Goal: Task Accomplishment & Management: Use online tool/utility

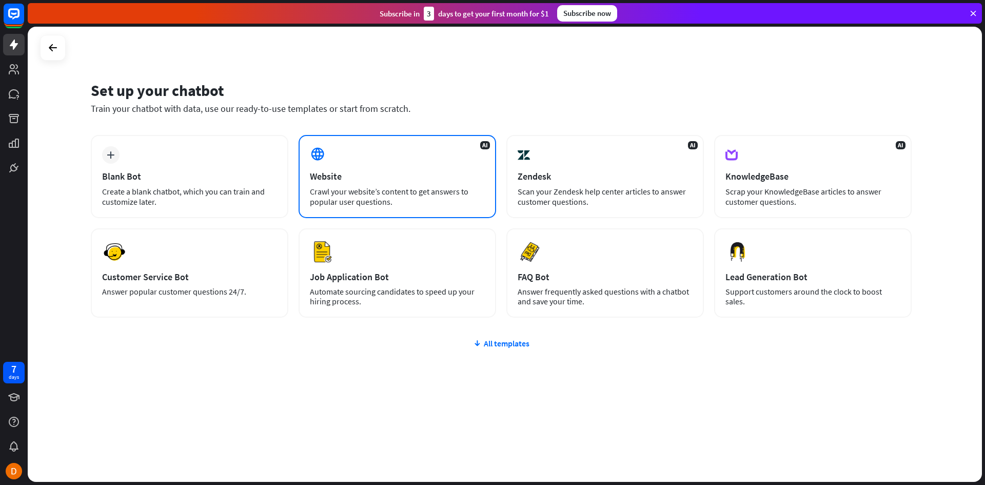
click at [363, 166] on div "AI Website Crawl your website’s content to get answers to popular user question…" at bounding box center [396, 176] width 197 height 83
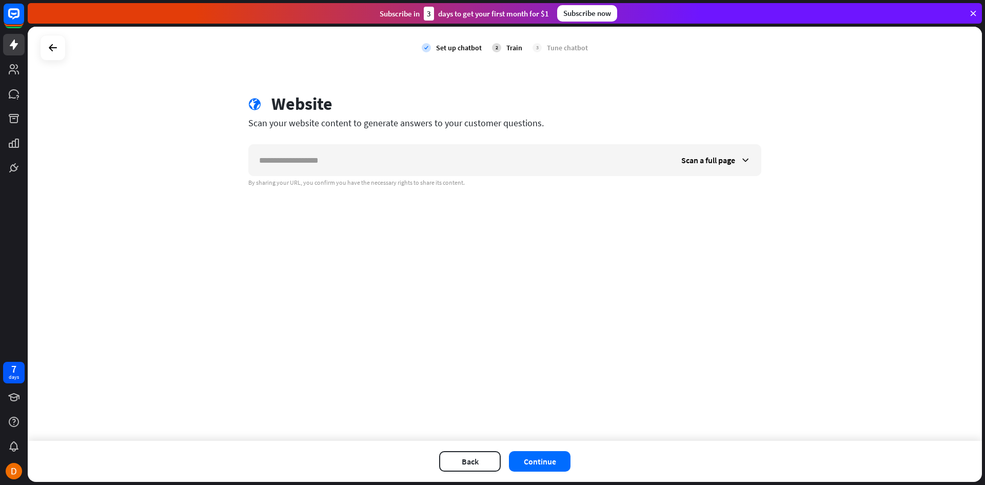
click at [46, 37] on div at bounding box center [53, 48] width 26 height 26
click at [50, 46] on icon at bounding box center [53, 48] width 12 height 12
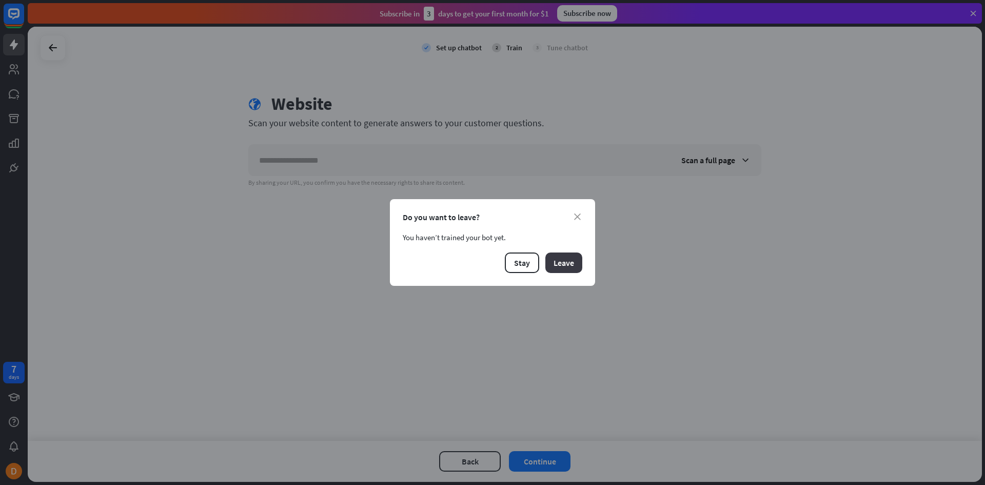
click at [554, 262] on button "Leave" at bounding box center [563, 262] width 37 height 21
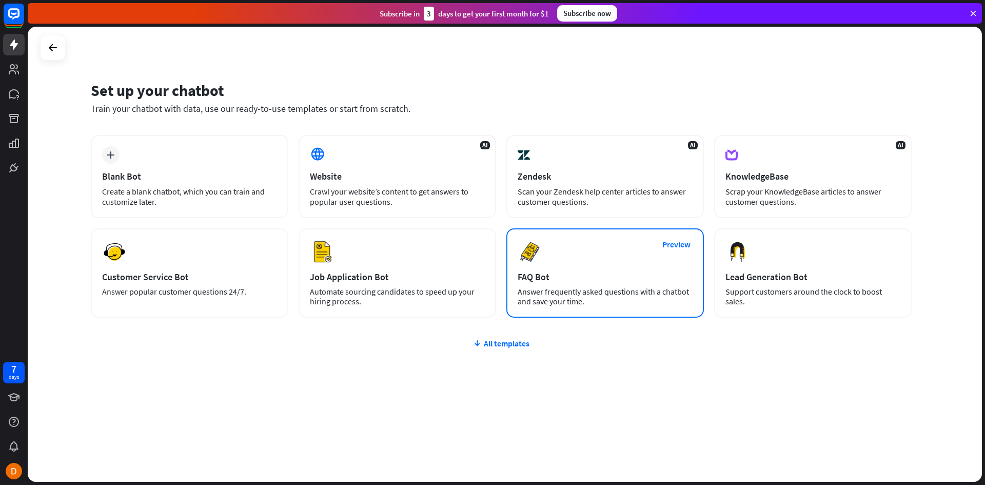
click at [567, 285] on div "Preview FAQ Bot Answer frequently asked questions with a chatbot and save your …" at bounding box center [604, 272] width 197 height 89
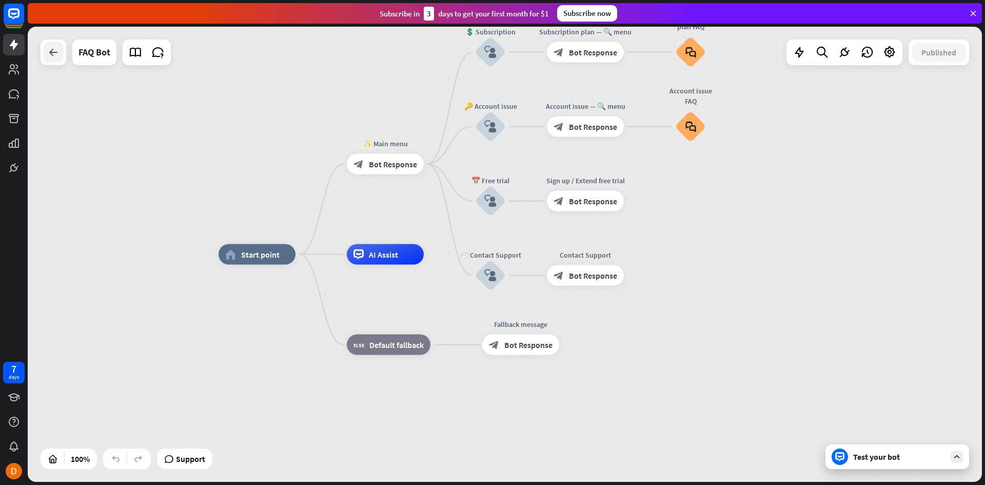
click at [53, 57] on icon at bounding box center [53, 52] width 12 height 12
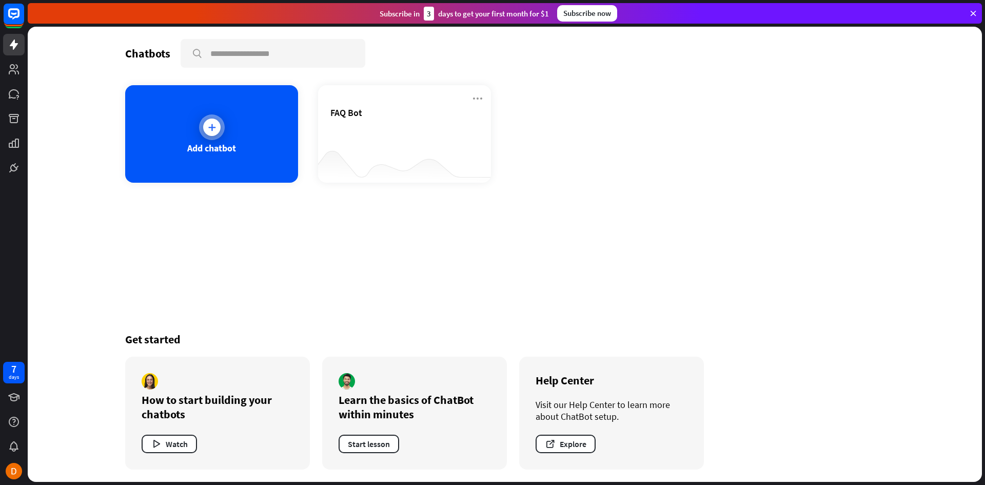
click at [244, 149] on div "Add chatbot" at bounding box center [211, 133] width 173 height 97
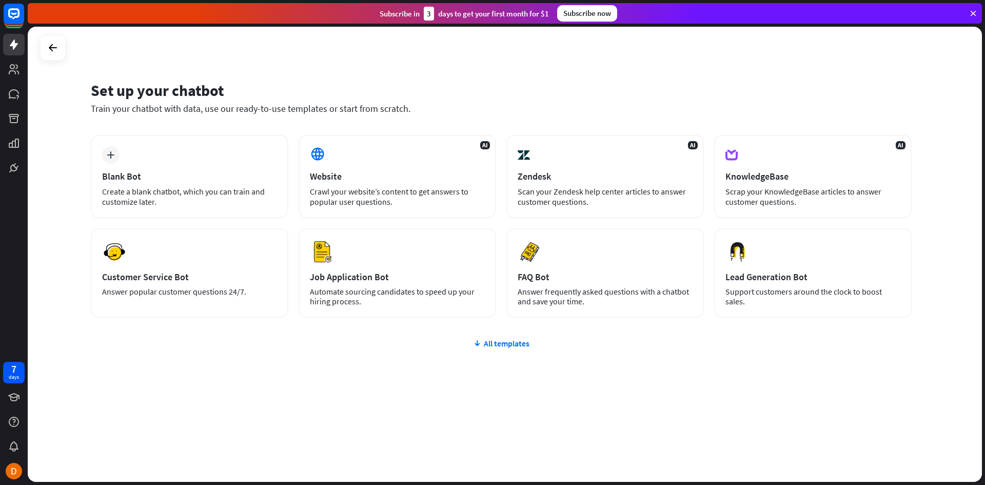
click at [478, 348] on div "plus Blank Bot Create a blank chatbot, which you can train and customize later.…" at bounding box center [501, 288] width 821 height 306
click at [478, 342] on icon at bounding box center [477, 343] width 8 height 10
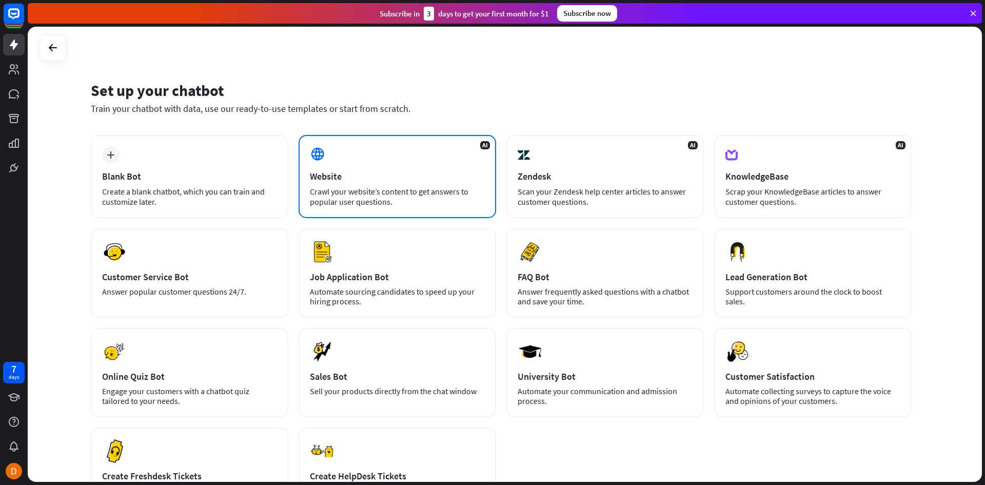
click at [384, 188] on div "Crawl your website’s content to get answers to popular user questions." at bounding box center [397, 196] width 175 height 21
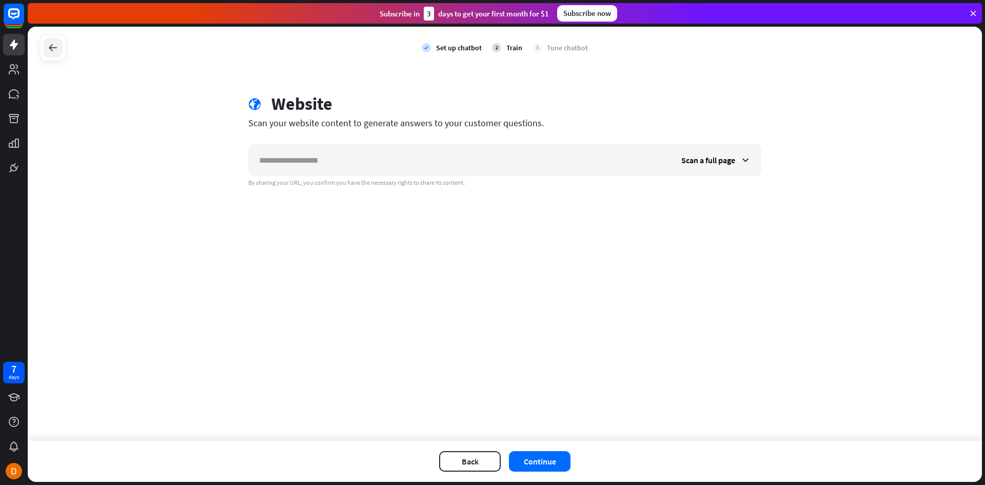
click at [55, 52] on icon at bounding box center [53, 48] width 12 height 12
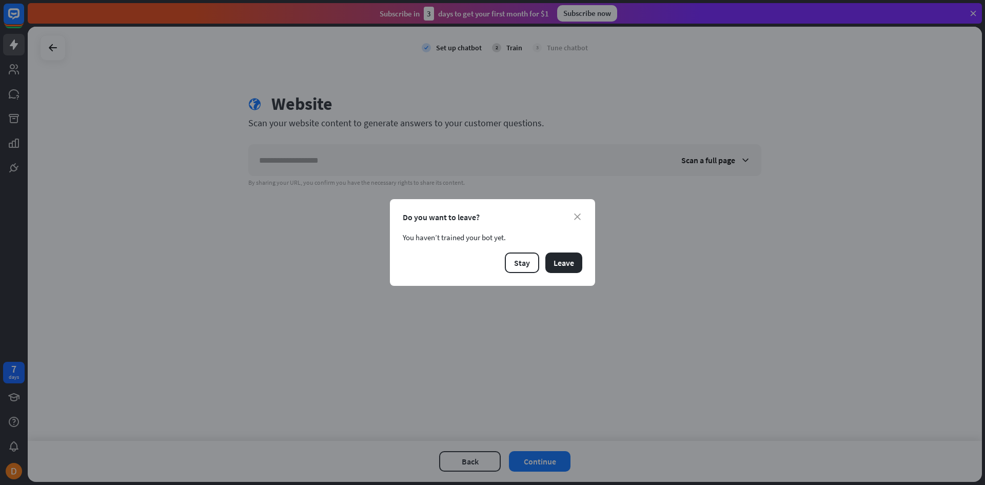
click at [578, 212] on div "Do you want to leave?" at bounding box center [492, 217] width 179 height 10
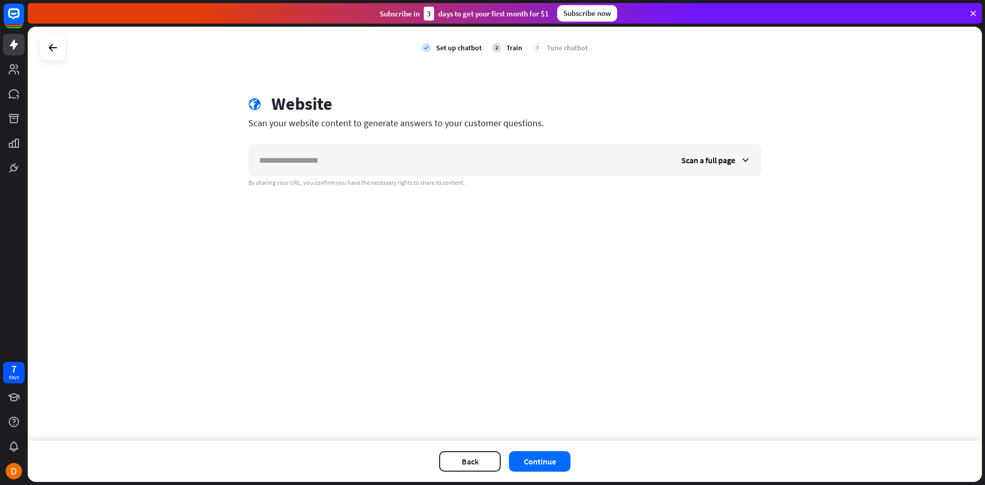
click at [598, 211] on div "close Do you want to leave? You haven’t trained your bot yet. Stay Leave" at bounding box center [492, 242] width 985 height 485
click at [467, 47] on div "Set up chatbot" at bounding box center [459, 47] width 46 height 9
click at [59, 49] on div at bounding box center [52, 47] width 19 height 19
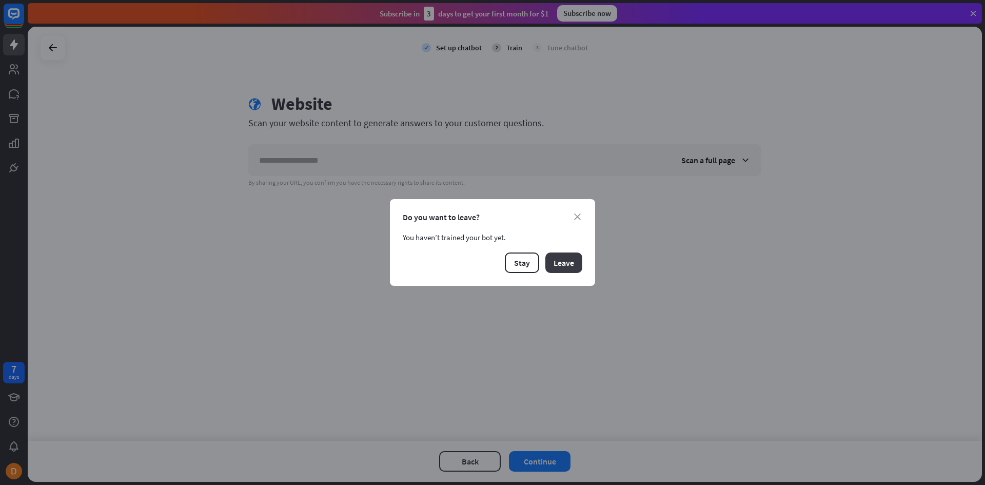
click at [557, 268] on button "Leave" at bounding box center [563, 262] width 37 height 21
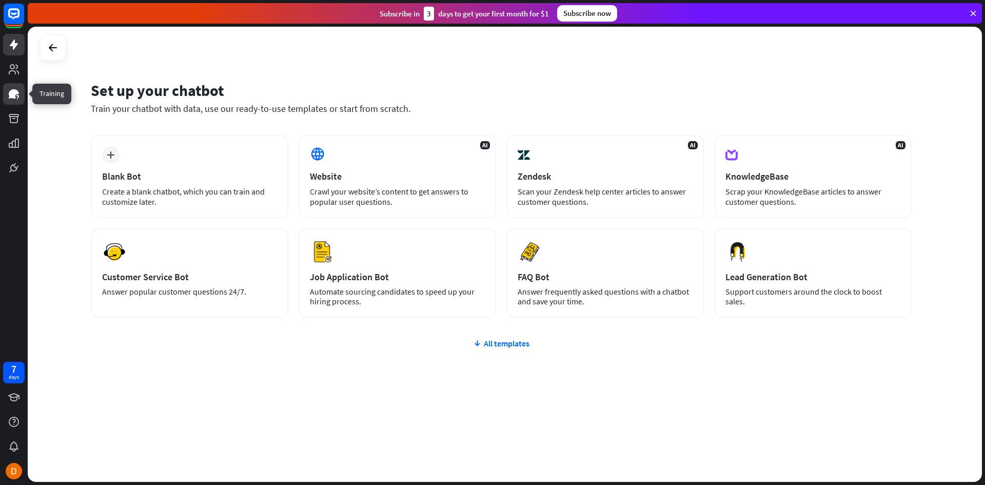
click at [10, 93] on icon at bounding box center [14, 93] width 10 height 9
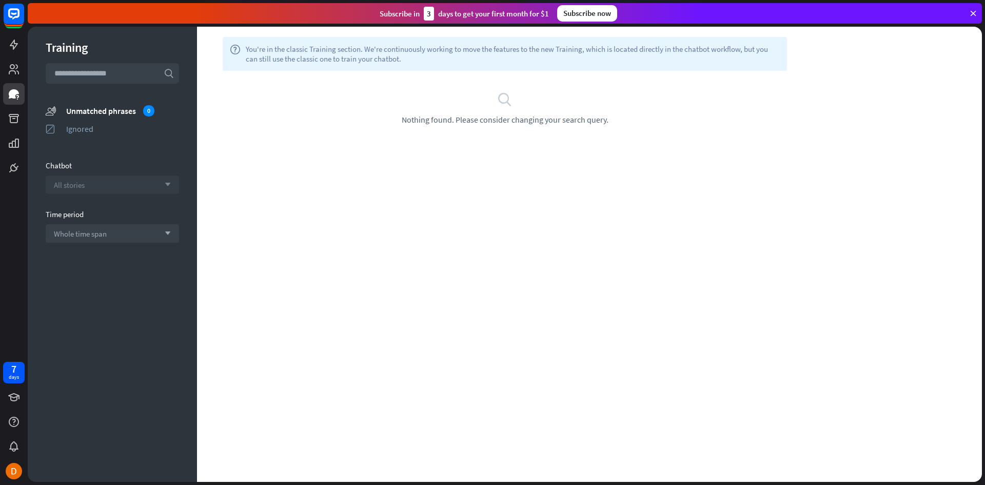
click at [128, 184] on div "All stories arrow_down" at bounding box center [112, 184] width 133 height 18
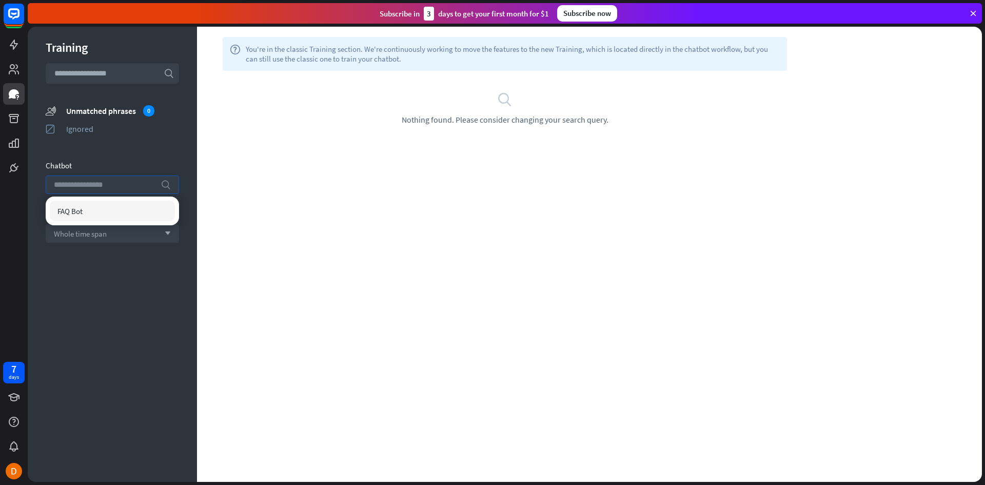
click at [128, 184] on input "search" at bounding box center [105, 184] width 102 height 17
click at [407, 273] on div "help You're in the classic Training section. We're continuously working to move…" at bounding box center [589, 254] width 785 height 455
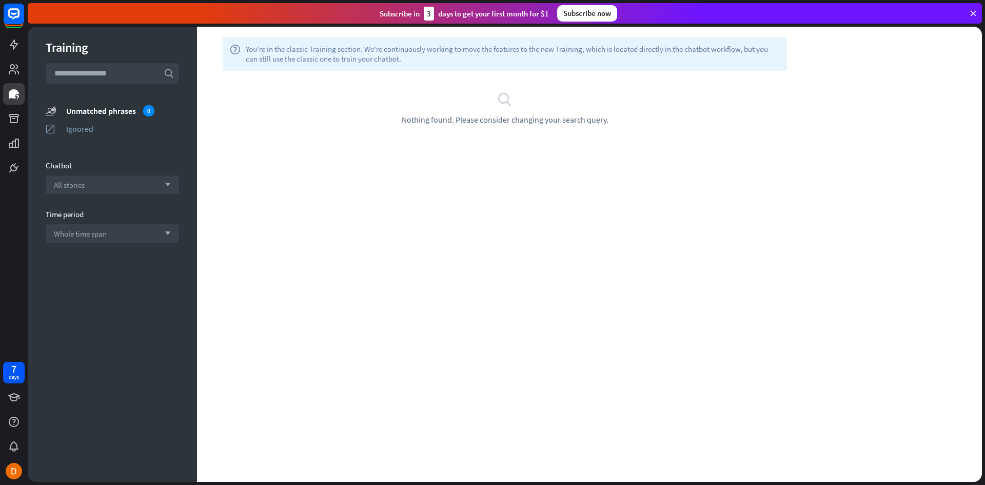
drag, startPoint x: 409, startPoint y: 61, endPoint x: 244, endPoint y: 43, distance: 165.6
click at [244, 43] on div "help You're in the classic Training section. We're continuously working to move…" at bounding box center [505, 54] width 564 height 34
copy span "You're in the classic Training section. We're continuously working to move the …"
click at [547, 163] on div "help You're in the classic Training section. We're continuously working to move…" at bounding box center [589, 254] width 785 height 455
click at [523, 142] on div "search Nothing found. Please consider changing your search query." at bounding box center [504, 108] width 615 height 74
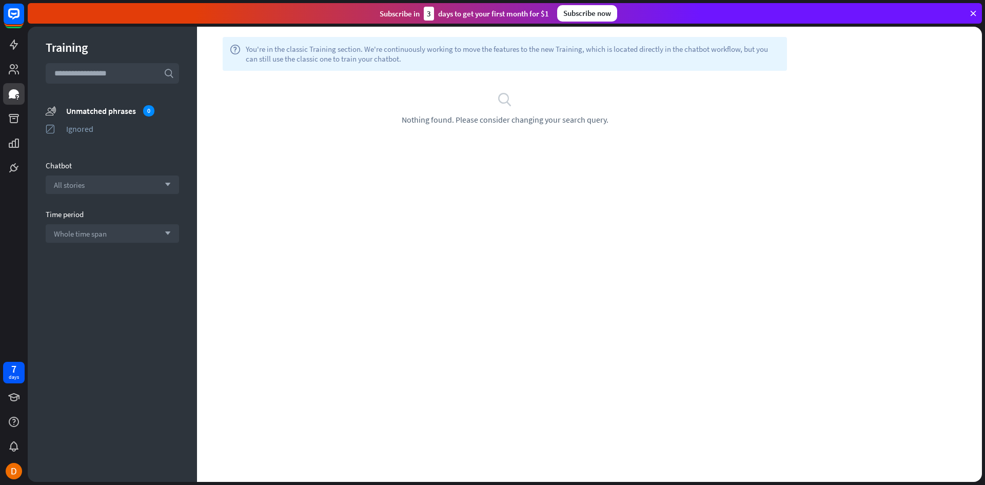
drag, startPoint x: 395, startPoint y: 265, endPoint x: 217, endPoint y: 256, distance: 178.2
click at [393, 265] on div "help You're in the classic Training section. We're continuously working to move…" at bounding box center [589, 254] width 785 height 455
click at [103, 233] on span "Whole time span" at bounding box center [80, 234] width 53 height 10
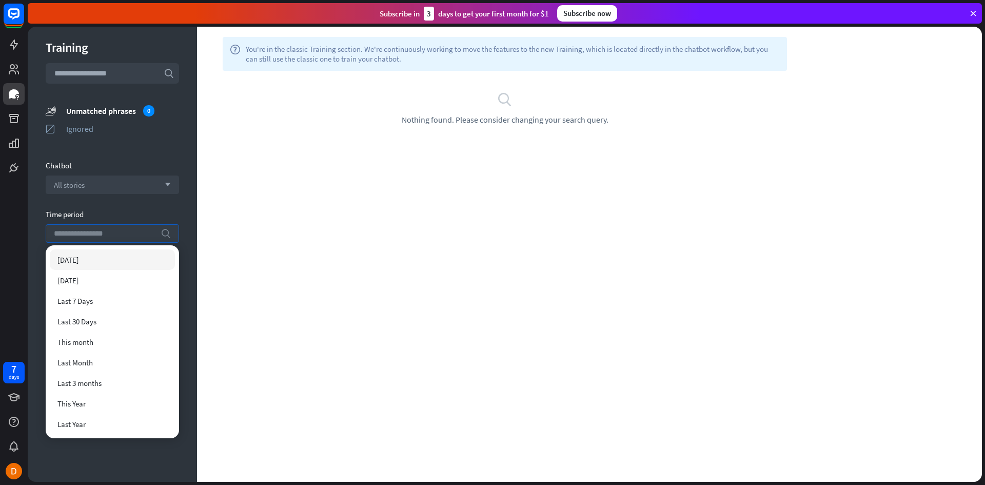
click at [108, 234] on input "search" at bounding box center [105, 233] width 102 height 17
click at [109, 180] on div "All stories arrow_down" at bounding box center [112, 184] width 133 height 18
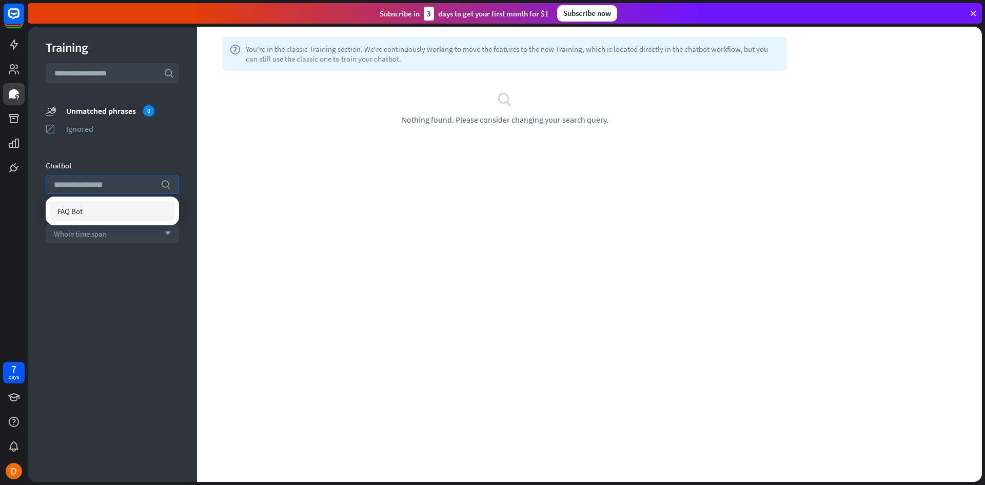
click at [188, 149] on div "Training search unmatched_phrases Unmatched phrases 0 ignored Ignored Chatbot s…" at bounding box center [112, 254] width 169 height 455
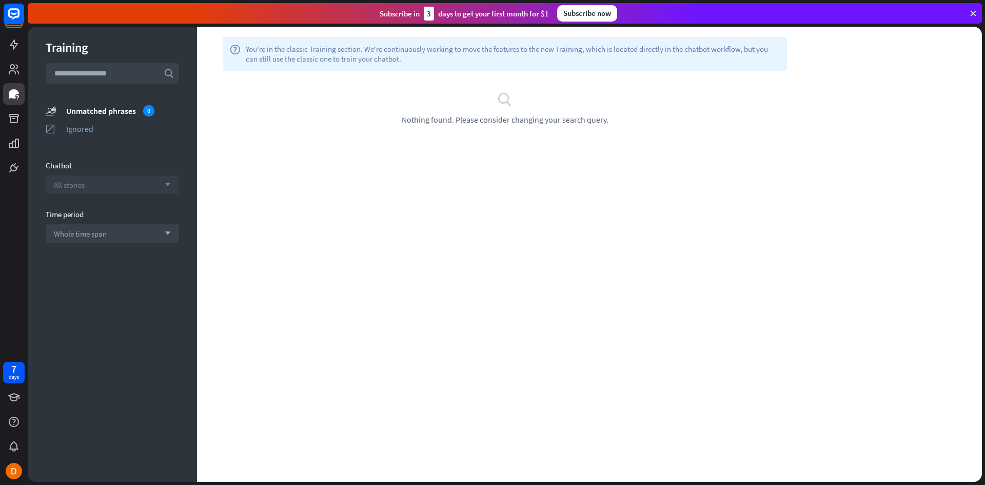
click at [136, 179] on div "All stories arrow_down" at bounding box center [112, 184] width 133 height 18
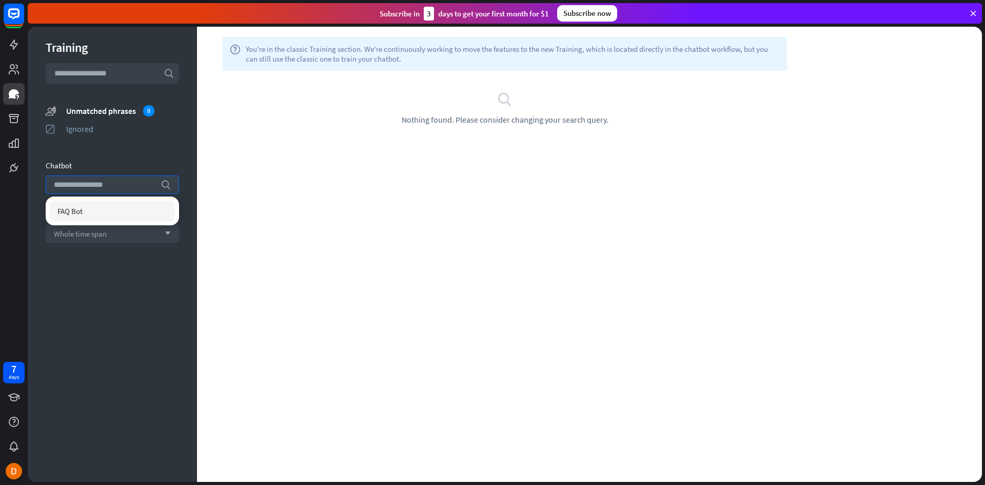
click at [114, 207] on div "FAQ Bot" at bounding box center [112, 211] width 125 height 21
click at [12, 66] on icon at bounding box center [14, 69] width 10 height 10
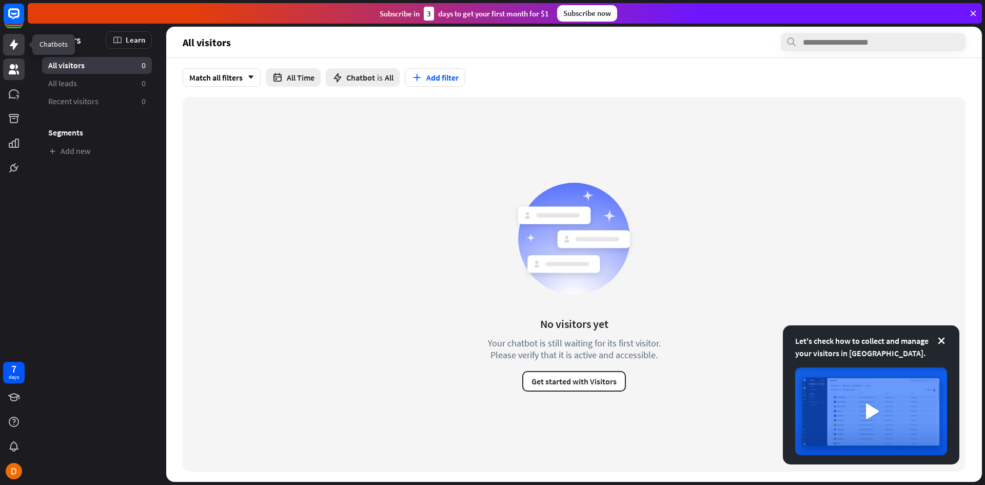
click at [21, 45] on link at bounding box center [14, 45] width 22 height 22
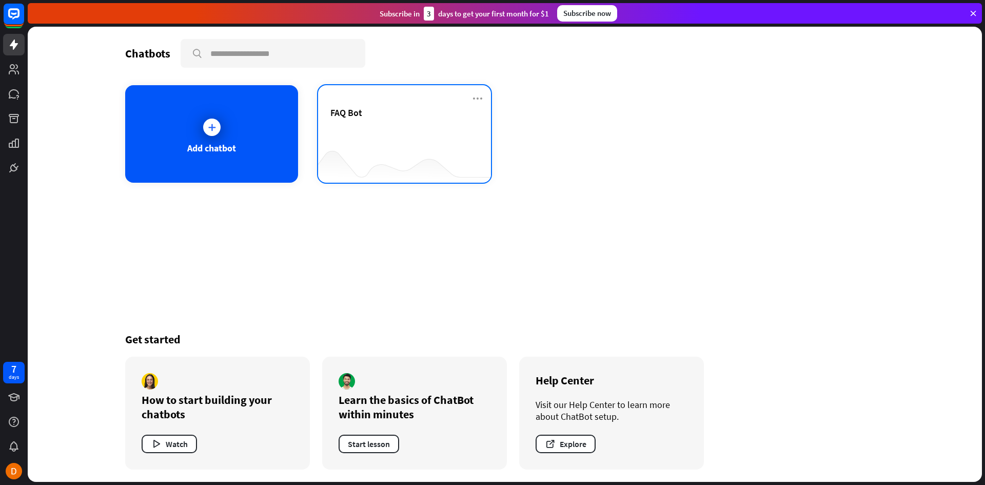
click at [409, 125] on div "FAQ Bot" at bounding box center [404, 125] width 148 height 36
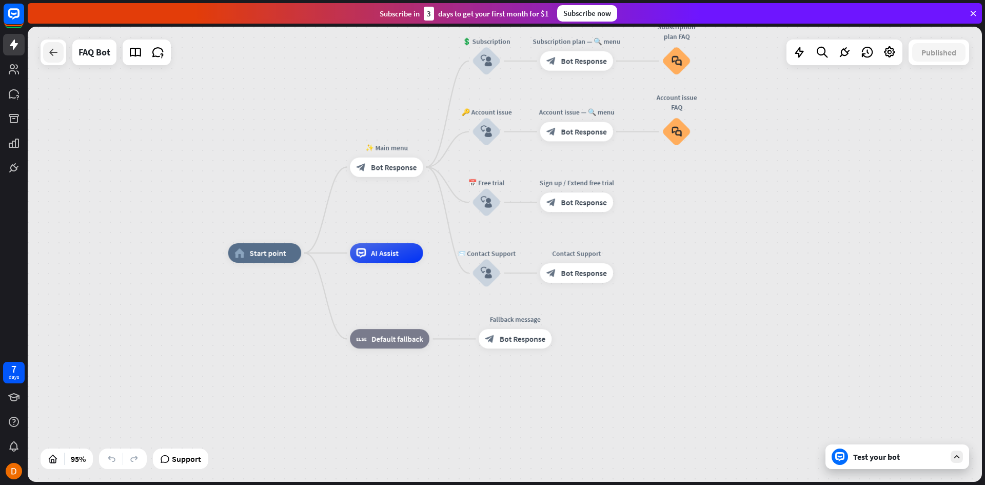
click at [57, 53] on icon at bounding box center [53, 52] width 12 height 12
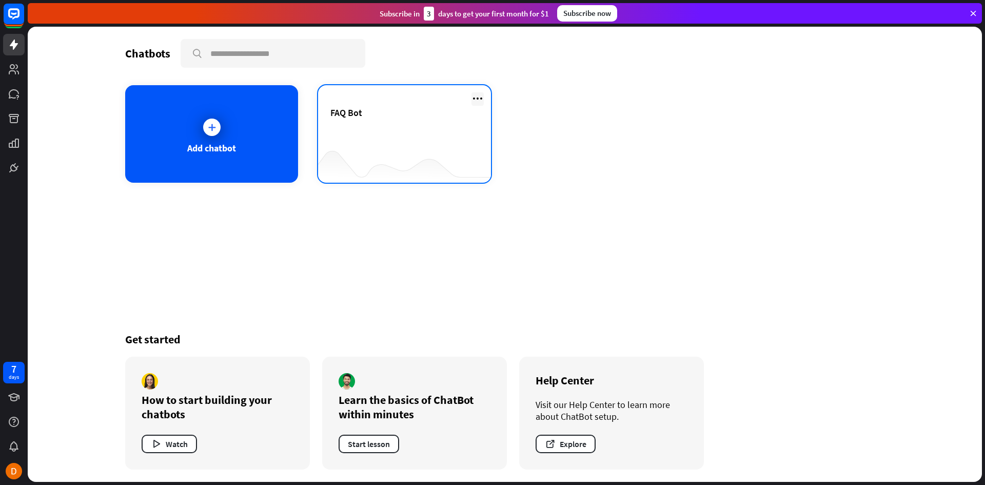
click at [482, 100] on icon at bounding box center [477, 98] width 12 height 12
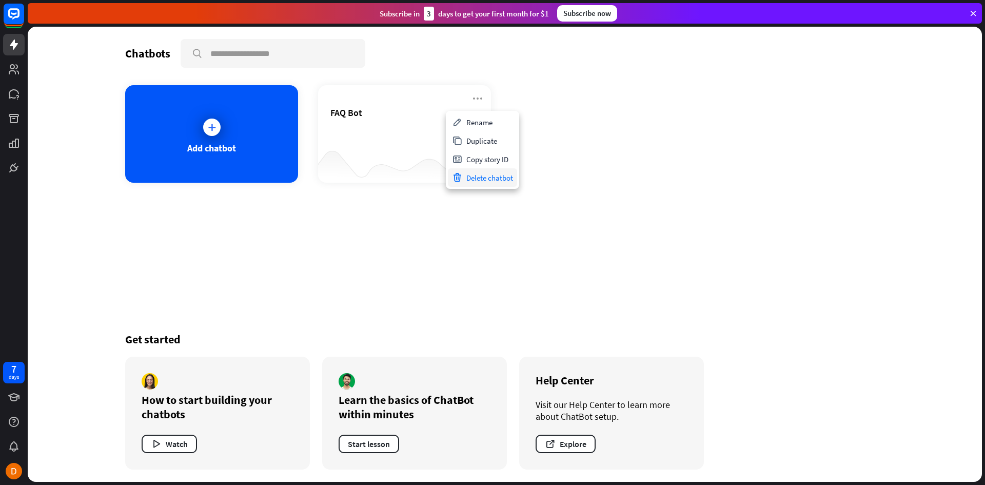
click at [489, 175] on div "Delete chatbot" at bounding box center [482, 177] width 69 height 18
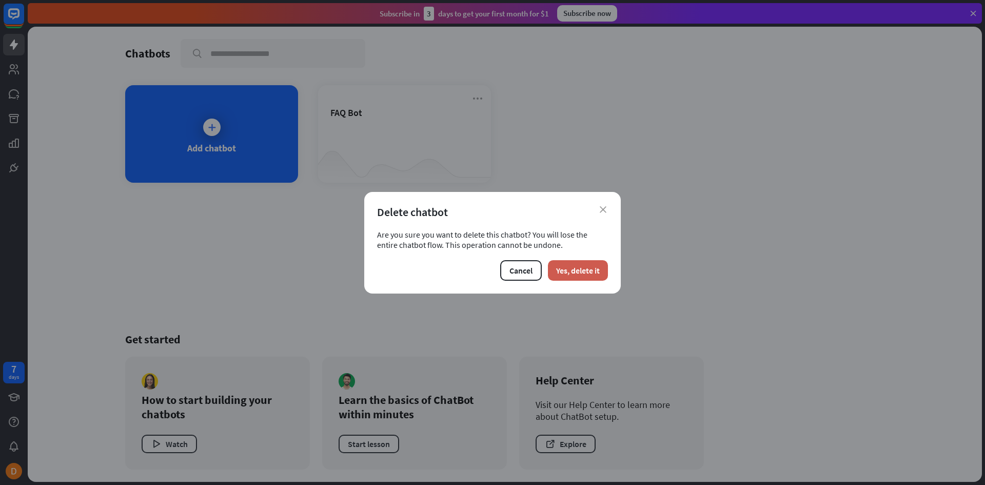
click at [596, 269] on button "Yes, delete it" at bounding box center [578, 270] width 60 height 21
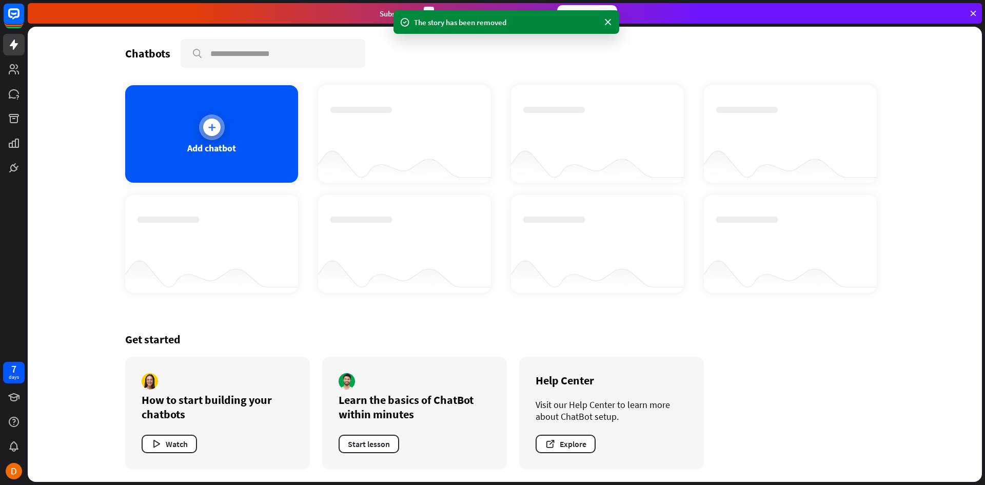
click at [271, 147] on div "Add chatbot" at bounding box center [211, 133] width 173 height 97
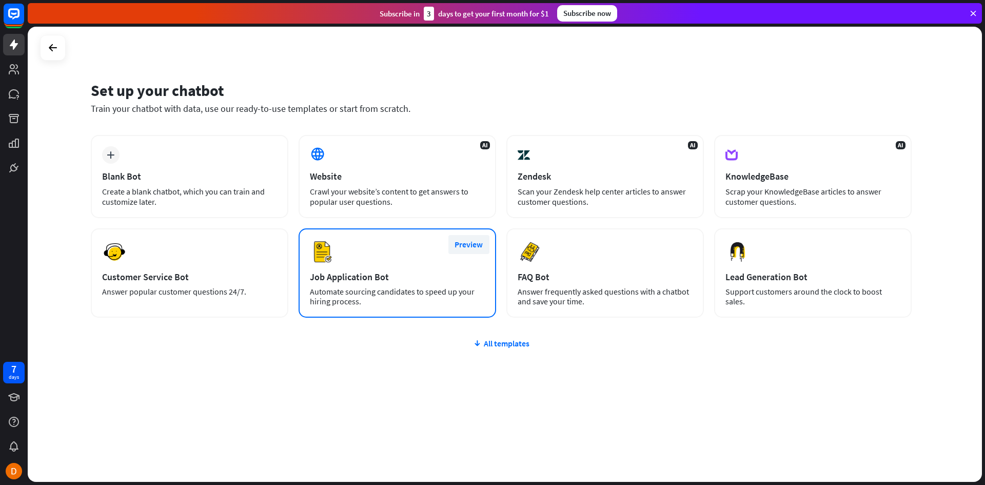
click at [468, 244] on button "Preview" at bounding box center [468, 244] width 41 height 19
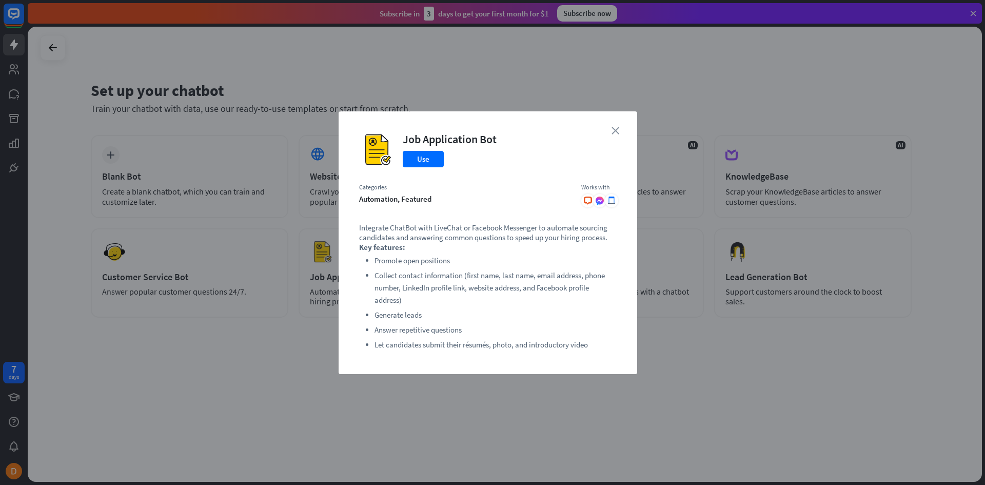
drag, startPoint x: 624, startPoint y: 128, endPoint x: 615, endPoint y: 130, distance: 8.3
click at [621, 128] on div "close Job Application Bot Use Categories automation, featured Works with .cls-1…" at bounding box center [487, 242] width 298 height 263
click at [615, 130] on icon "close" at bounding box center [615, 131] width 8 height 8
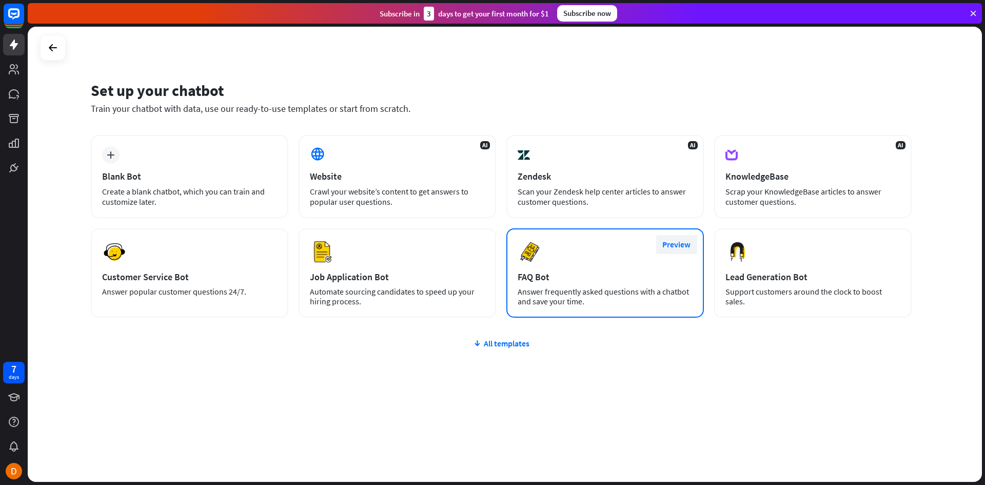
click at [677, 242] on button "Preview" at bounding box center [676, 244] width 41 height 19
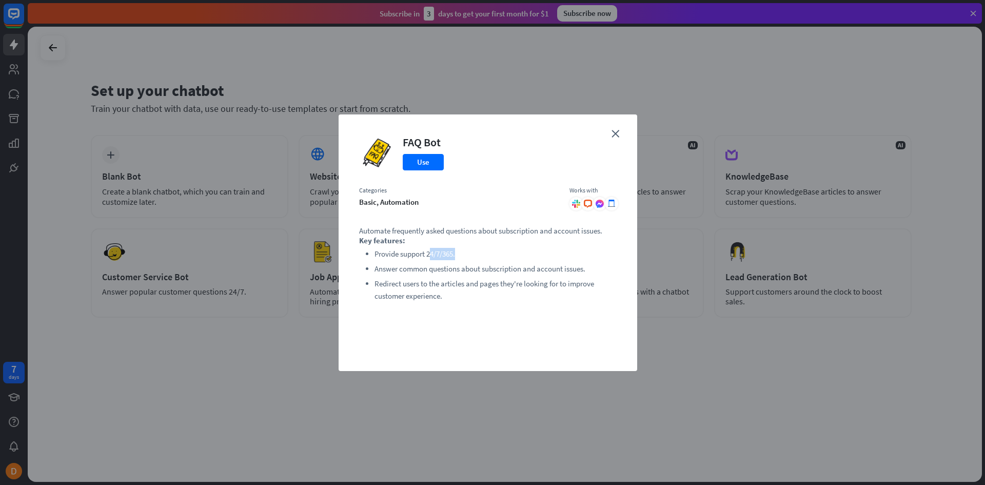
drag, startPoint x: 470, startPoint y: 255, endPoint x: 431, endPoint y: 251, distance: 38.6
click at [431, 251] on li "Provide support 24/7/365." at bounding box center [495, 254] width 242 height 12
click at [417, 259] on li "Provide support 24/7/365." at bounding box center [495, 254] width 242 height 12
click at [897, 347] on div "close FAQ Bot Use Categories basic, automation Works with .cls-1{fill:url(#radi…" at bounding box center [492, 242] width 985 height 485
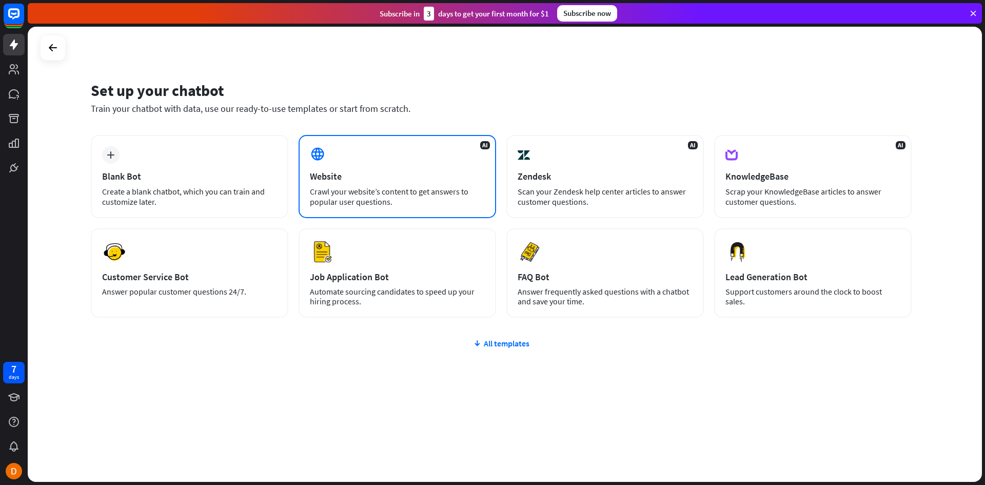
click at [314, 172] on div "Website" at bounding box center [397, 176] width 175 height 12
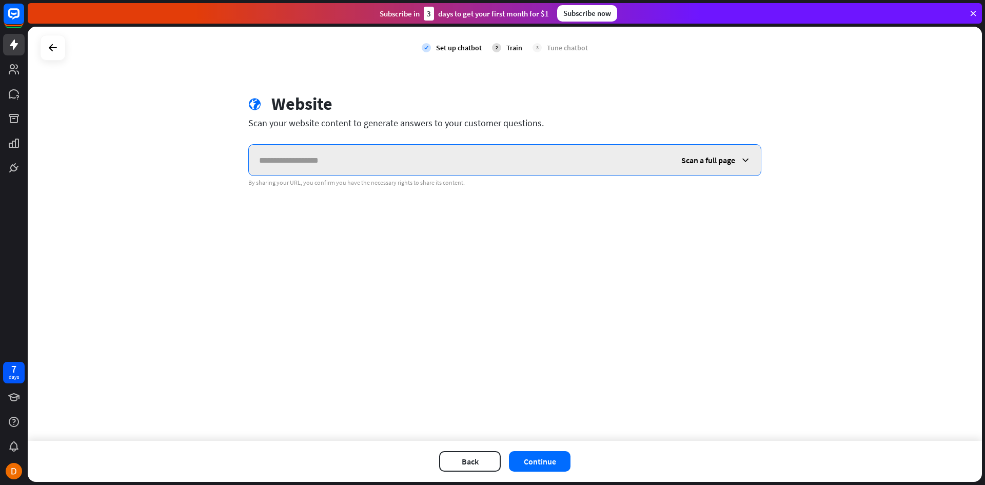
click at [357, 158] on input "text" at bounding box center [460, 160] width 422 height 31
paste input "**********"
type input "**********"
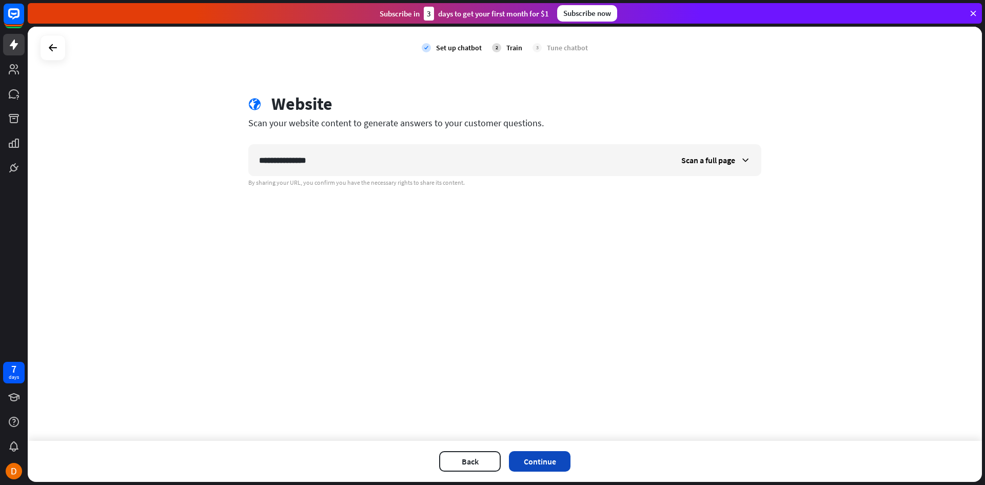
click at [538, 457] on button "Continue" at bounding box center [540, 461] width 62 height 21
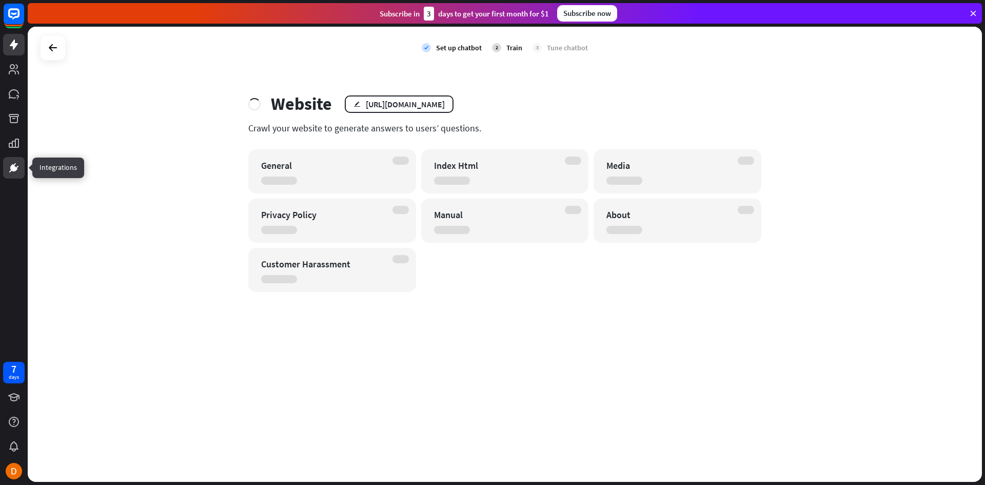
click at [11, 167] on icon at bounding box center [13, 167] width 7 height 7
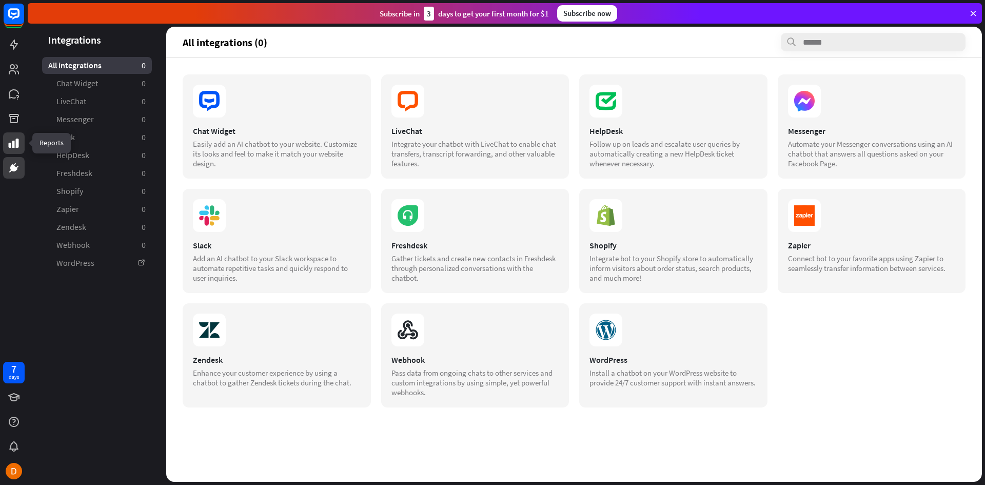
click at [14, 142] on icon at bounding box center [14, 142] width 10 height 9
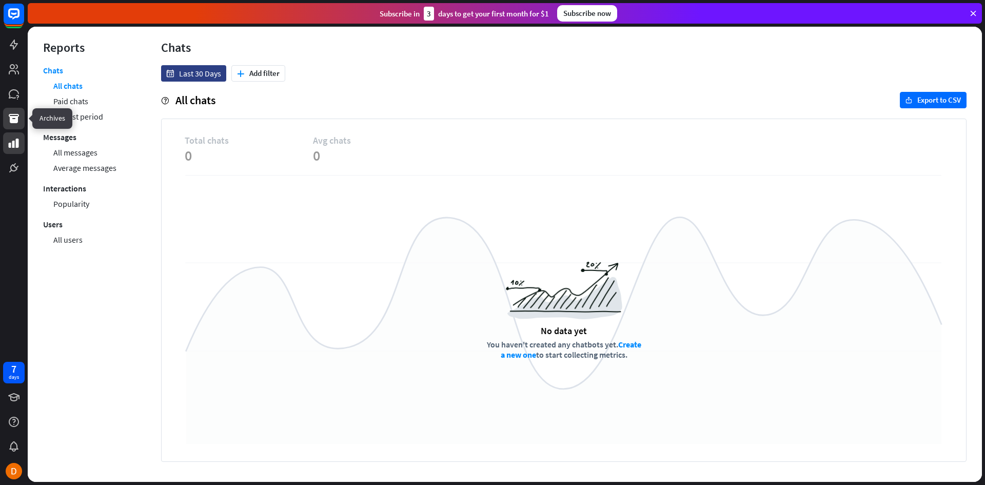
click at [15, 122] on icon at bounding box center [14, 118] width 10 height 9
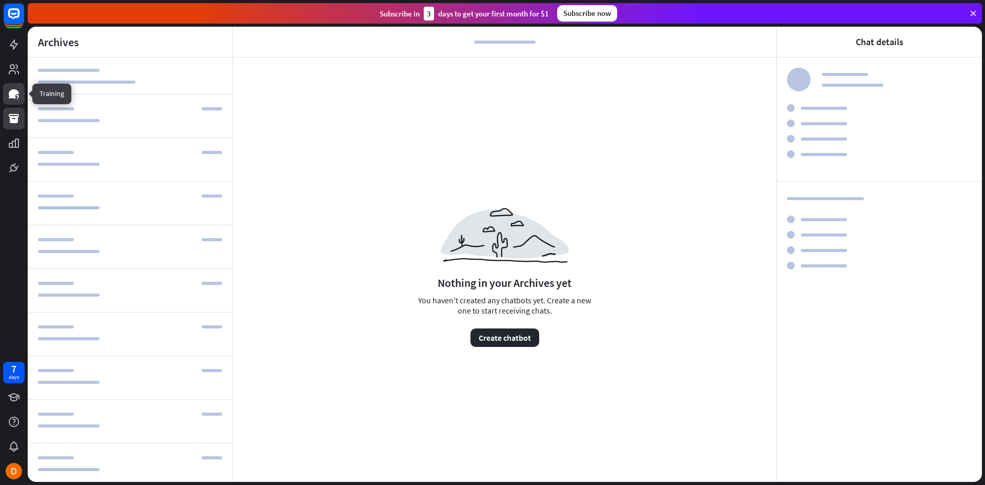
click at [16, 97] on icon at bounding box center [14, 94] width 12 height 12
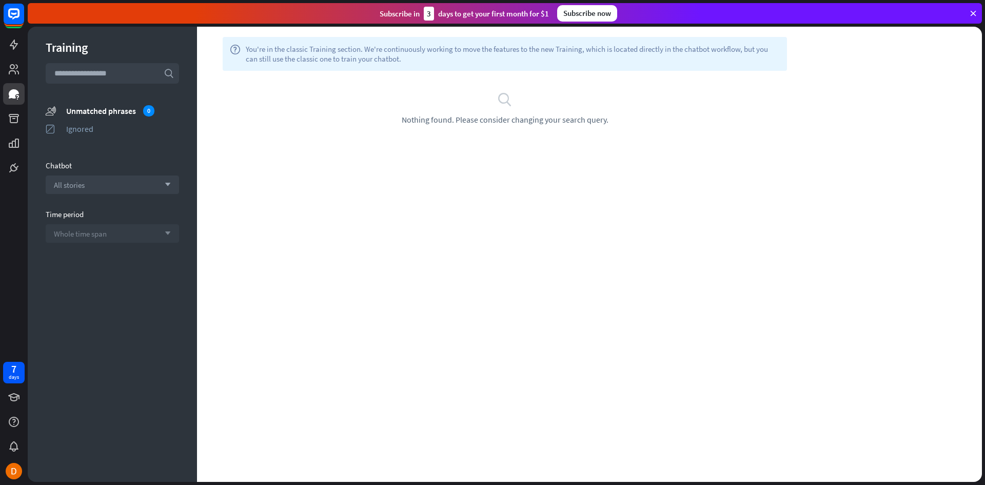
click at [98, 234] on span "Whole time span" at bounding box center [80, 234] width 53 height 10
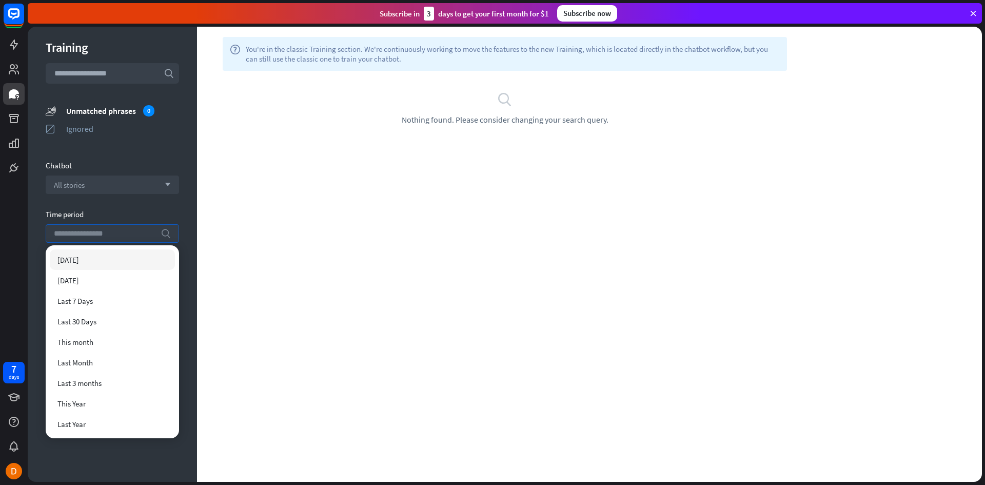
click at [100, 232] on input "search" at bounding box center [105, 233] width 102 height 17
click at [96, 208] on div "Training search unmatched_phrases Unmatched phrases 0 ignored Ignored Chatbot A…" at bounding box center [112, 254] width 169 height 455
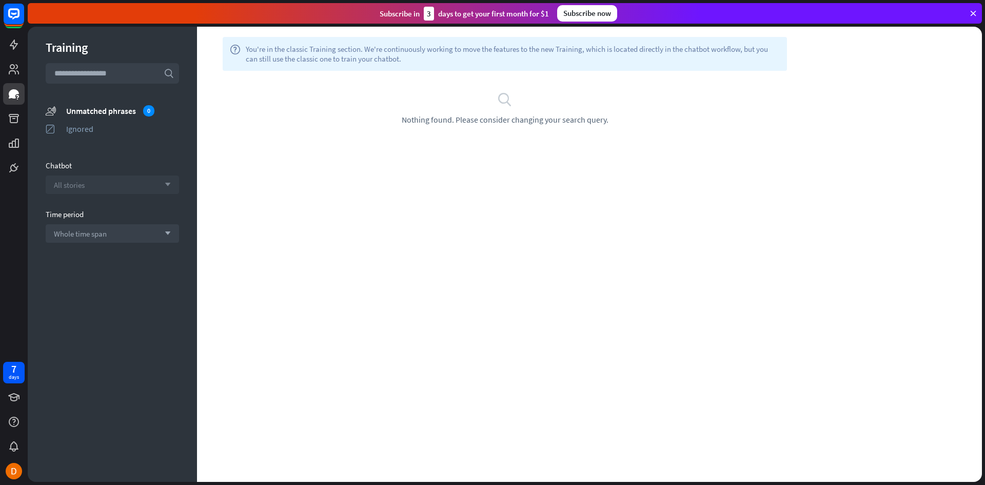
click at [100, 185] on div "All stories arrow_down" at bounding box center [112, 184] width 133 height 18
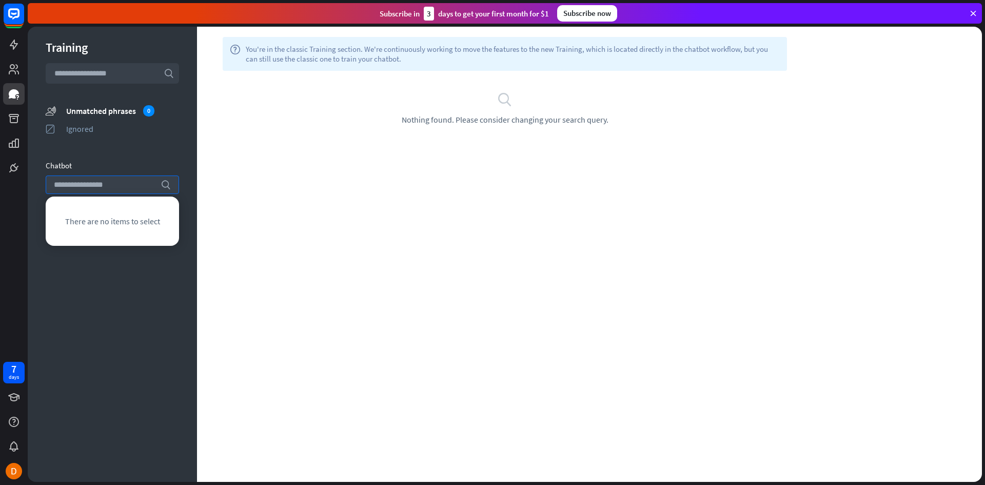
click at [117, 166] on div "Chatbot" at bounding box center [112, 166] width 133 height 10
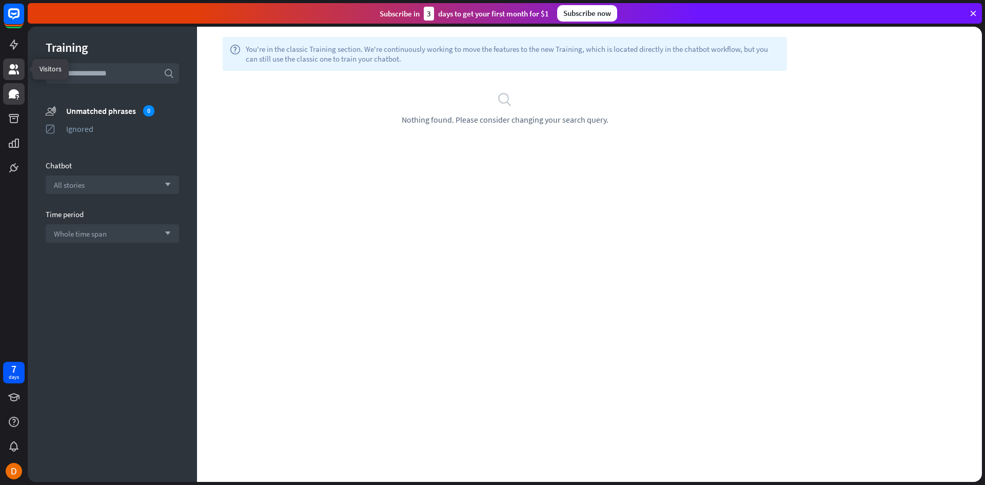
click at [13, 69] on icon at bounding box center [14, 69] width 12 height 12
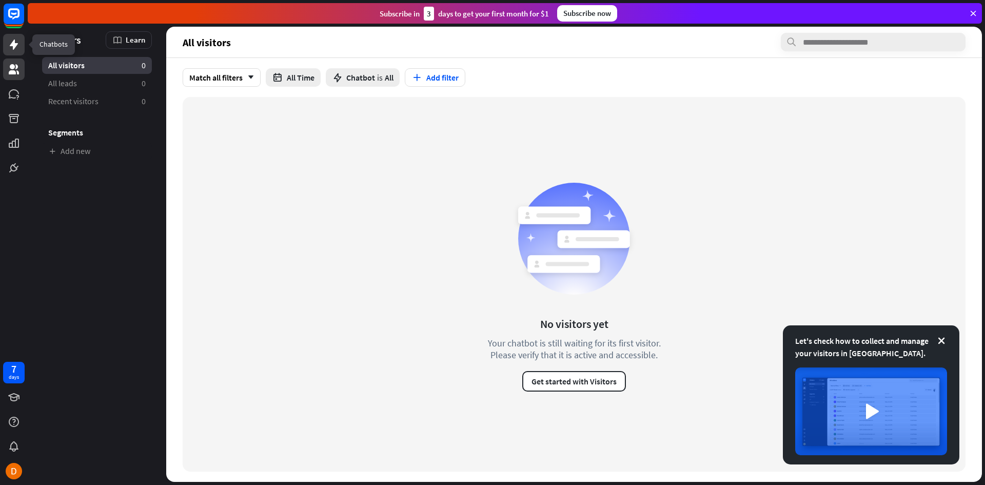
click at [17, 46] on icon at bounding box center [14, 44] width 12 height 12
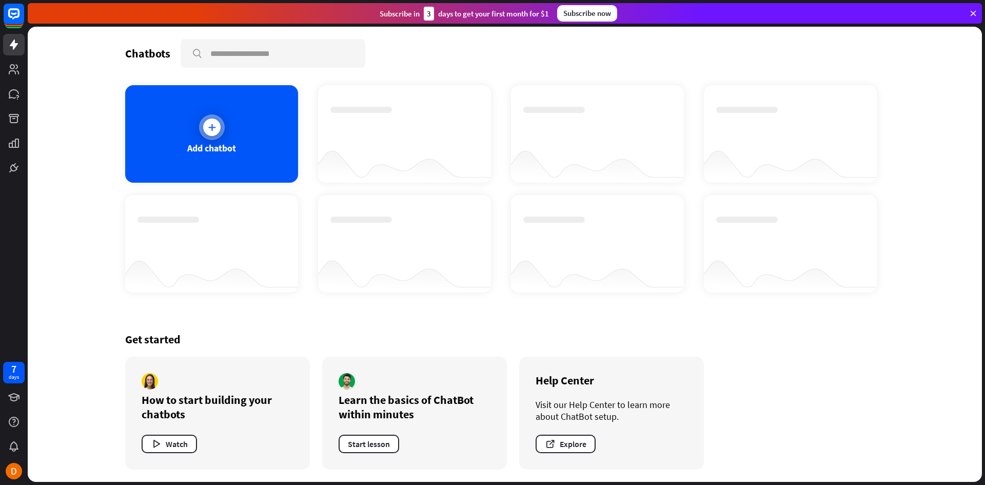
click at [197, 150] on div "Add chatbot" at bounding box center [211, 148] width 49 height 12
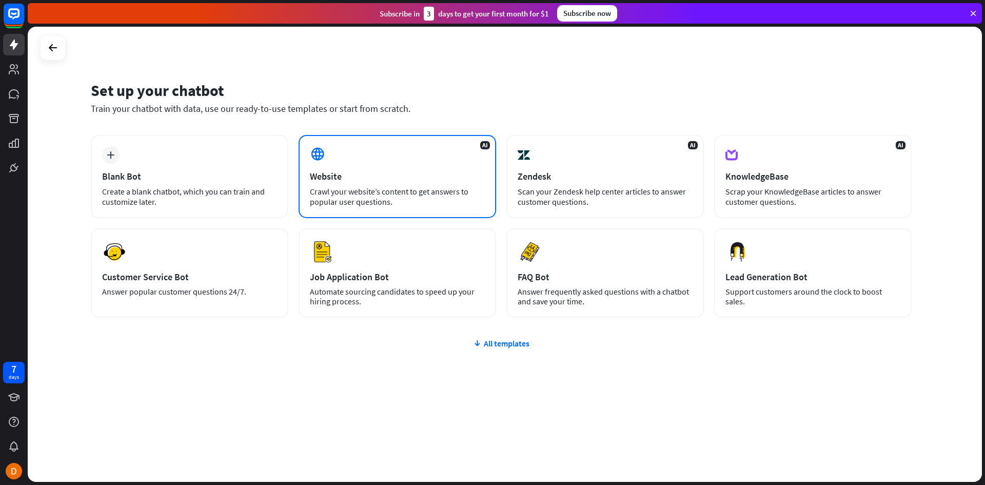
click at [345, 157] on div "AI Website Crawl your website’s content to get answers to popular user question…" at bounding box center [396, 176] width 197 height 83
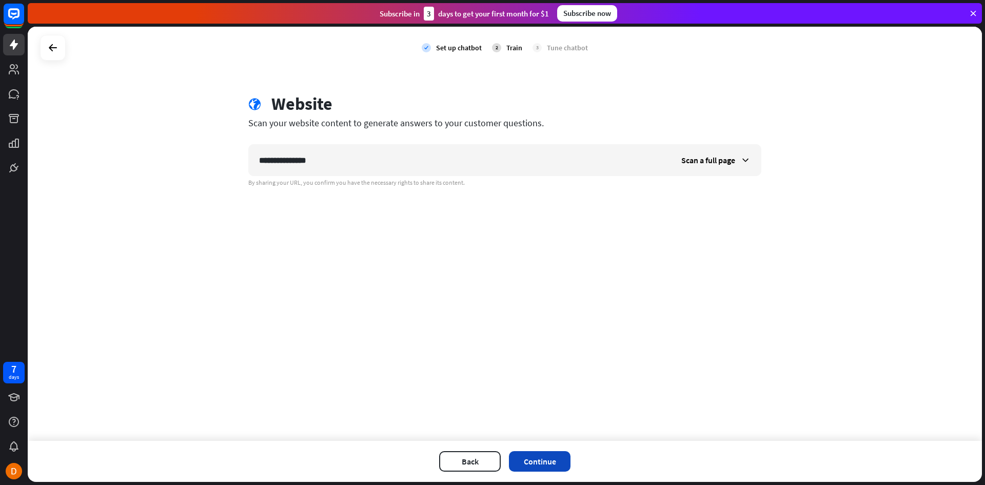
type input "**********"
click at [534, 452] on button "Continue" at bounding box center [540, 461] width 62 height 21
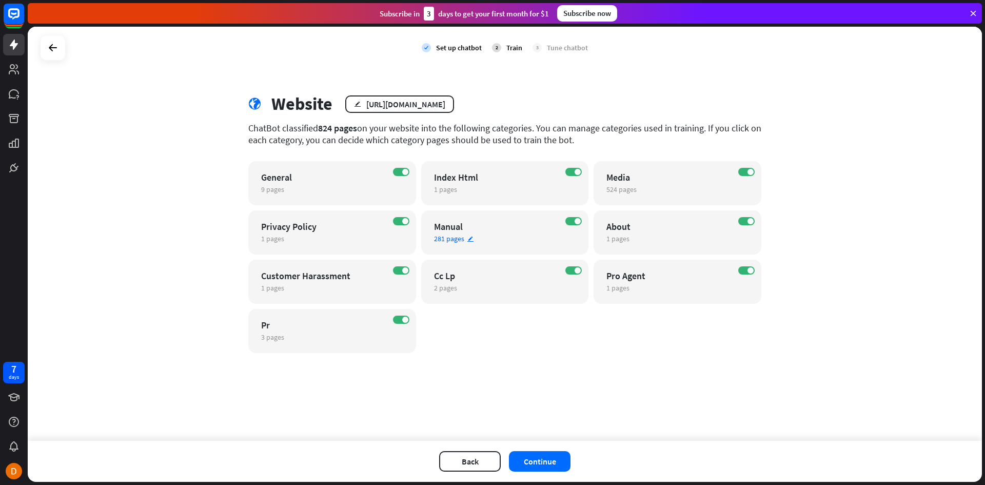
click at [448, 241] on span "281 pages" at bounding box center [449, 238] width 30 height 9
click at [849, 347] on div "close Train the bot with pages from the “Manual” category There are 281 pages i…" at bounding box center [492, 242] width 985 height 485
click at [525, 463] on button "Continue" at bounding box center [540, 461] width 62 height 21
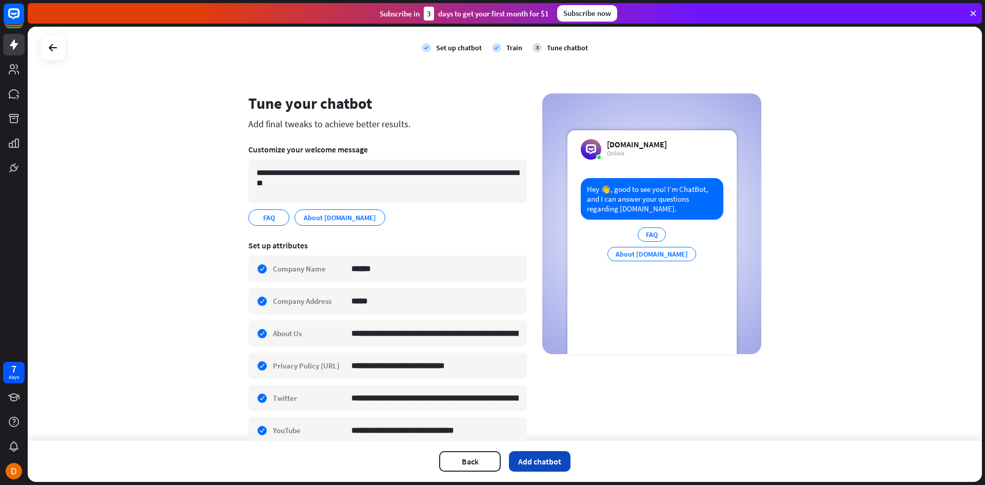
click at [564, 464] on button "Add chatbot" at bounding box center [540, 461] width 62 height 21
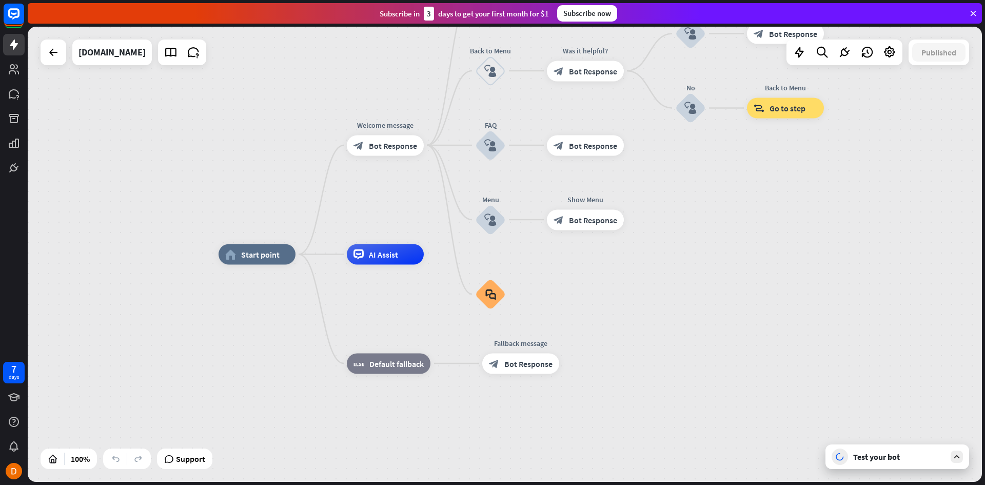
click at [912, 465] on div "Test your bot" at bounding box center [897, 456] width 144 height 25
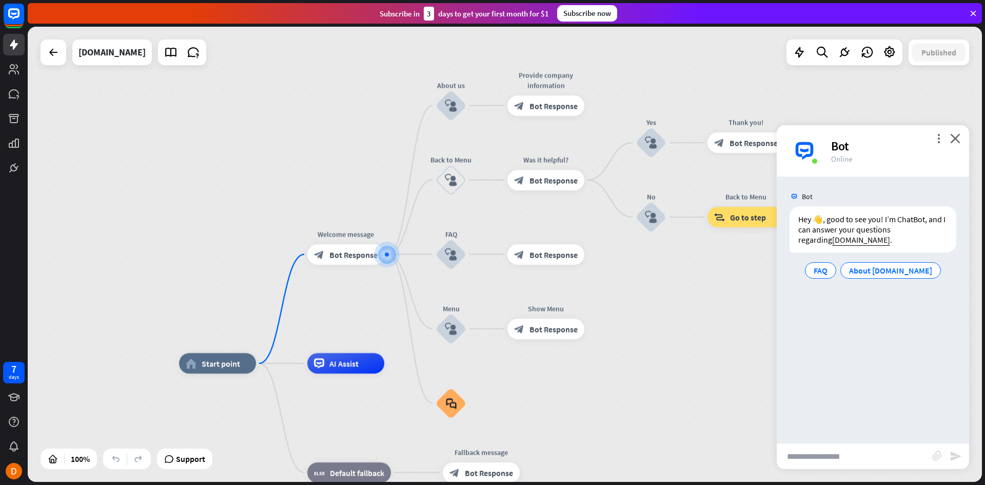
click at [841, 462] on input "text" at bounding box center [853, 456] width 155 height 26
type input "**********"
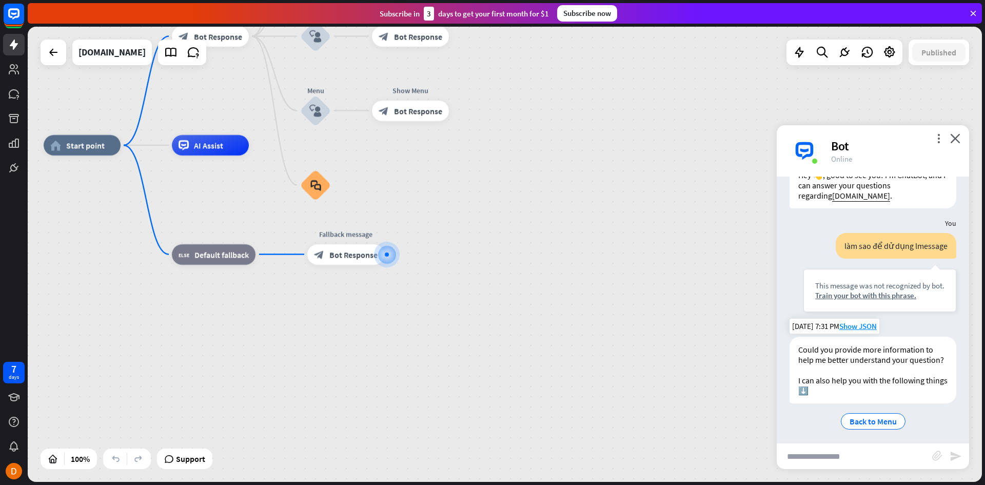
scroll to position [58, 0]
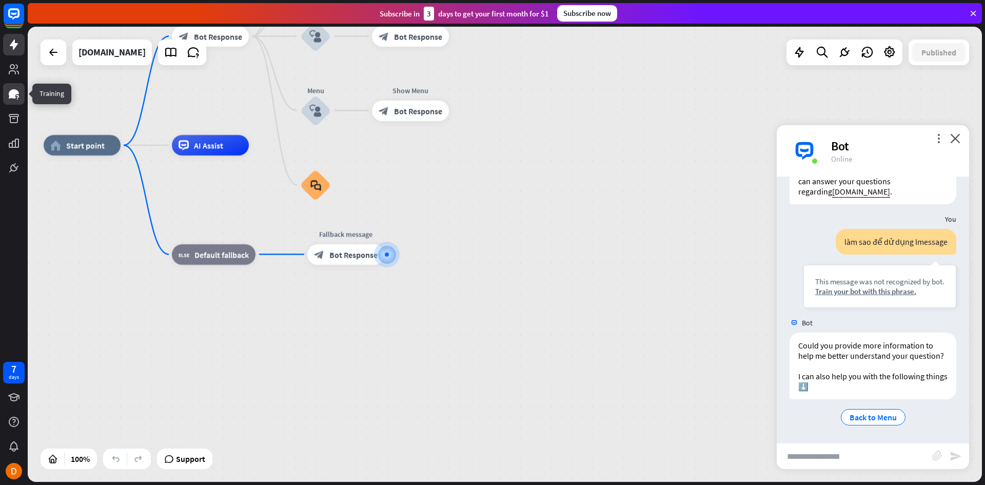
click at [12, 96] on icon at bounding box center [14, 93] width 10 height 9
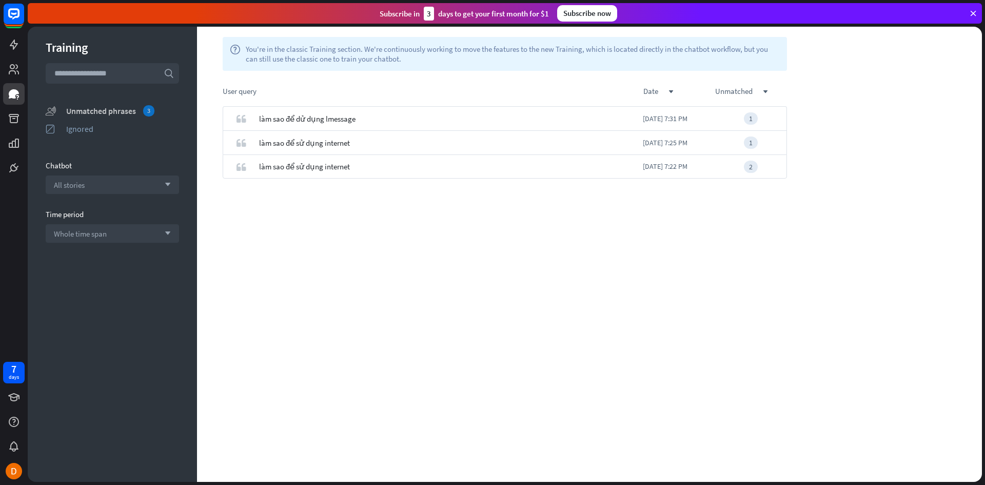
click at [99, 107] on div "Unmatched phrases 3" at bounding box center [122, 110] width 113 height 11
click at [105, 112] on div "Unmatched phrases 3" at bounding box center [122, 110] width 113 height 11
click at [125, 186] on div "All stories arrow_down" at bounding box center [112, 184] width 133 height 18
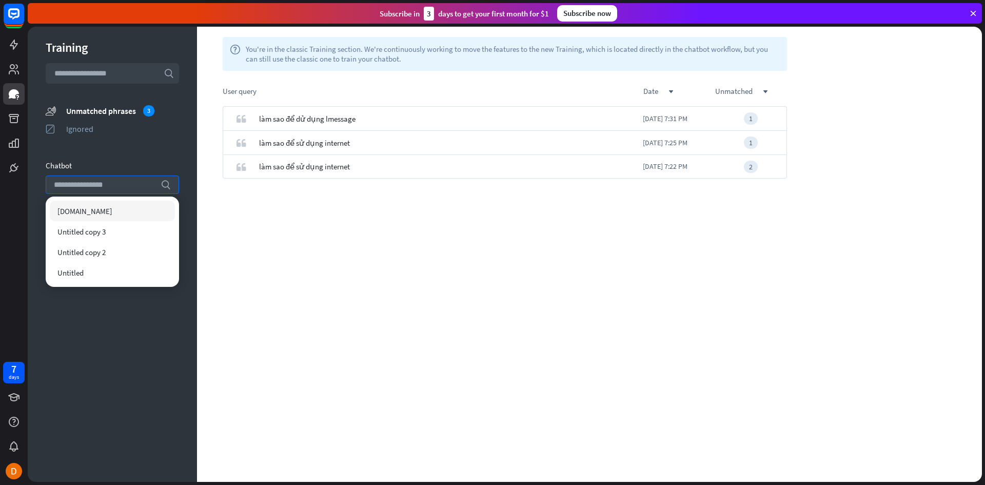
click at [105, 214] on div "[DOMAIN_NAME]" at bounding box center [112, 211] width 125 height 21
click at [409, 206] on div "quote làm sao để dử dụng lmessage Today 7:31 PM 1" at bounding box center [504, 293] width 615 height 375
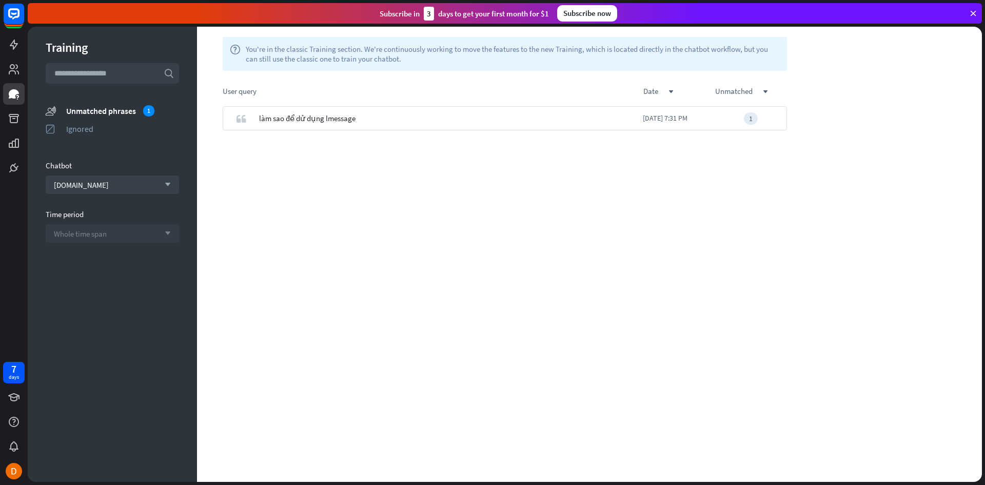
click at [114, 232] on div "Whole time span arrow_down" at bounding box center [112, 233] width 133 height 18
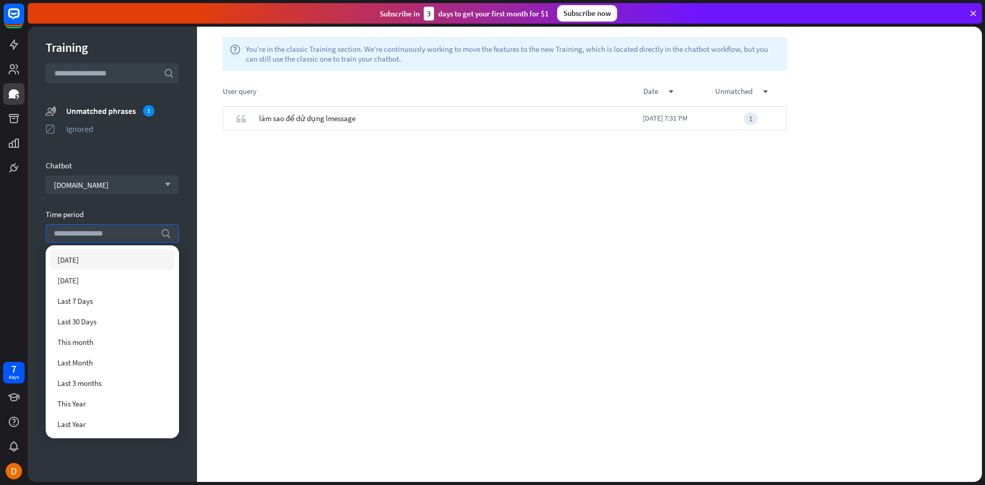
click at [484, 268] on div "quote làm sao để dử dụng lmessage Today 7:31 PM 1" at bounding box center [504, 293] width 615 height 375
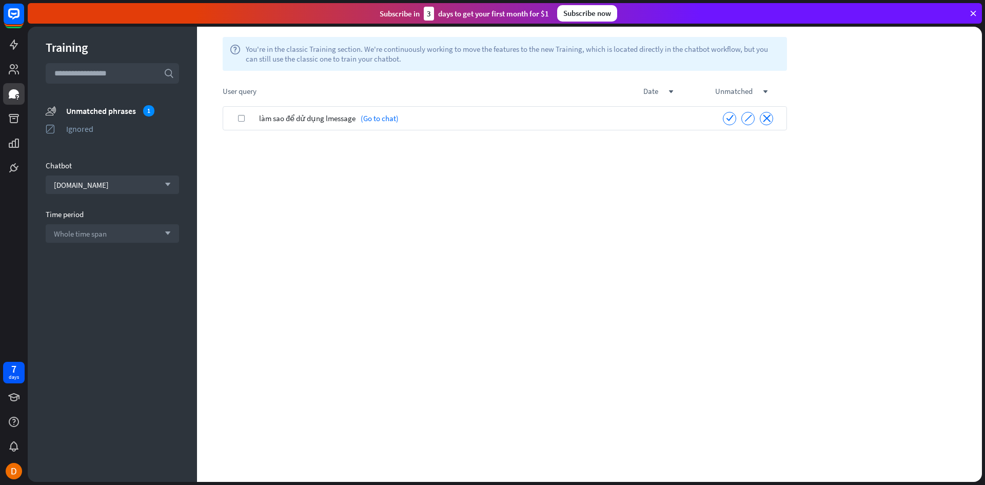
click at [241, 117] on icon "check" at bounding box center [241, 118] width 5 height 5
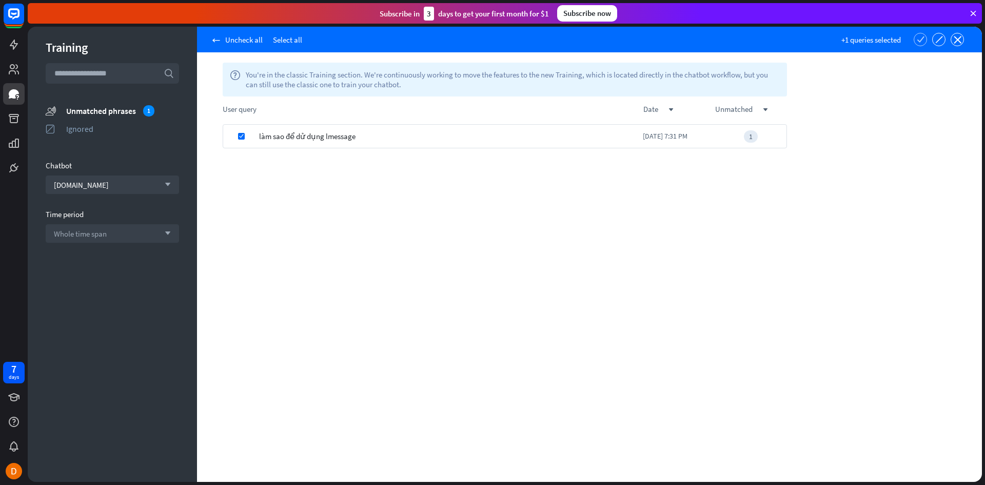
click at [920, 45] on div "check" at bounding box center [919, 39] width 13 height 13
click at [239, 135] on icon "check" at bounding box center [241, 136] width 5 height 5
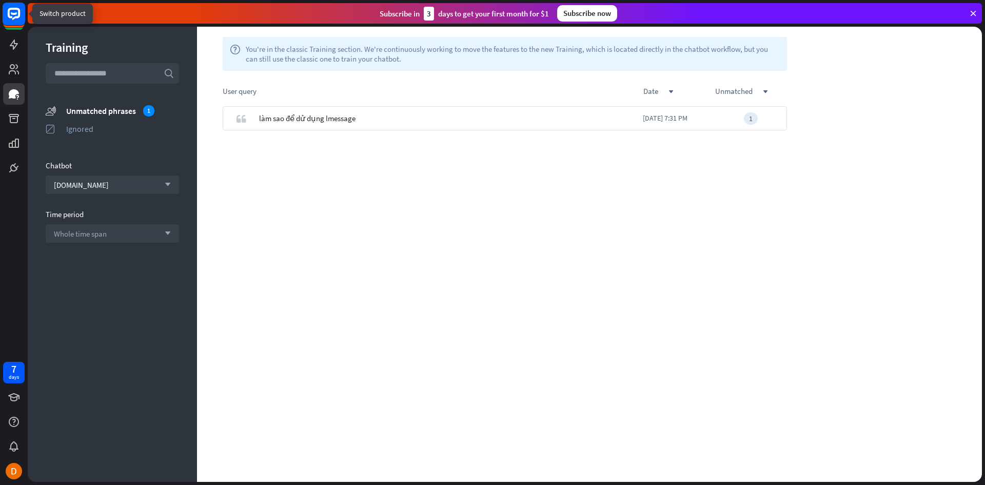
click at [16, 20] on rect at bounding box center [14, 14] width 23 height 23
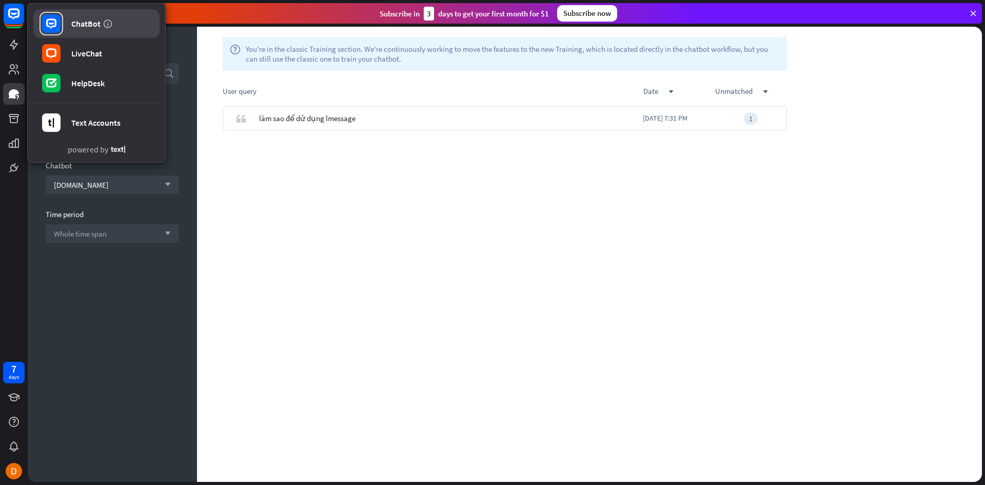
click at [87, 27] on div "ChatBot" at bounding box center [85, 23] width 29 height 10
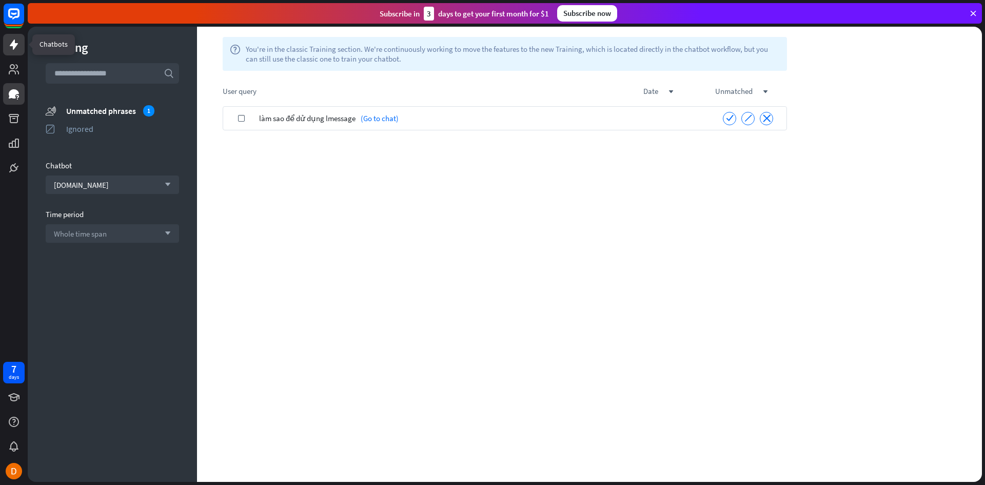
click at [12, 47] on icon at bounding box center [14, 44] width 12 height 12
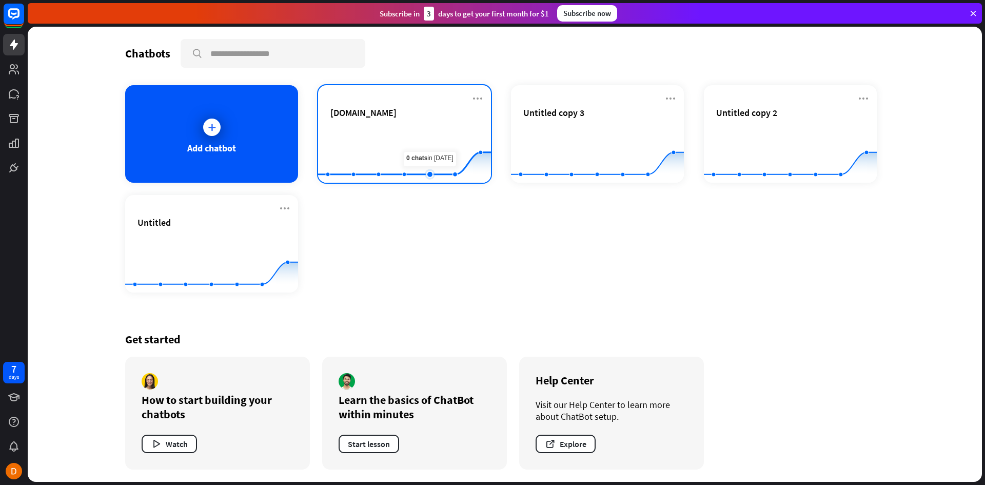
click at [396, 155] on rect at bounding box center [404, 157] width 173 height 64
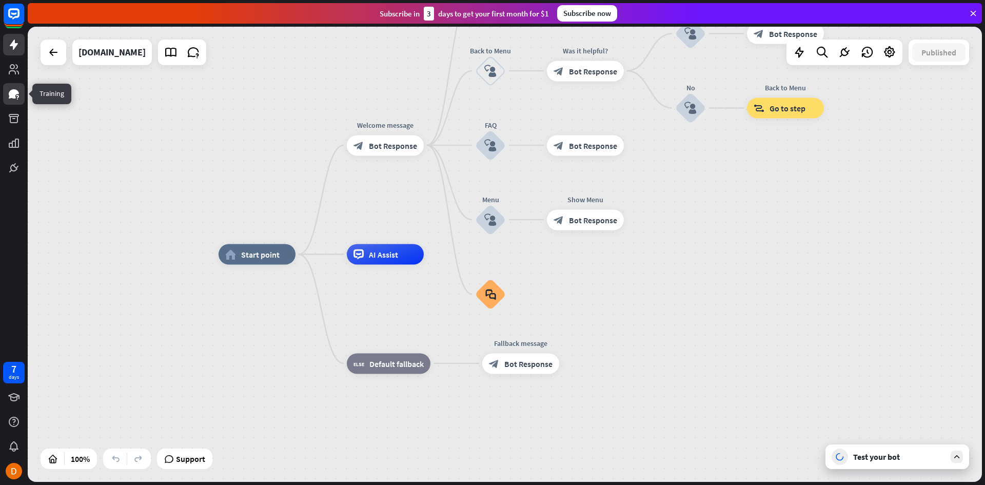
click at [15, 94] on icon at bounding box center [14, 93] width 10 height 9
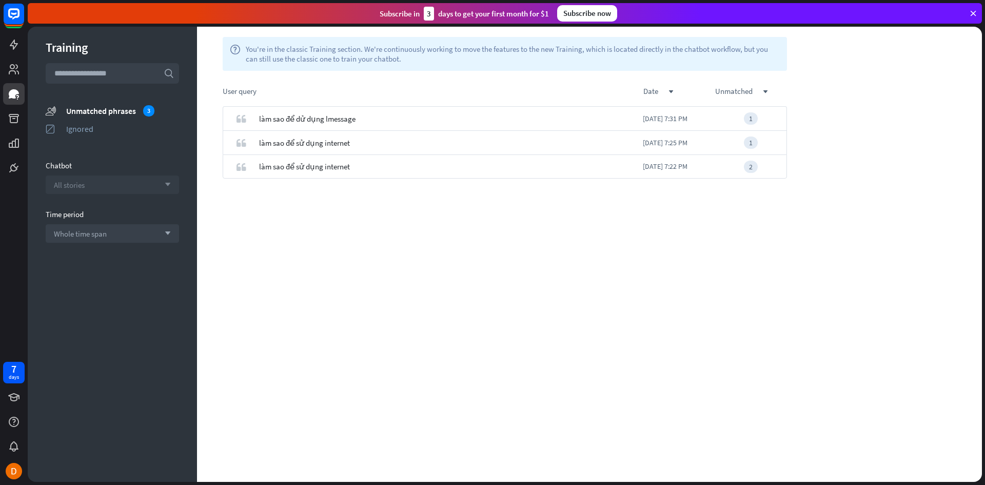
click at [129, 186] on div "All stories arrow_down" at bounding box center [112, 184] width 133 height 18
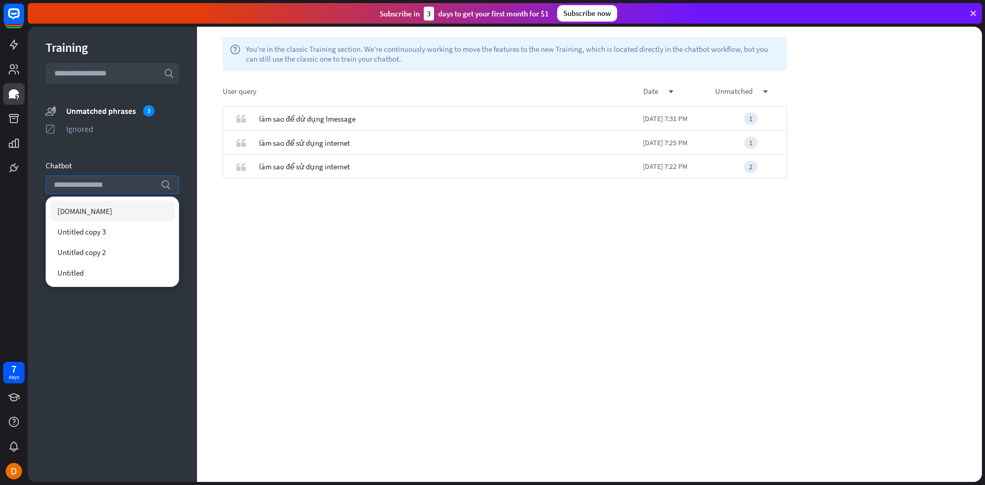
click at [95, 214] on div "[DOMAIN_NAME]" at bounding box center [112, 211] width 125 height 21
click at [317, 201] on div "quote làm sao để dử dụng lmessage Today 7:31 PM 1" at bounding box center [504, 293] width 615 height 375
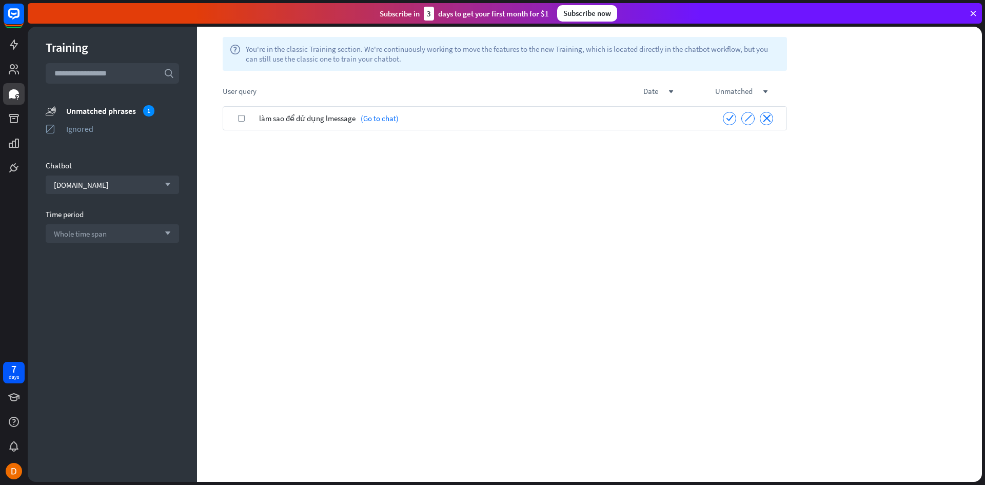
click at [244, 118] on label "check" at bounding box center [241, 118] width 7 height 7
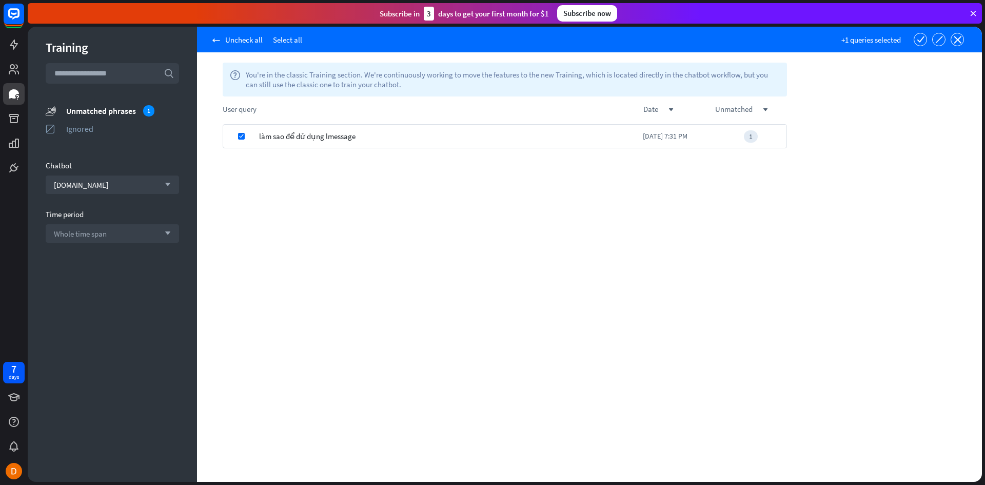
click at [247, 153] on div "check làm sao để dử dụng lmessage Today 7:31 PM 1" at bounding box center [504, 302] width 615 height 357
click at [15, 45] on icon at bounding box center [14, 44] width 8 height 10
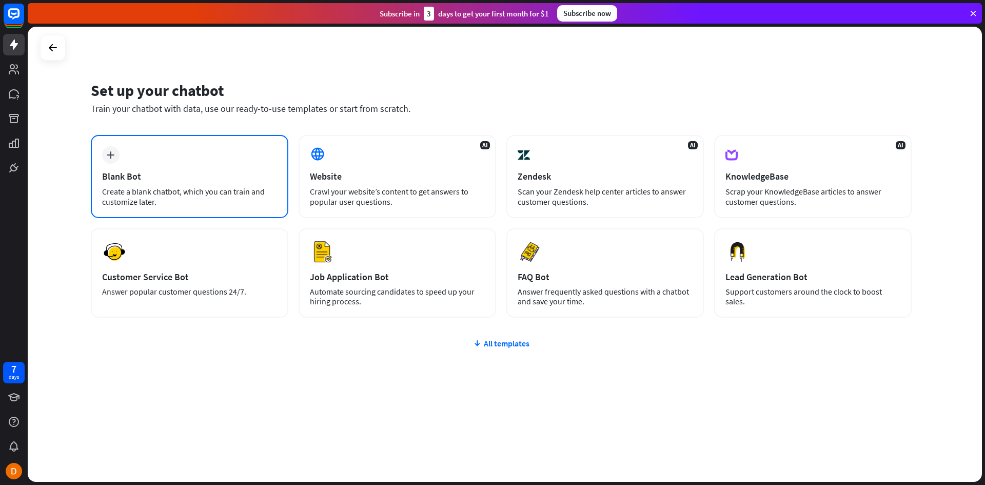
click at [196, 194] on div "Create a blank chatbot, which you can train and customize later." at bounding box center [189, 196] width 175 height 21
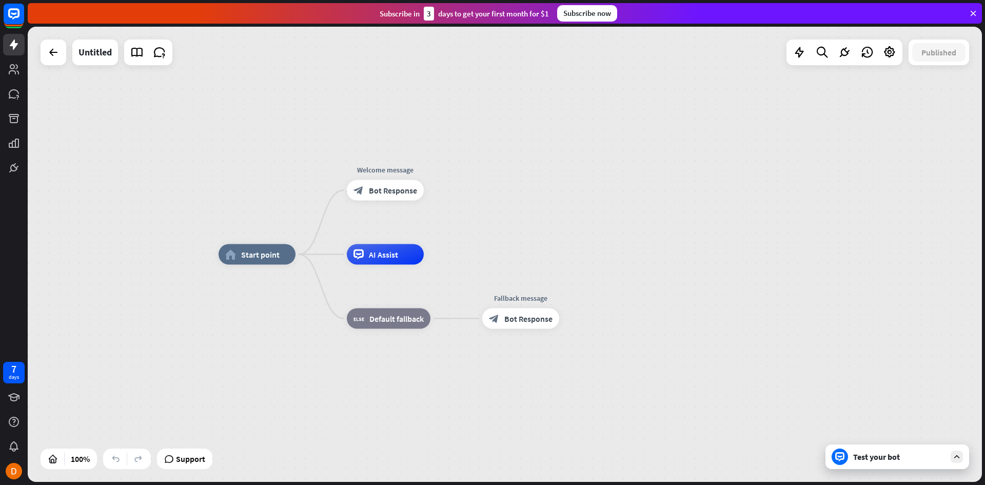
click at [874, 457] on div "Test your bot" at bounding box center [899, 456] width 92 height 10
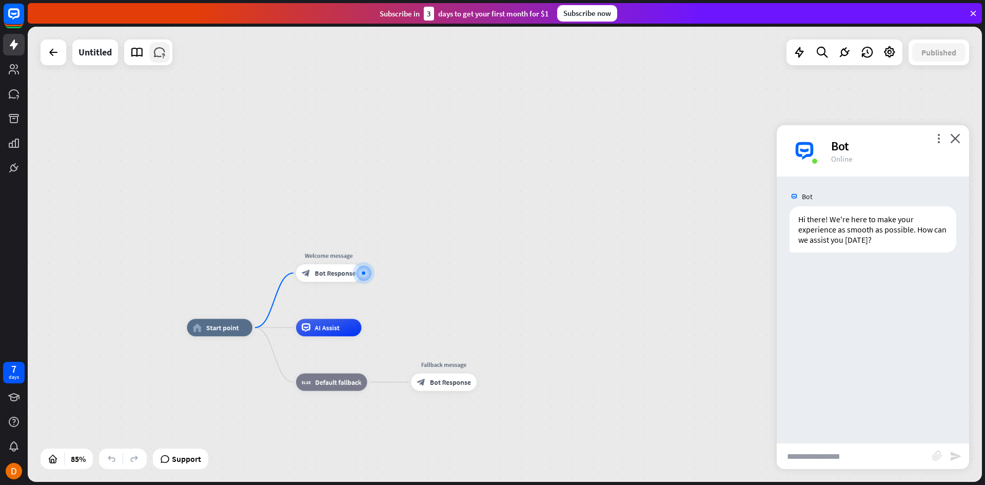
click at [157, 51] on icon at bounding box center [159, 52] width 13 height 13
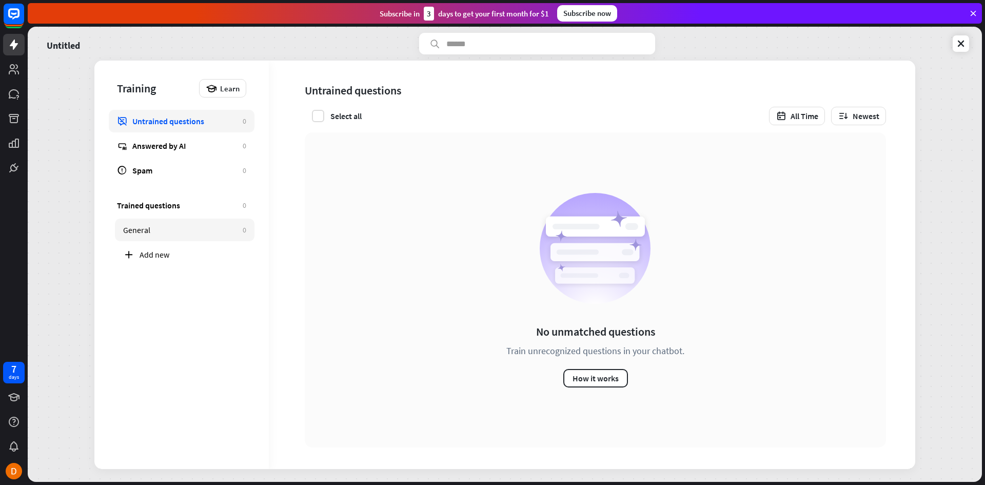
click at [157, 230] on div "General" at bounding box center [180, 230] width 114 height 10
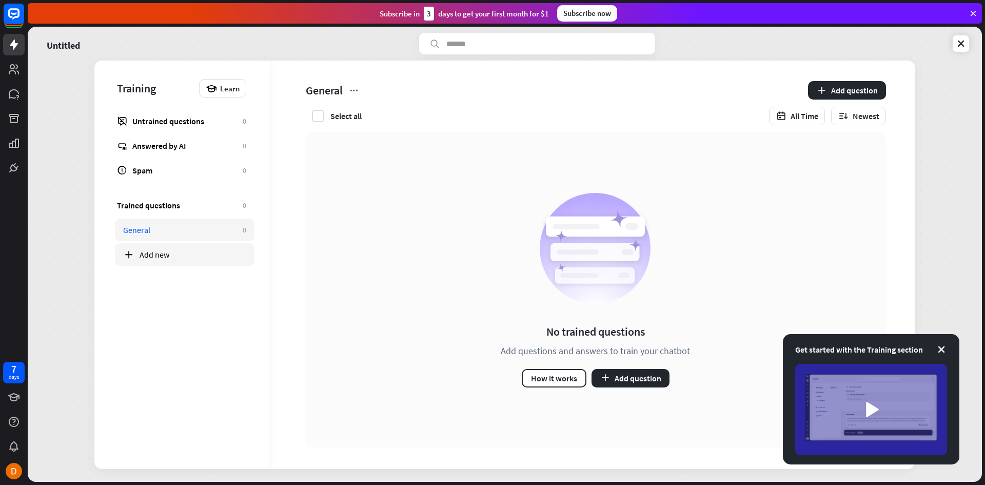
click at [168, 249] on div "Add new" at bounding box center [184, 254] width 139 height 23
click at [196, 233] on div "Category" at bounding box center [180, 230] width 114 height 10
click at [161, 251] on div "General" at bounding box center [180, 254] width 114 height 10
click at [179, 238] on link "Category 0" at bounding box center [184, 229] width 139 height 23
click at [179, 230] on div "Category" at bounding box center [180, 230] width 114 height 10
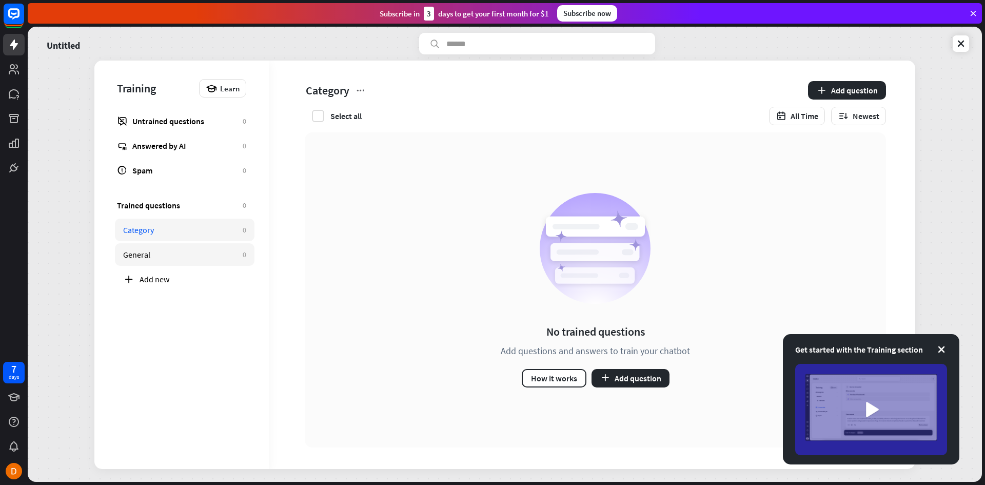
click at [214, 251] on div "General" at bounding box center [180, 254] width 114 height 10
click at [183, 231] on div "Category" at bounding box center [180, 230] width 114 height 10
click at [633, 381] on button "Add question" at bounding box center [630, 378] width 78 height 18
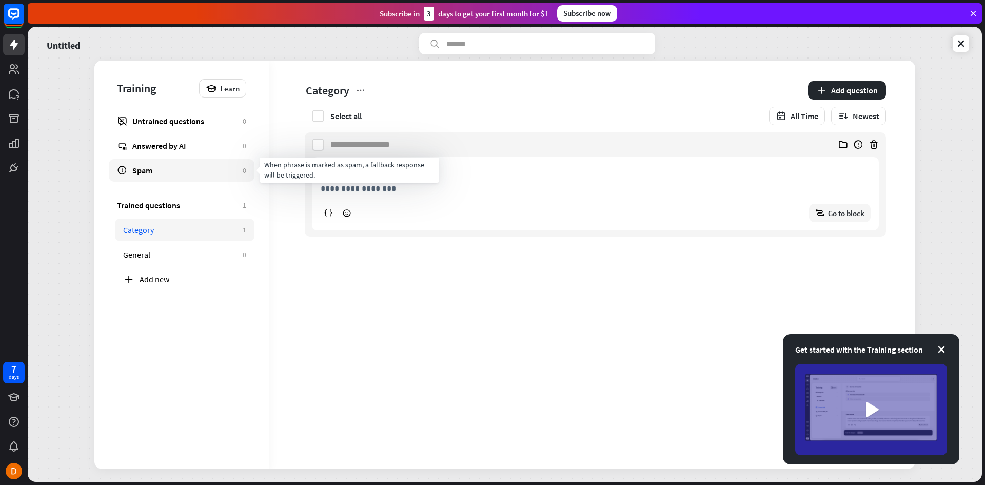
click at [172, 173] on div "Spam" at bounding box center [184, 170] width 105 height 10
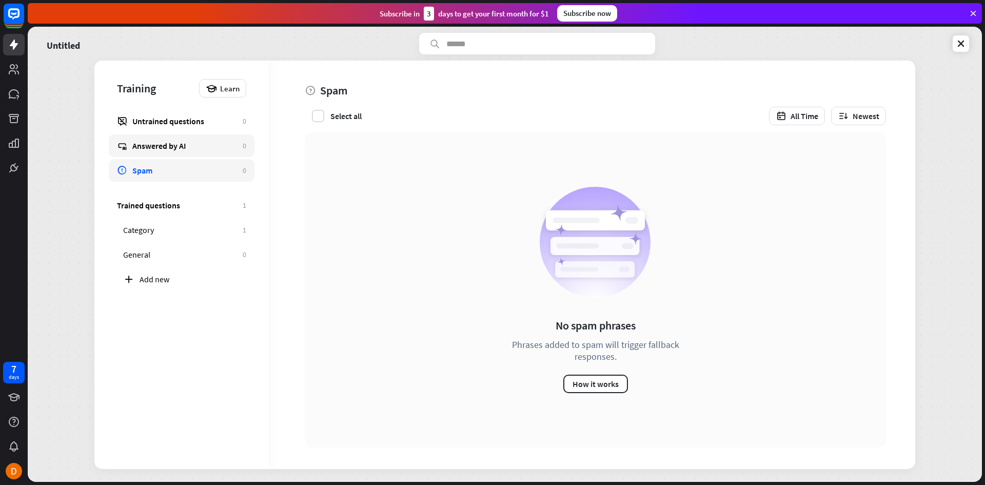
click at [196, 146] on div "Answered by AI" at bounding box center [184, 146] width 105 height 10
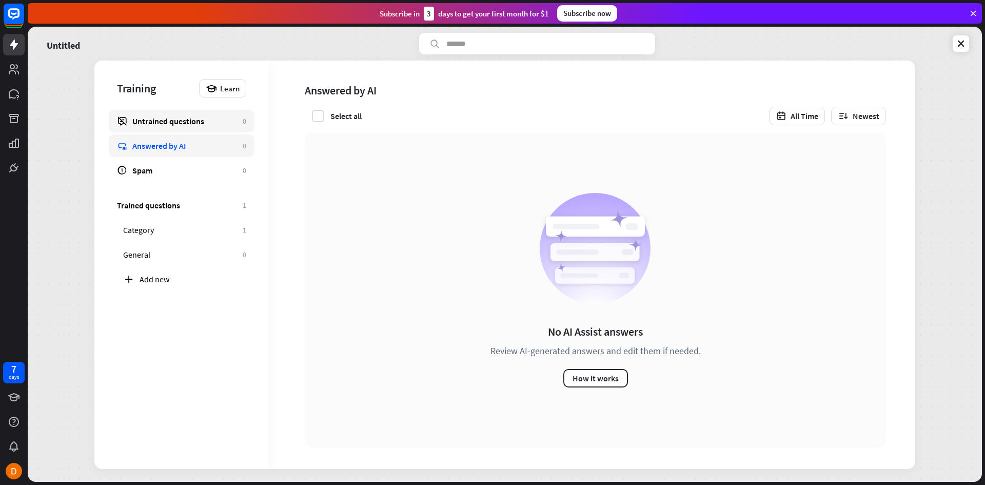
click at [182, 123] on div "Untrained questions" at bounding box center [184, 121] width 105 height 10
click at [604, 381] on button "How it works" at bounding box center [595, 378] width 65 height 18
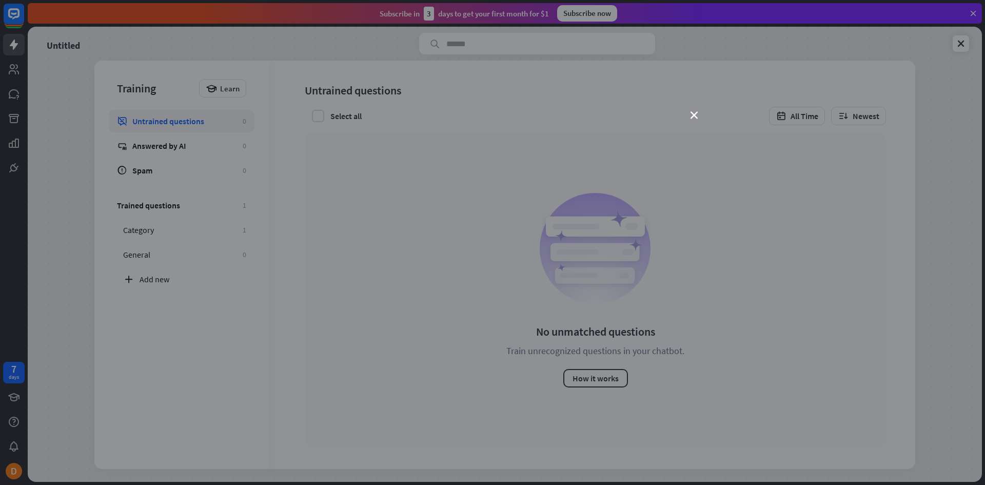
click at [698, 117] on div "close" at bounding box center [492, 242] width 985 height 485
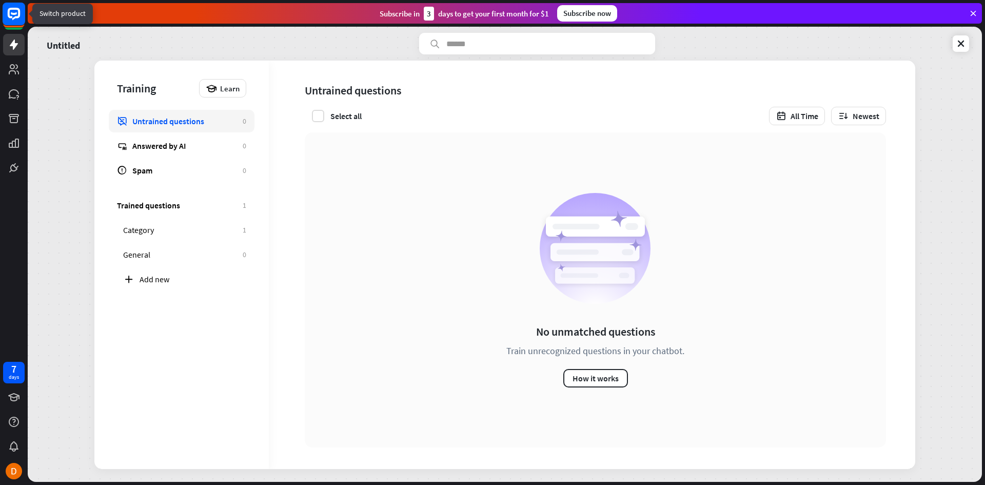
click at [19, 14] on icon at bounding box center [14, 14] width 12 height 12
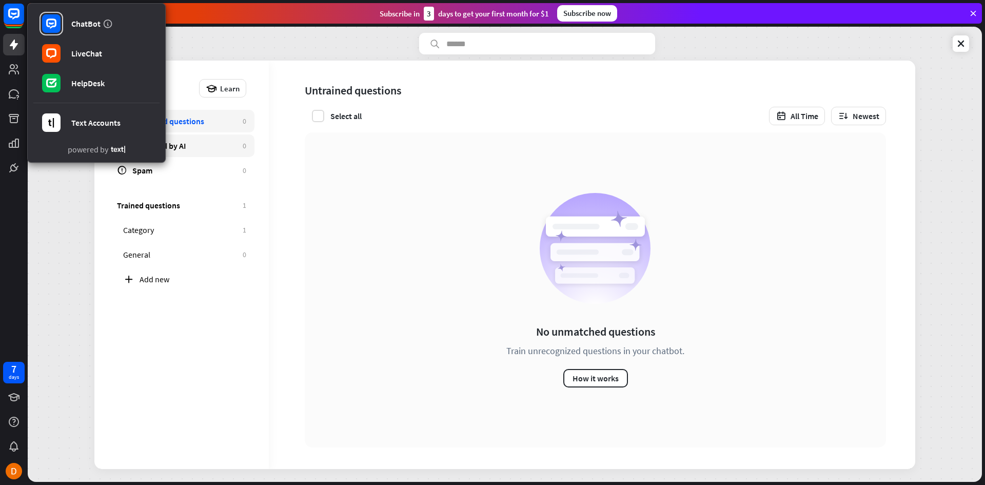
drag, startPoint x: 408, startPoint y: 297, endPoint x: 171, endPoint y: 141, distance: 283.9
click at [406, 296] on div "No unmatched questions Train unrecognized questions in your chatbot. How it wor…" at bounding box center [595, 289] width 581 height 315
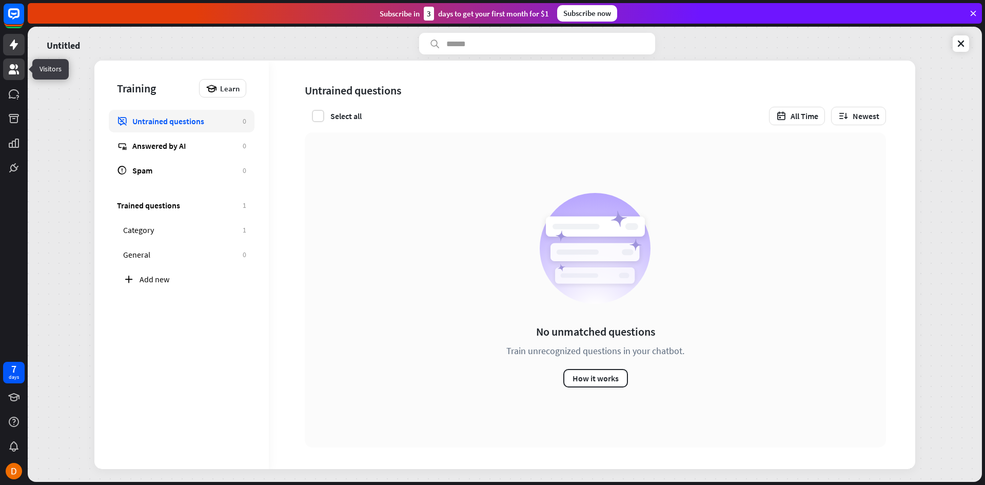
click at [10, 68] on icon at bounding box center [14, 69] width 10 height 10
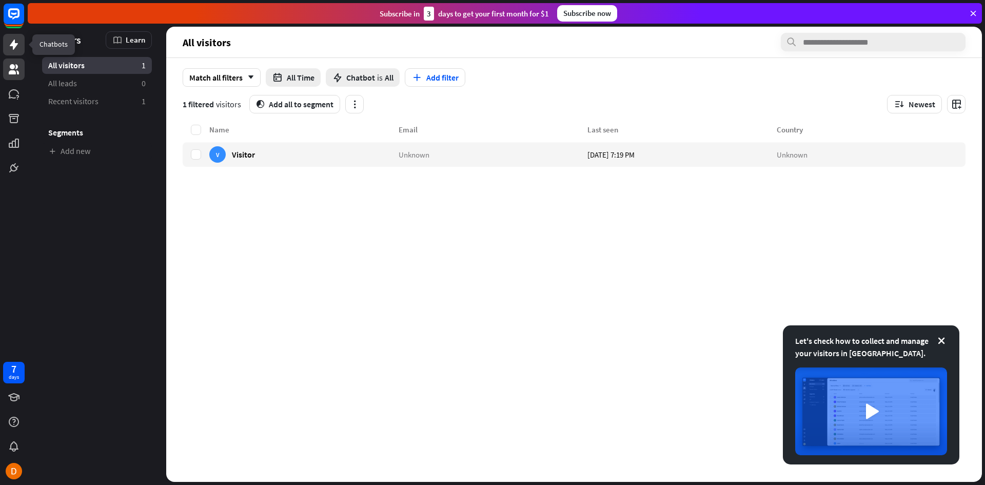
click at [22, 43] on link at bounding box center [14, 45] width 22 height 22
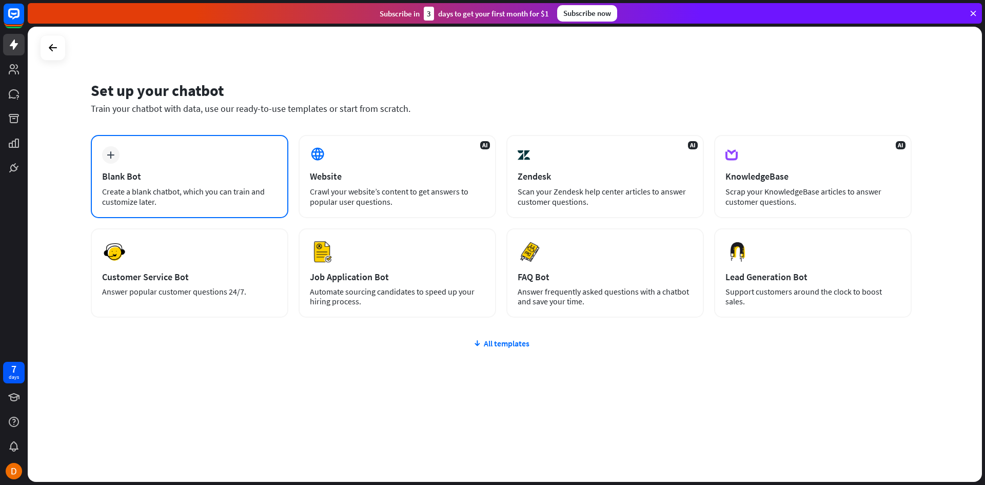
click at [155, 185] on div "plus Blank Bot Create a blank chatbot, which you can train and customize later." at bounding box center [189, 176] width 197 height 83
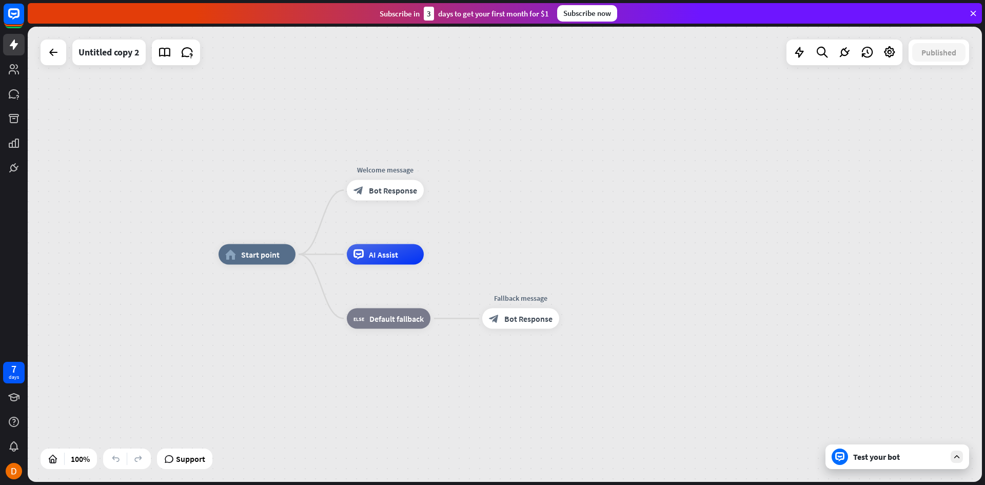
click at [885, 464] on div "Test your bot" at bounding box center [897, 456] width 144 height 25
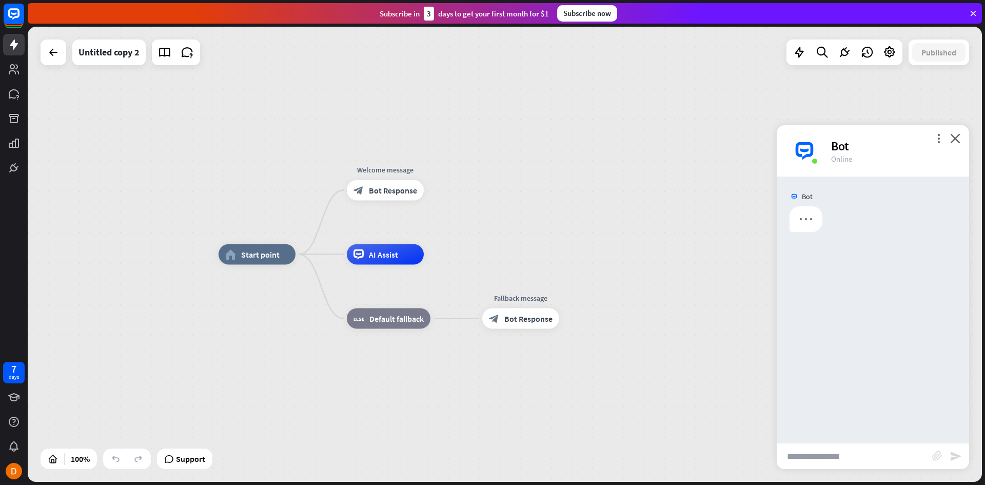
click at [843, 462] on input "text" at bounding box center [853, 456] width 155 height 26
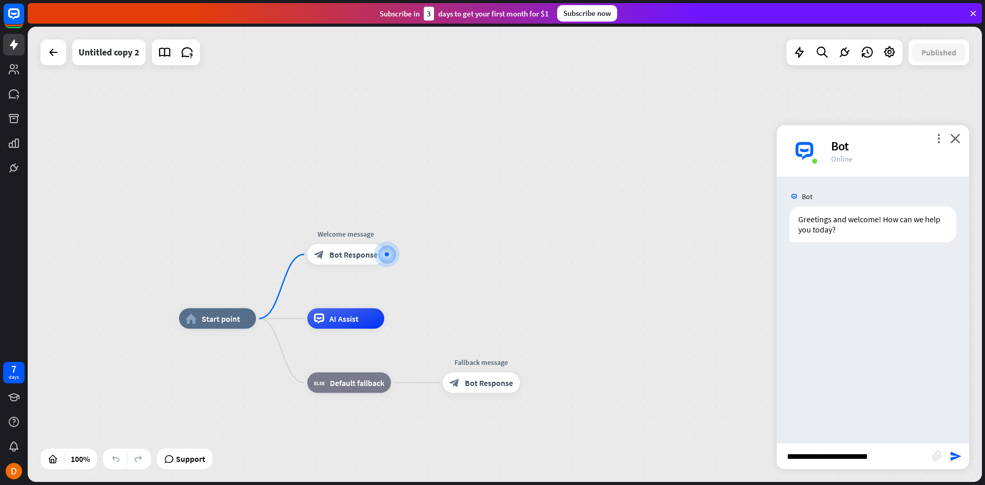
type input "**********"
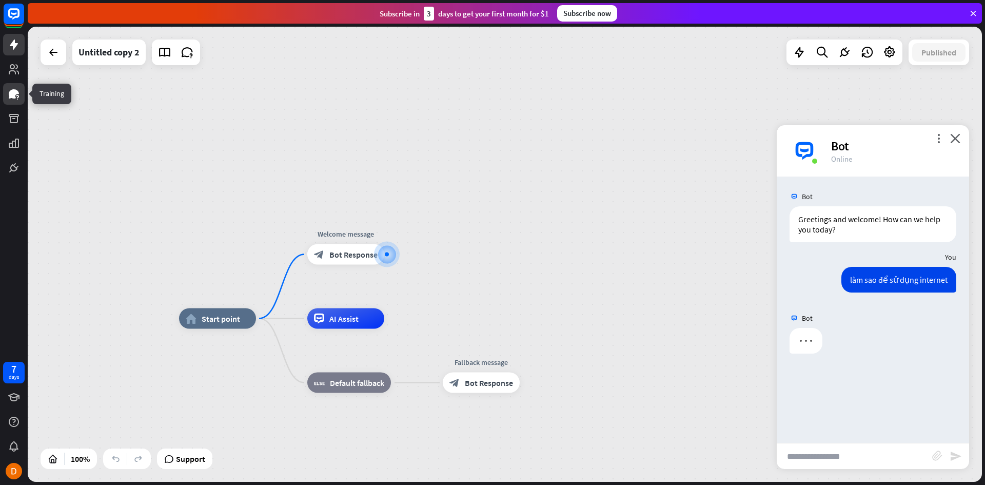
click at [12, 98] on icon at bounding box center [14, 94] width 12 height 12
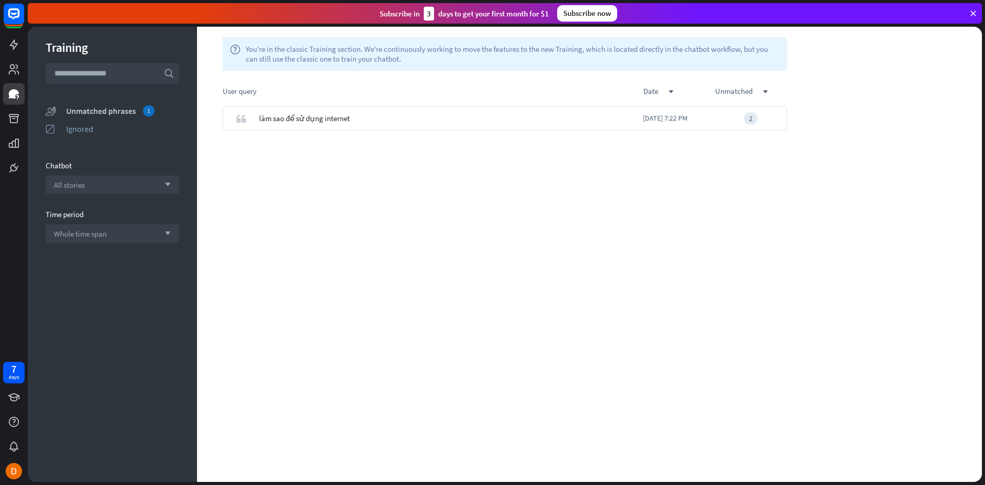
click at [125, 108] on div "Unmatched phrases 1" at bounding box center [122, 110] width 113 height 11
click at [732, 121] on icon "check" at bounding box center [730, 118] width 8 height 8
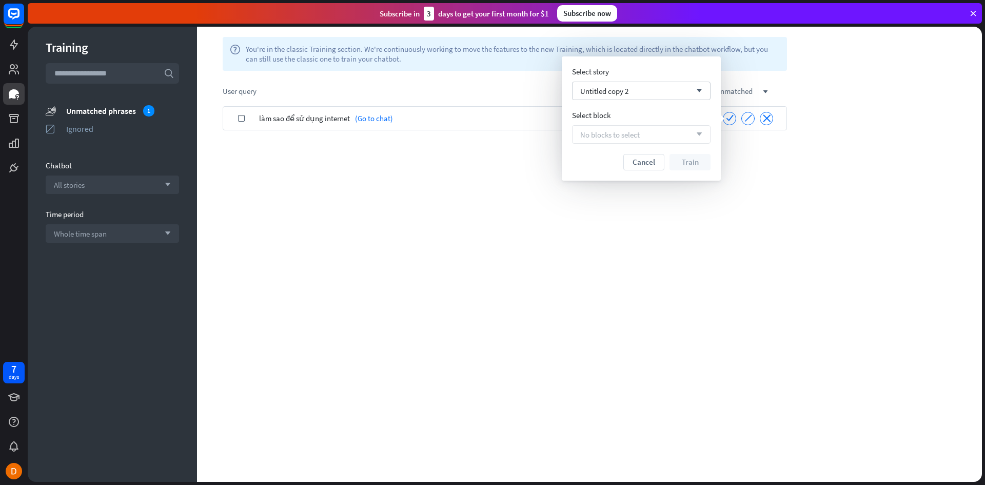
click at [489, 165] on div "check làm sao để sử dụng internet (Go to chat) check ignore close" at bounding box center [504, 293] width 615 height 375
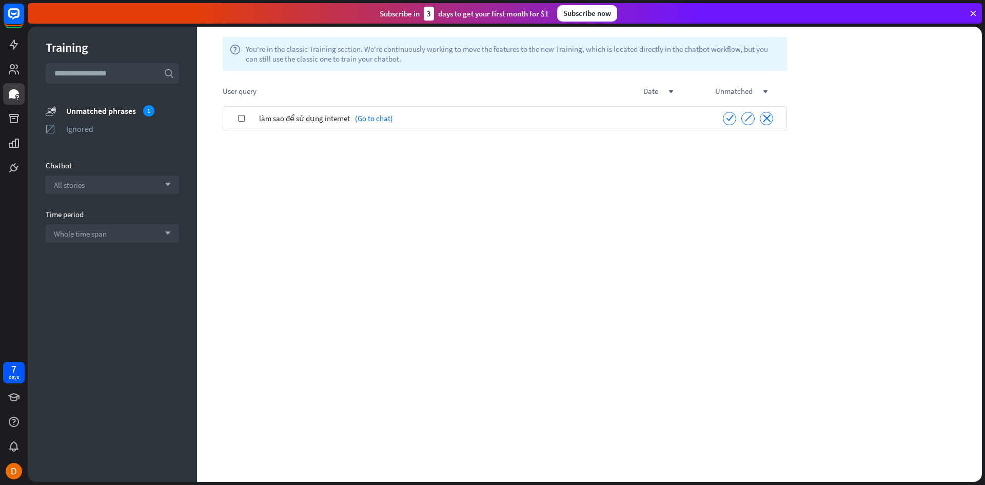
click at [279, 115] on span "làm sao để sử dụng internet" at bounding box center [304, 118] width 91 height 24
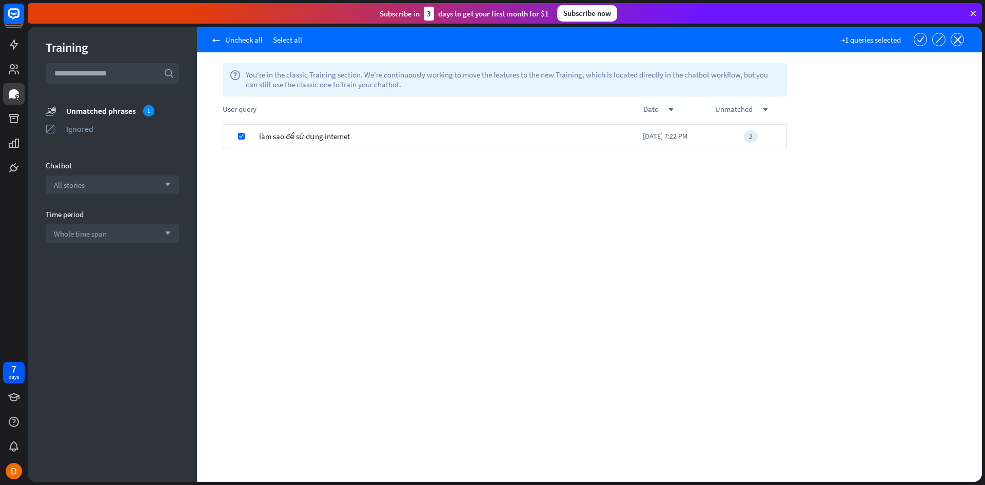
click at [245, 136] on div "check" at bounding box center [241, 136] width 36 height 24
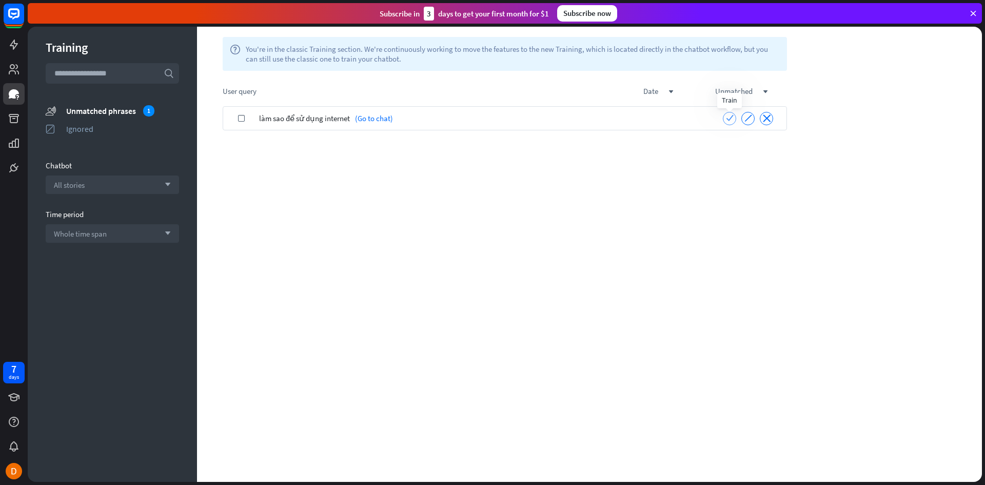
click at [728, 119] on icon "check" at bounding box center [730, 118] width 8 height 8
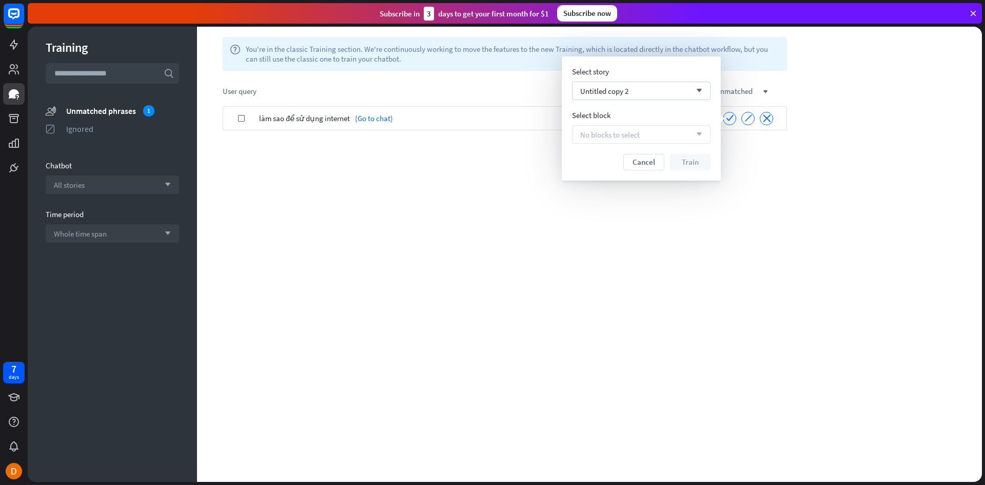
click at [345, 232] on div "check làm sao để sử dụng internet (Go to chat) check ignore close" at bounding box center [504, 293] width 615 height 375
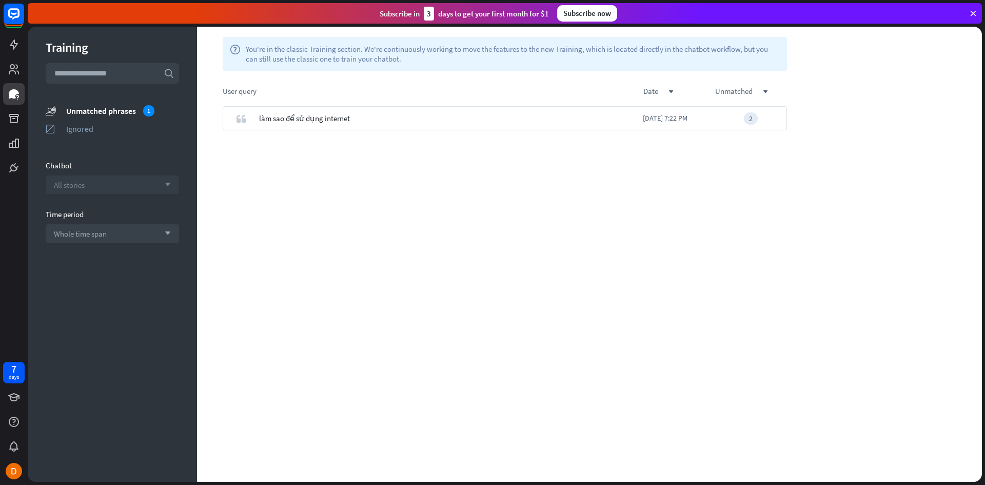
click at [99, 181] on div "All stories arrow_down" at bounding box center [112, 184] width 133 height 18
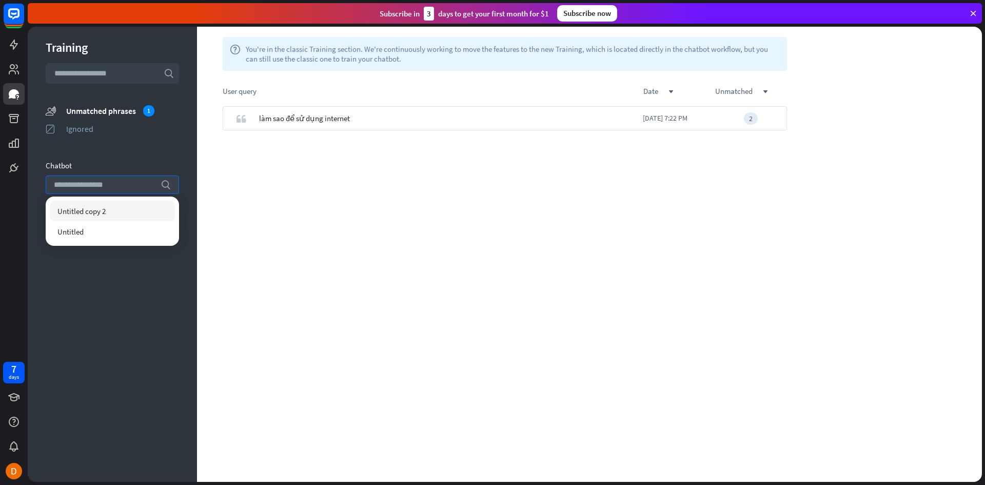
click at [98, 213] on span "Untitled copy 2" at bounding box center [81, 211] width 48 height 10
click at [85, 237] on div "Untitled" at bounding box center [112, 231] width 125 height 21
click at [131, 214] on div "Untitled copy 2 checked" at bounding box center [112, 211] width 125 height 21
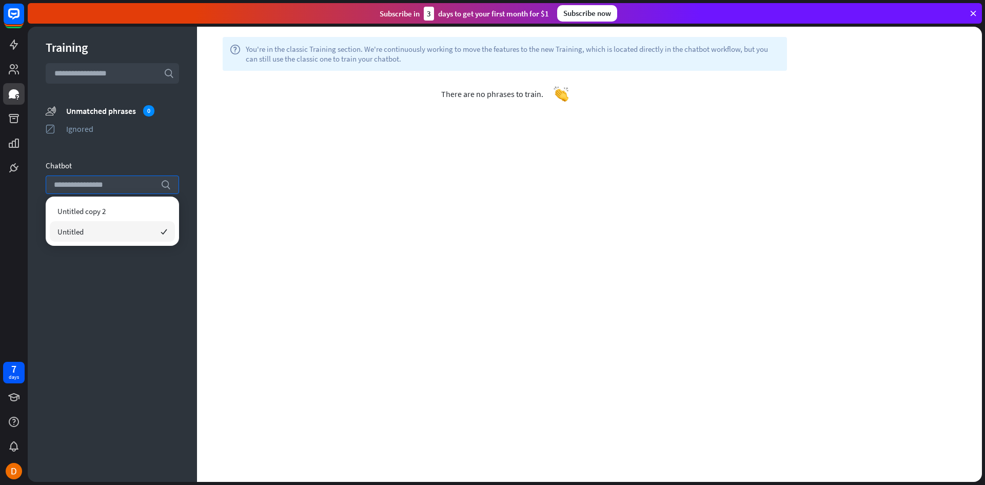
click at [255, 231] on div "help You're in the classic Training section. We're continuously working to move…" at bounding box center [589, 254] width 785 height 455
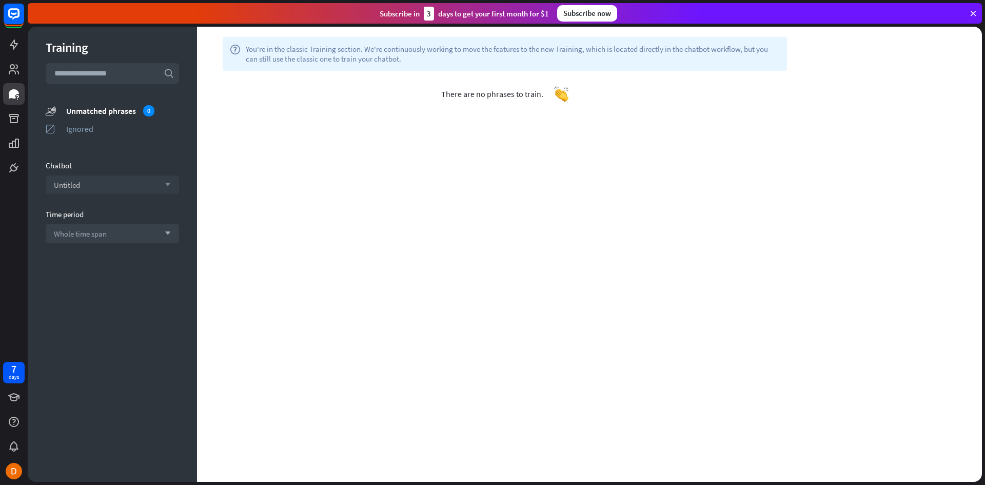
click at [110, 187] on div "Untitled arrow_down" at bounding box center [112, 184] width 133 height 18
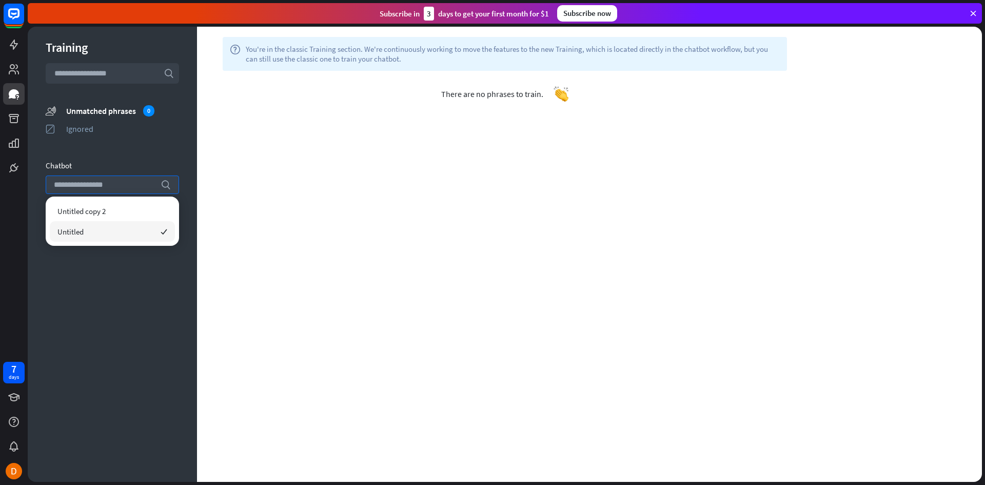
click at [155, 157] on div "Training search unmatched_phrases Unmatched phrases 0 ignored Ignored Chatbot s…" at bounding box center [112, 254] width 169 height 455
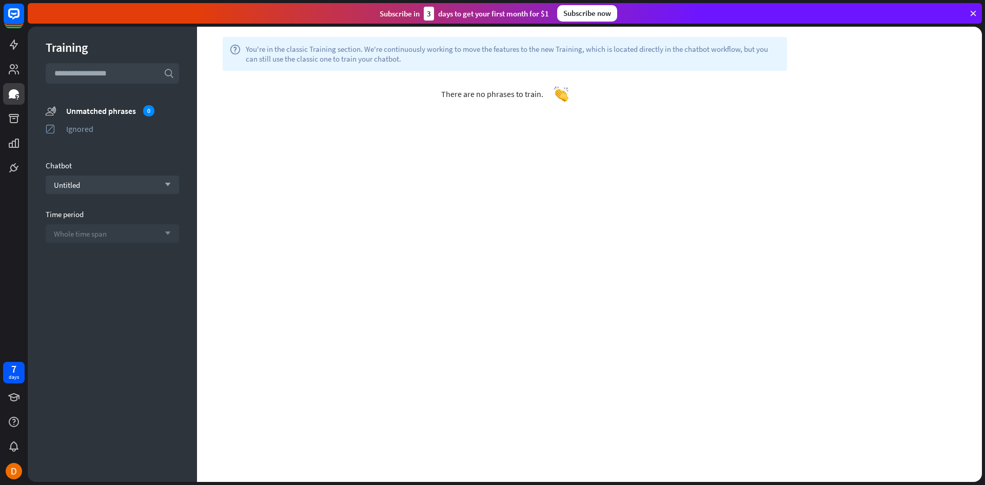
click at [121, 232] on div "Whole time span arrow_down" at bounding box center [112, 233] width 133 height 18
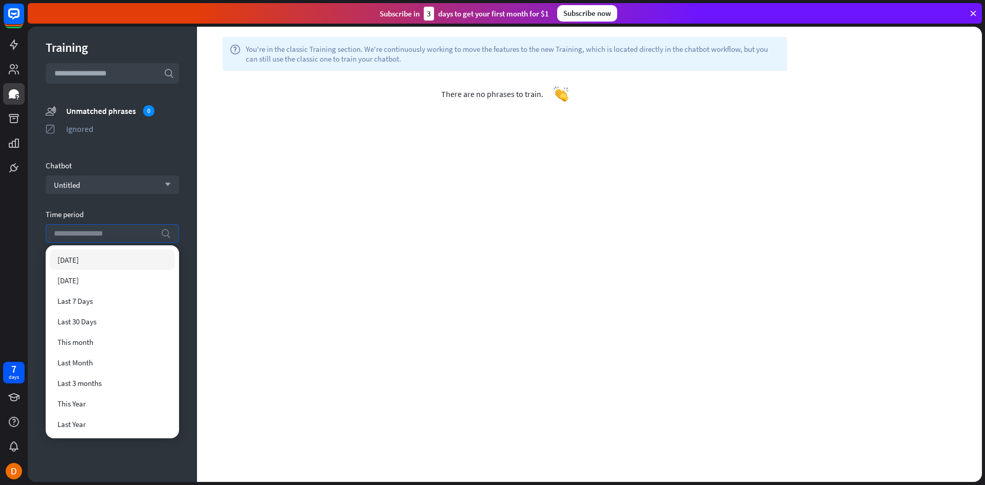
click at [120, 230] on input "search" at bounding box center [105, 233] width 102 height 17
click at [112, 113] on div "Unmatched phrases 0" at bounding box center [122, 110] width 113 height 11
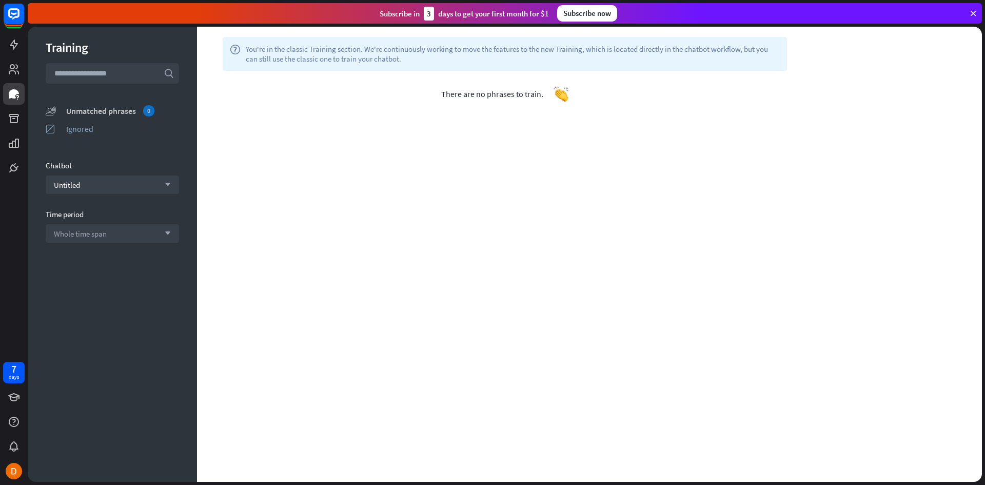
click at [97, 109] on div "Unmatched phrases 0" at bounding box center [122, 110] width 113 height 11
click at [102, 185] on div "Untitled arrow_down" at bounding box center [112, 184] width 133 height 18
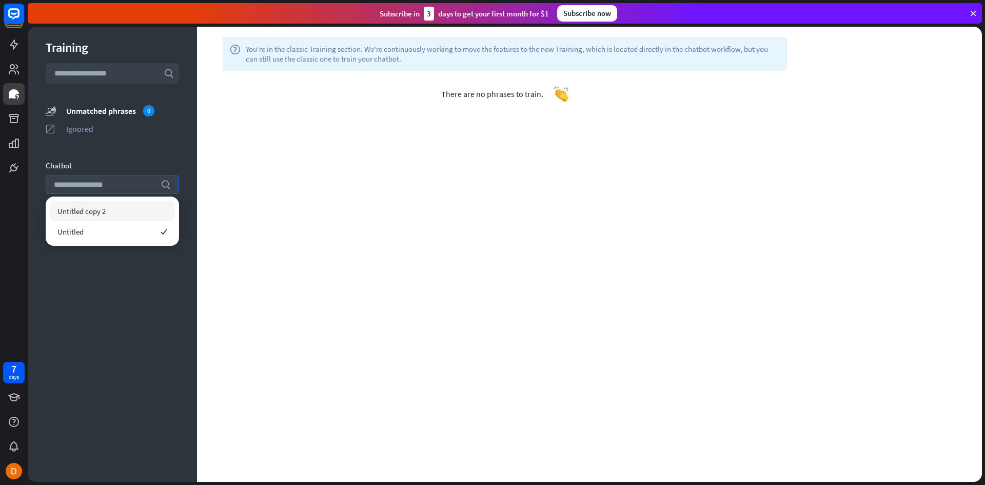
click at [95, 211] on span "Untitled copy 2" at bounding box center [81, 211] width 48 height 10
click at [127, 114] on div "Unmatched phrases 1" at bounding box center [122, 110] width 113 height 11
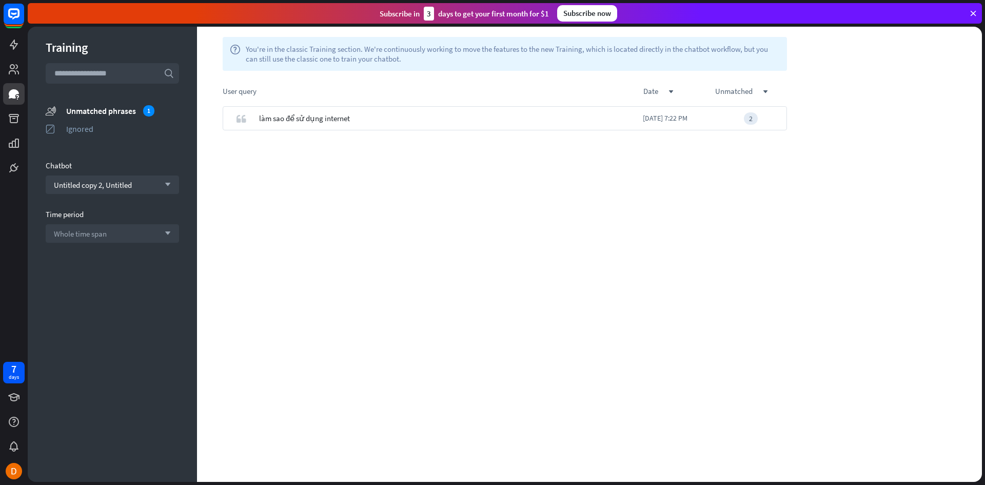
click at [316, 222] on div "quote làm sao để sử dụng internet [DATE] 7:22 PM 2" at bounding box center [504, 293] width 615 height 375
click at [13, 47] on icon at bounding box center [14, 44] width 8 height 10
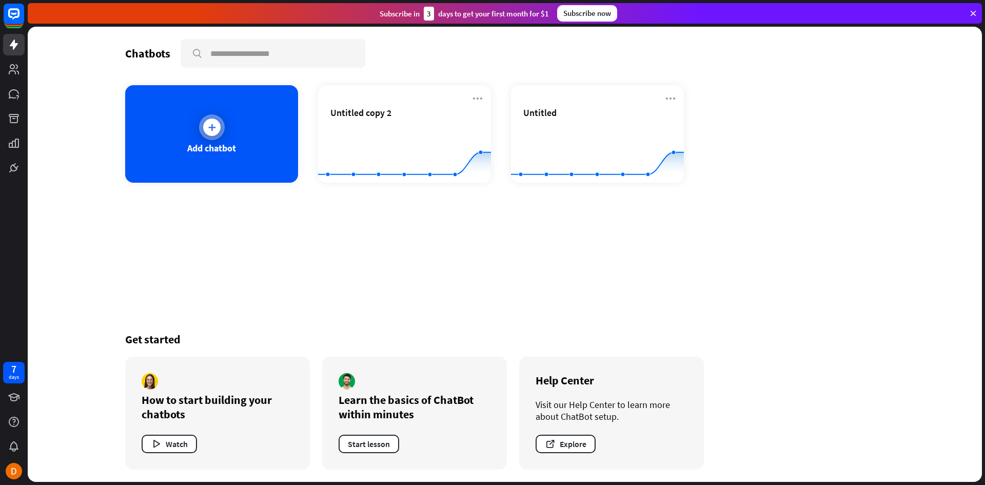
click at [219, 146] on div "Add chatbot" at bounding box center [211, 148] width 49 height 12
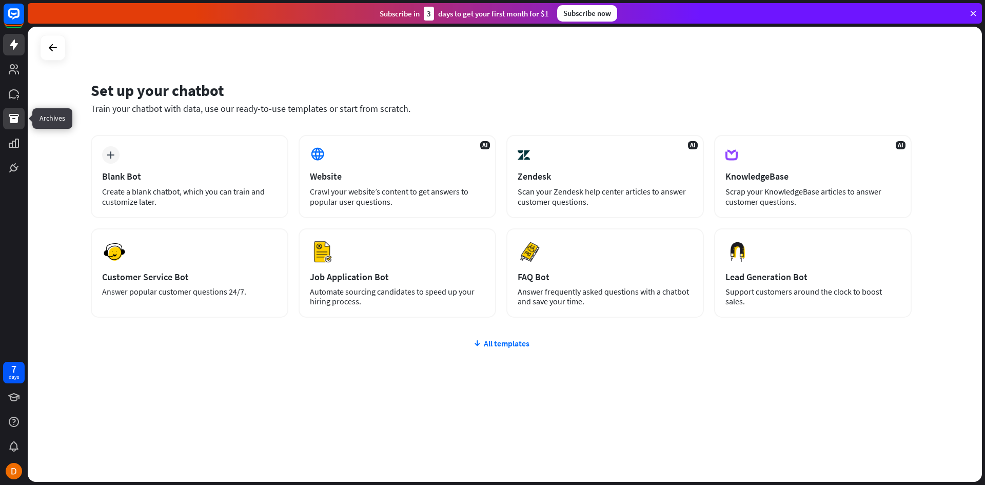
click at [16, 117] on icon at bounding box center [14, 118] width 10 height 9
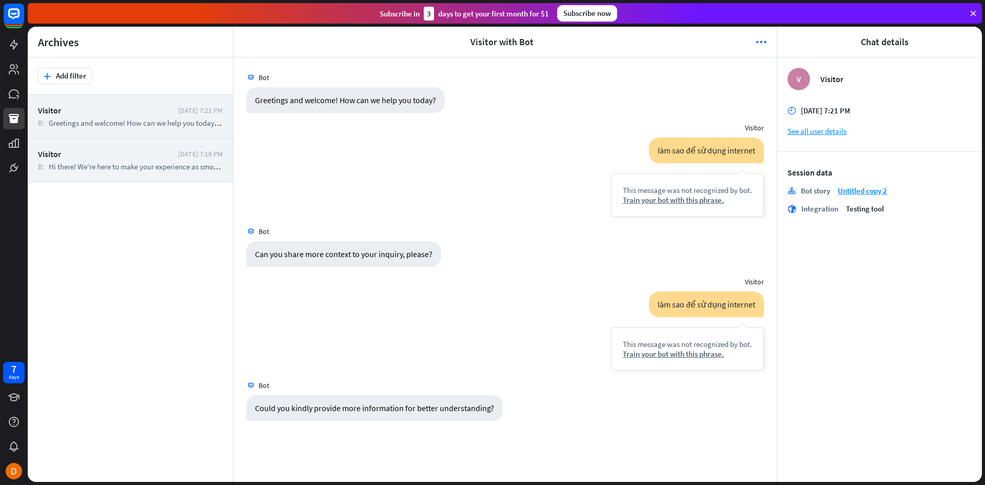
click at [163, 167] on span "Hi there! We're here to make your experience as smooth as possible. How can we …" at bounding box center [205, 167] width 313 height 10
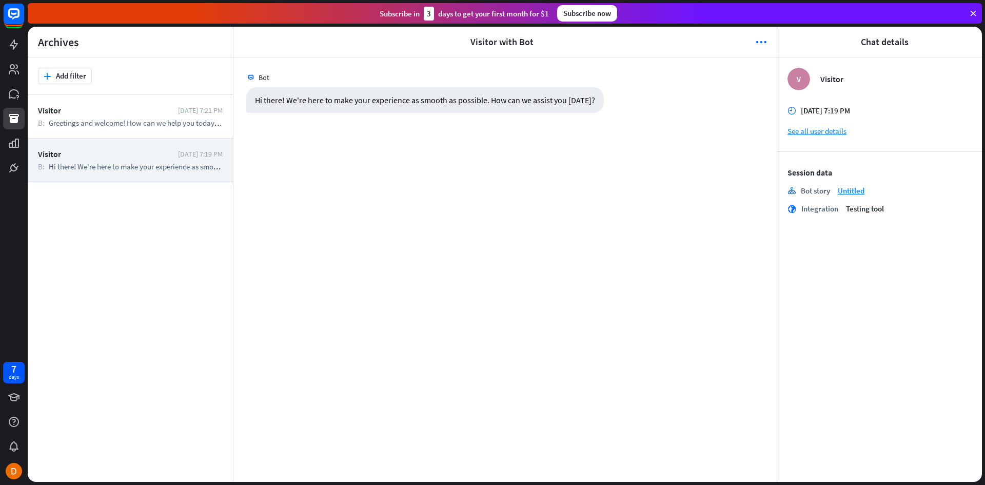
click at [162, 130] on div at bounding box center [505, 254] width 954 height 455
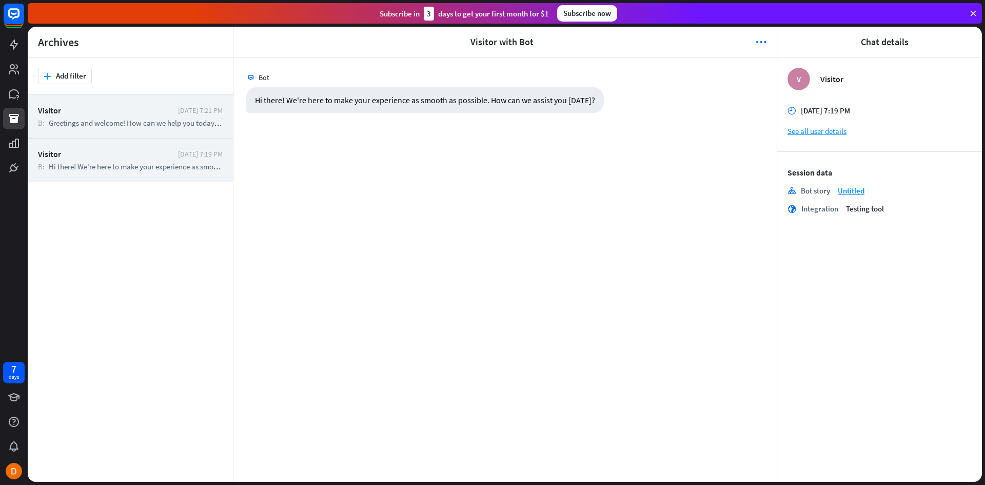
click at [160, 127] on span "Greetings and welcome! How can we help you today?" at bounding box center [133, 123] width 169 height 10
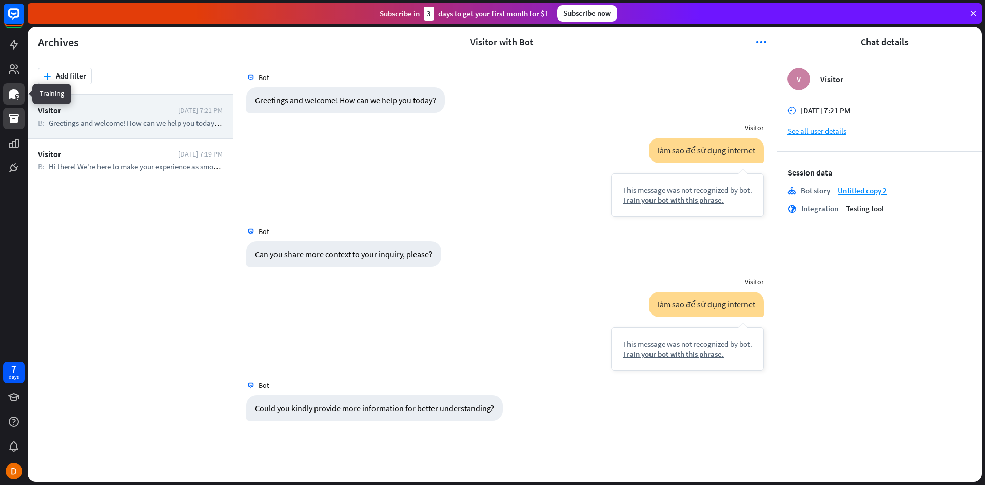
click at [17, 99] on icon at bounding box center [17, 98] width 1 height 1
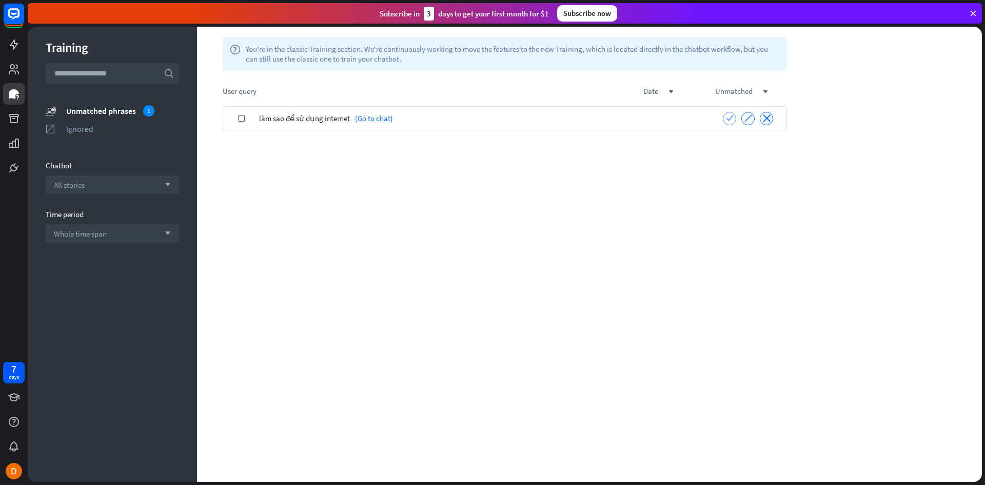
click at [730, 119] on icon "check" at bounding box center [730, 118] width 8 height 8
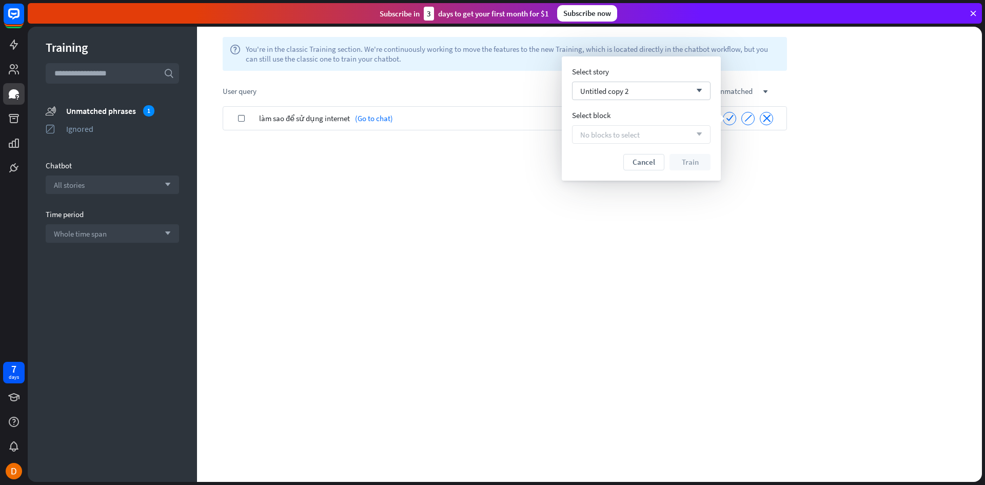
click at [616, 131] on span "No blocks to select" at bounding box center [609, 135] width 59 height 10
click at [610, 91] on span "Untitled copy 2" at bounding box center [604, 91] width 48 height 10
click at [611, 137] on div "Untitled" at bounding box center [641, 137] width 130 height 21
click at [592, 135] on span "No blocks to select" at bounding box center [609, 135] width 59 height 10
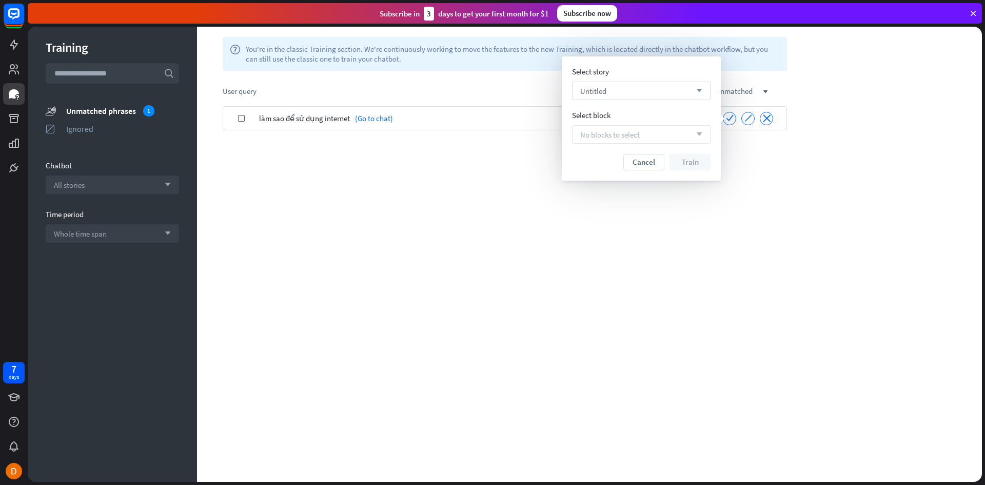
click at [592, 135] on span "No blocks to select" at bounding box center [609, 135] width 59 height 10
click at [661, 137] on div "No blocks to select arrow_down" at bounding box center [641, 134] width 138 height 18
click at [684, 132] on div "No blocks to select arrow_down" at bounding box center [641, 134] width 138 height 18
click at [683, 135] on div "No blocks to select arrow_down" at bounding box center [641, 134] width 138 height 18
click at [654, 218] on div "check làm sao để sử dụng internet (Go to chat) check ignore close" at bounding box center [504, 293] width 615 height 375
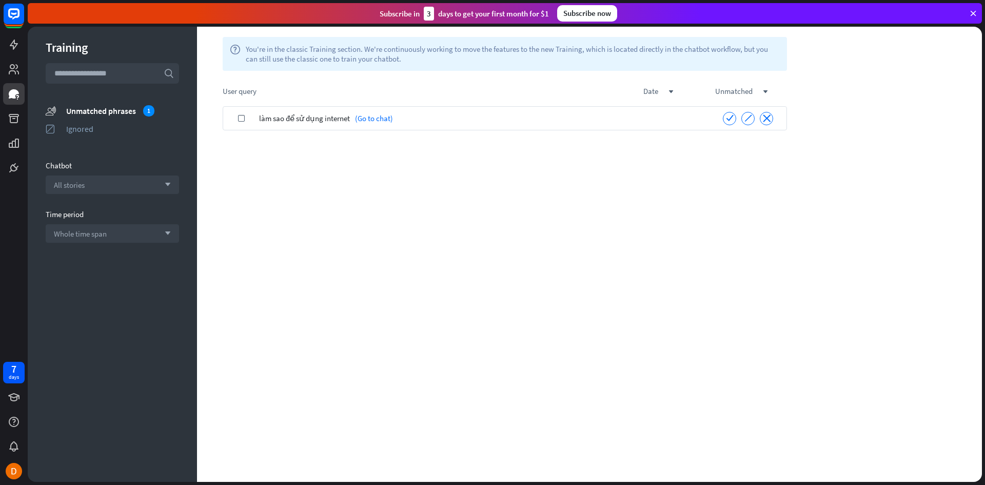
click at [239, 118] on icon "check" at bounding box center [241, 118] width 5 height 5
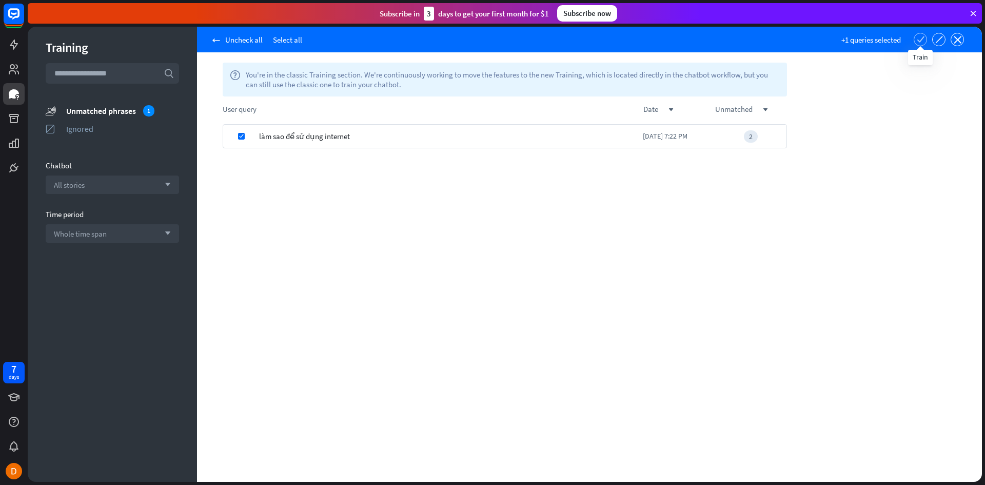
click at [922, 43] on div "check" at bounding box center [920, 40] width 8 height 10
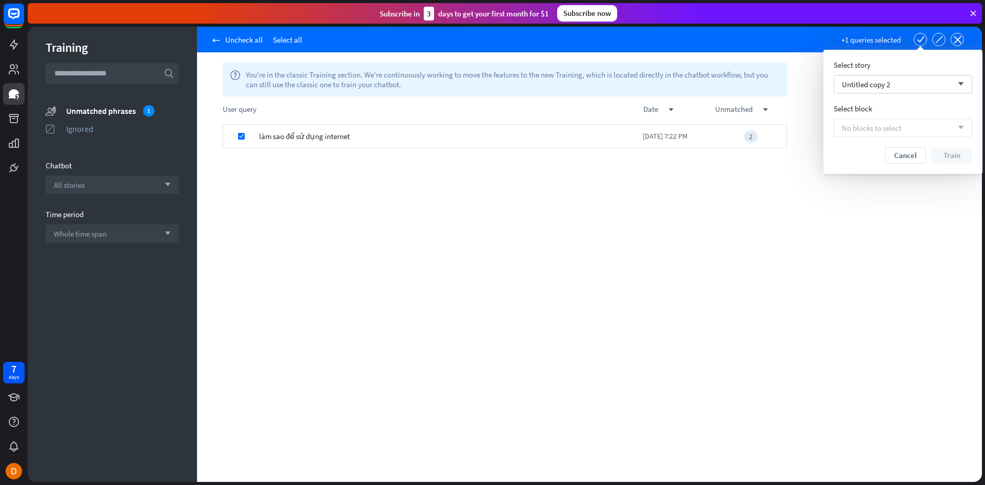
click at [880, 126] on span "No blocks to select" at bounding box center [871, 128] width 59 height 10
click at [908, 129] on div "No blocks to select arrow_down" at bounding box center [902, 127] width 138 height 18
click at [684, 236] on div "check làm sao để sử dụng internet [DATE] 7:22 PM 2" at bounding box center [504, 302] width 615 height 357
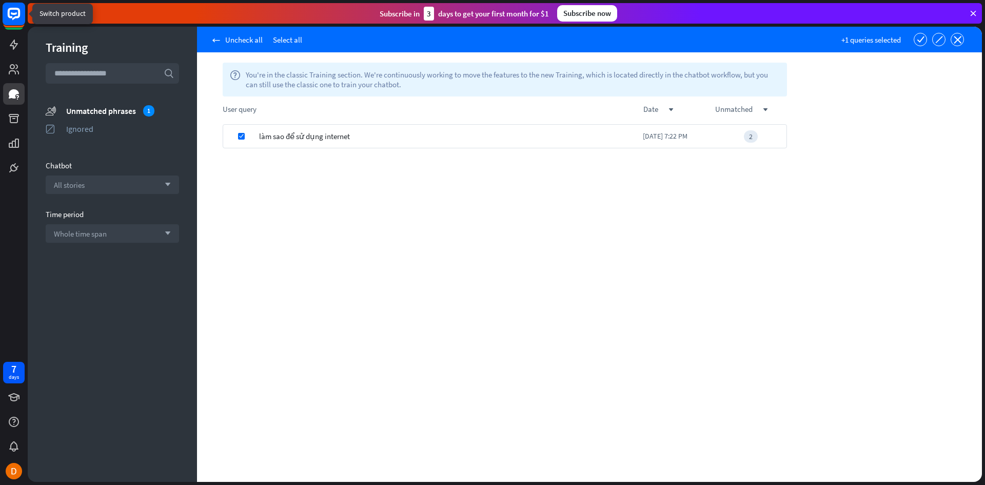
click at [16, 23] on rect at bounding box center [14, 14] width 23 height 23
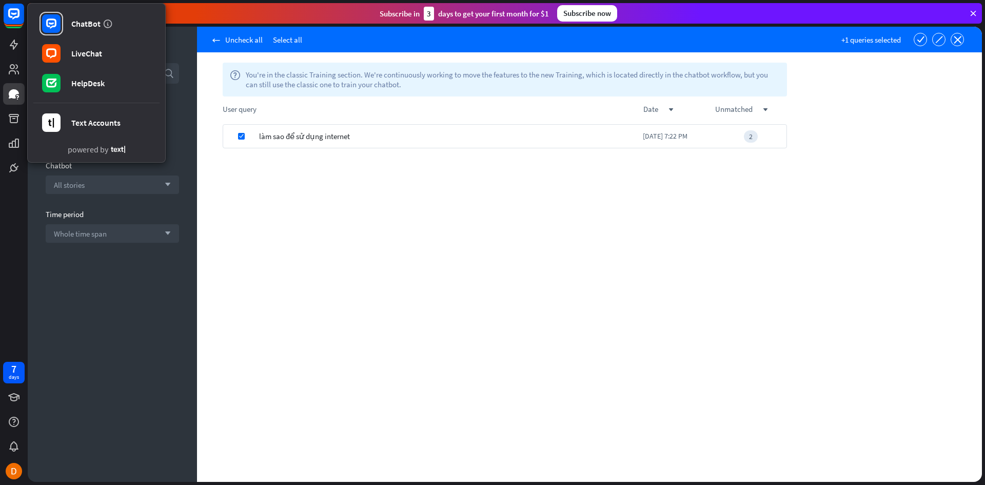
click at [322, 205] on div "check làm sao để sử dụng internet [DATE] 7:22 PM 2" at bounding box center [504, 302] width 615 height 357
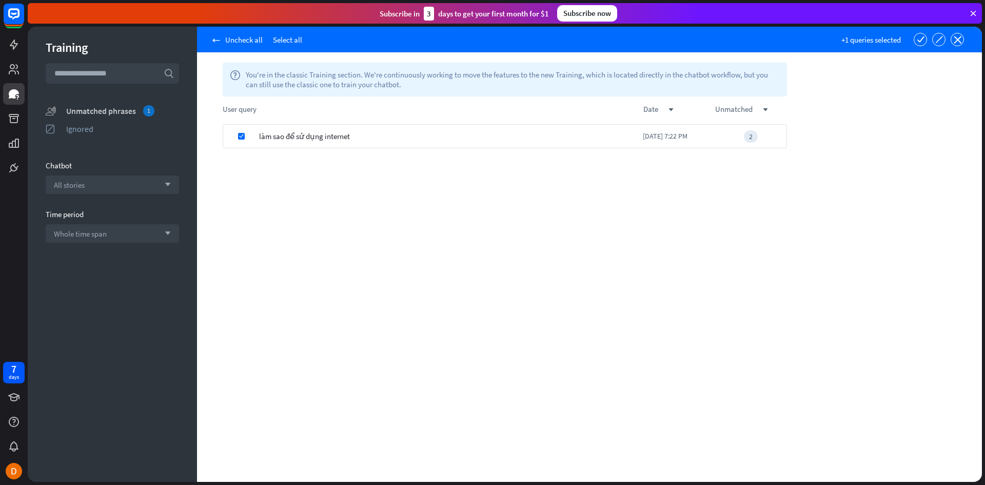
click at [121, 107] on div "Unmatched phrases 1" at bounding box center [122, 110] width 113 height 11
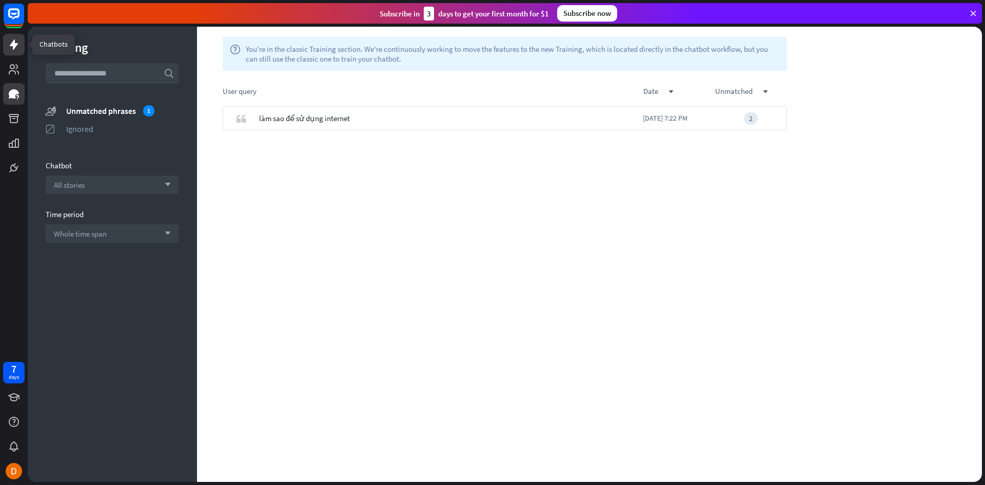
click at [12, 44] on icon at bounding box center [14, 44] width 8 height 10
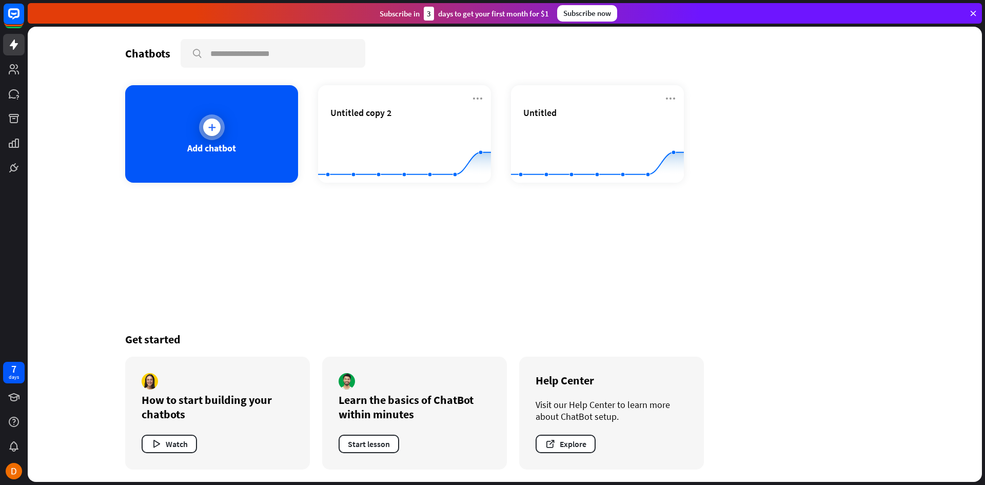
click at [192, 143] on div "Add chatbot" at bounding box center [211, 148] width 49 height 12
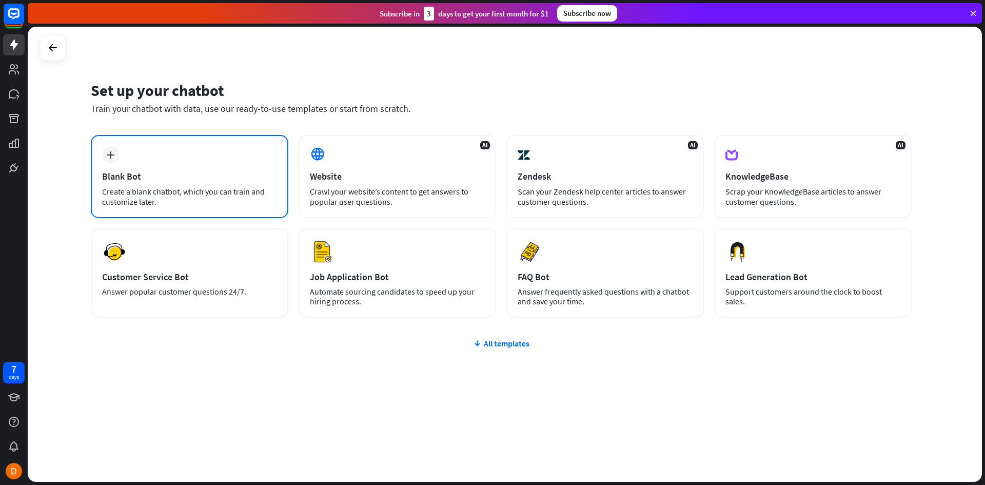
click at [160, 164] on div "plus Blank Bot Create a blank chatbot, which you can train and customize later." at bounding box center [189, 176] width 197 height 83
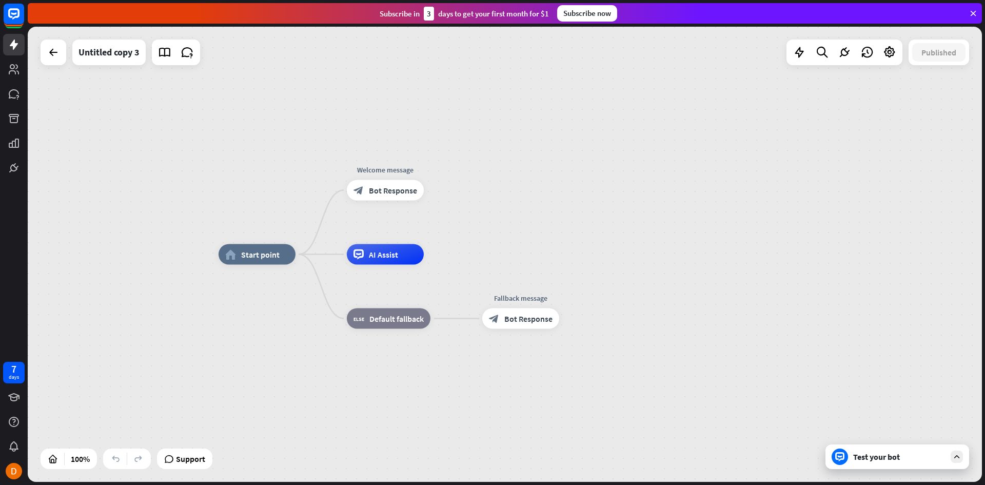
click at [891, 459] on div "Test your bot" at bounding box center [899, 456] width 92 height 10
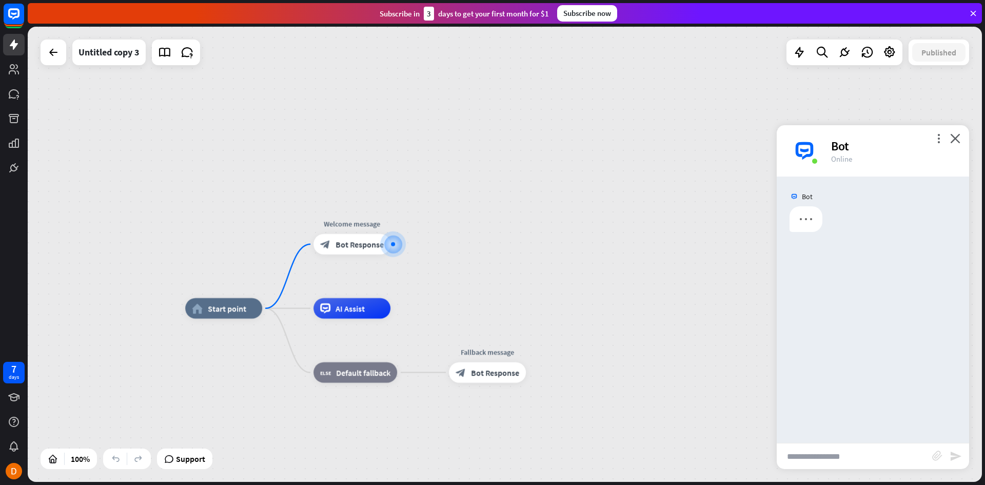
click at [855, 456] on input "text" at bounding box center [853, 456] width 155 height 26
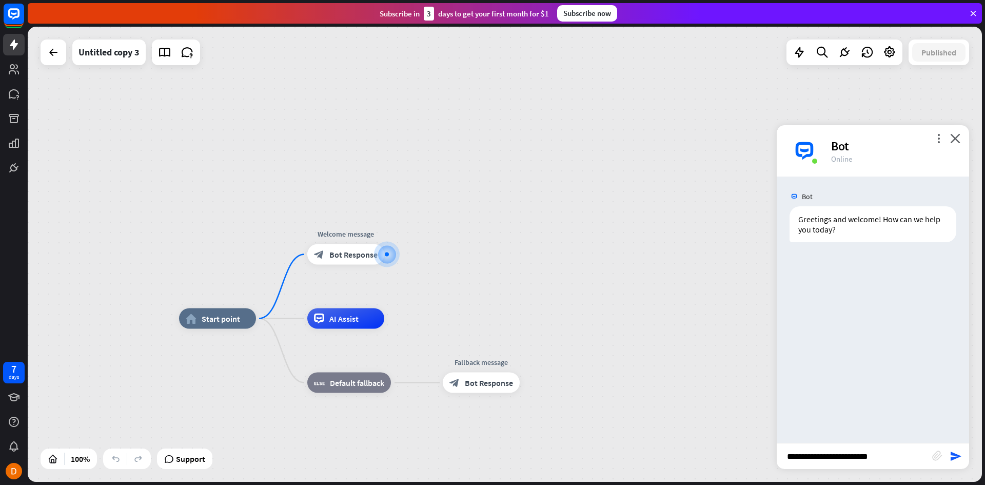
type input "**********"
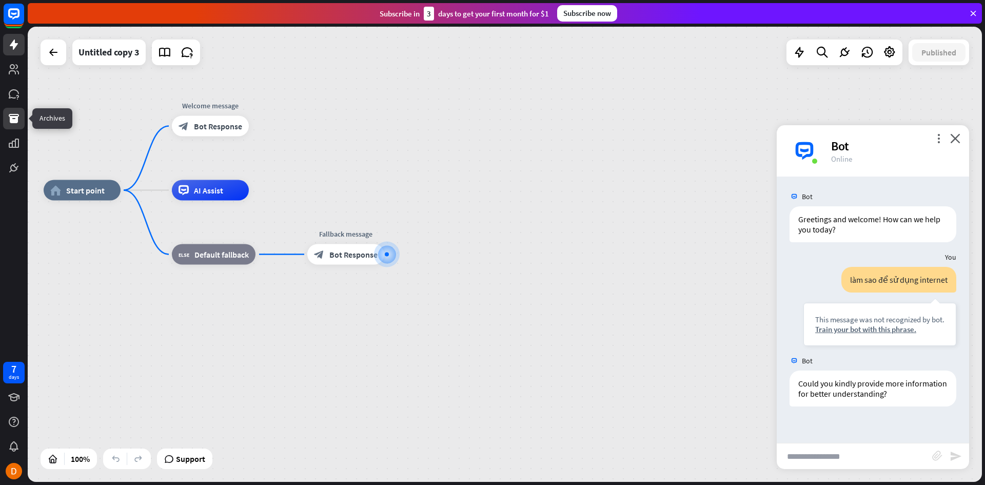
click at [17, 118] on icon at bounding box center [14, 118] width 10 height 9
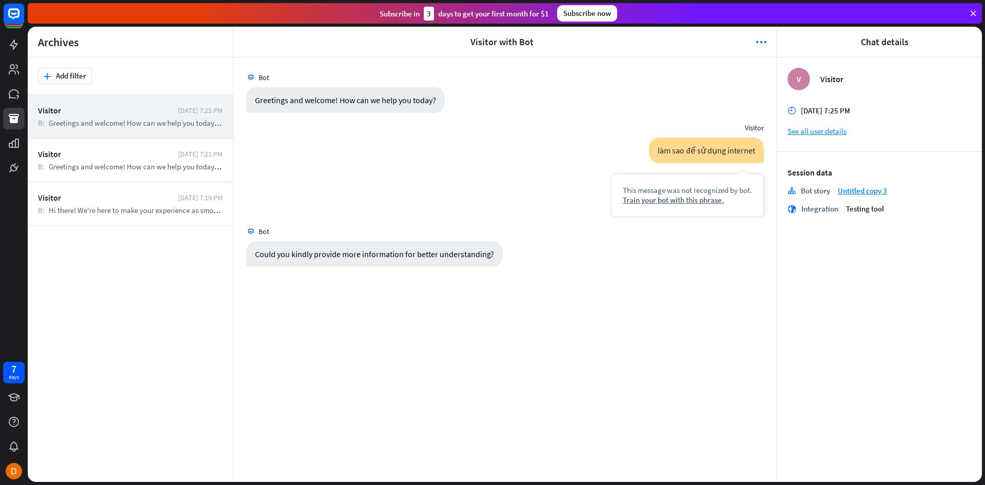
drag, startPoint x: 297, startPoint y: 278, endPoint x: 394, endPoint y: 338, distance: 114.0
click at [296, 284] on div "Bot Greetings and welcome! How can we help you [DATE]? [DATE] 7:25 PM Visitor l…" at bounding box center [504, 269] width 543 height 424
click at [649, 198] on div "Train your bot with this phrase." at bounding box center [687, 200] width 129 height 10
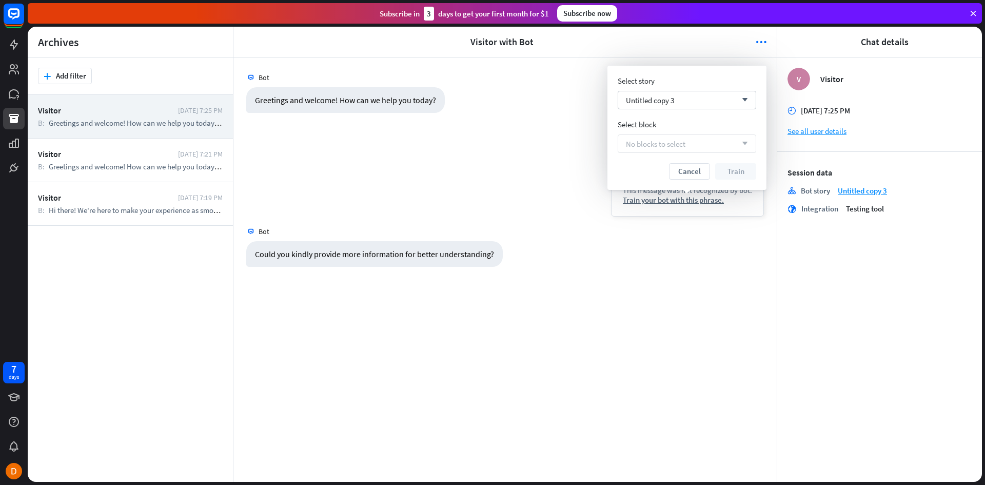
click at [660, 143] on span "No blocks to select" at bounding box center [655, 144] width 59 height 10
click at [574, 229] on div "Bot" at bounding box center [504, 231] width 543 height 19
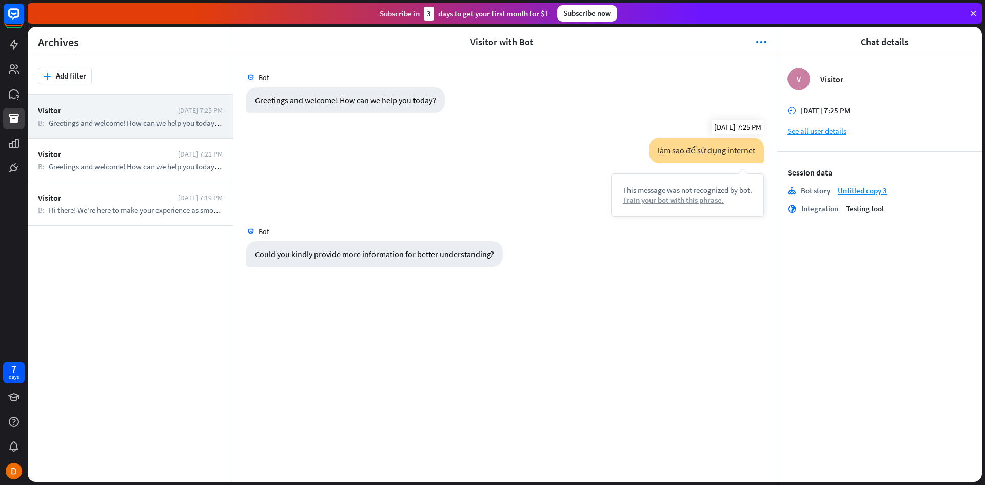
click at [704, 203] on div "Train your bot with this phrase." at bounding box center [687, 200] width 129 height 10
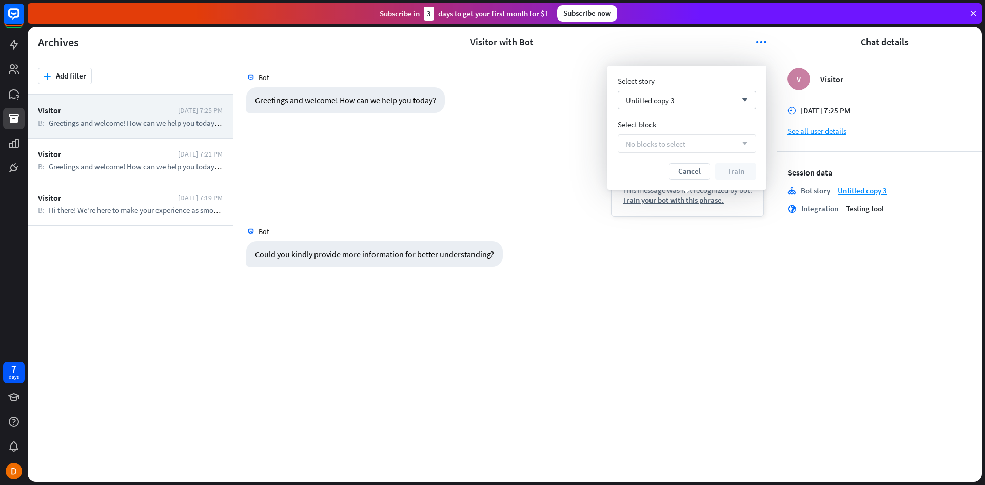
click at [650, 136] on div "No blocks to select arrow_down" at bounding box center [686, 143] width 138 height 18
click at [586, 264] on div "Could you kindly provide more information for better understanding? [DATE] 7:25…" at bounding box center [504, 256] width 543 height 31
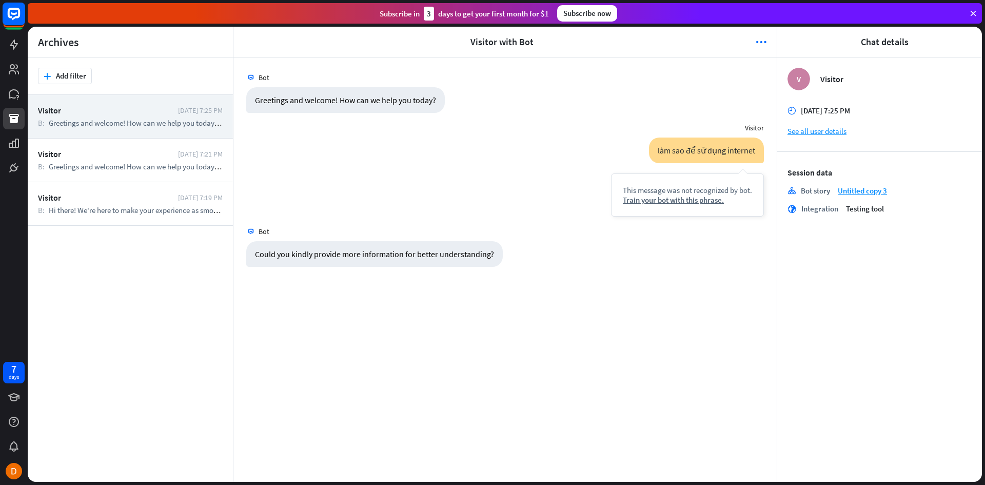
click at [16, 23] on rect at bounding box center [14, 14] width 23 height 23
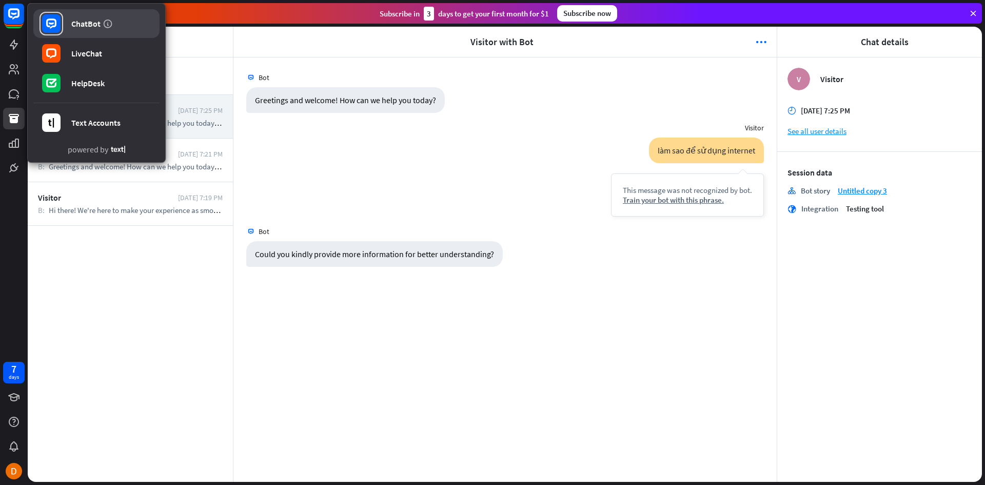
click at [91, 24] on div "ChatBot" at bounding box center [85, 23] width 29 height 10
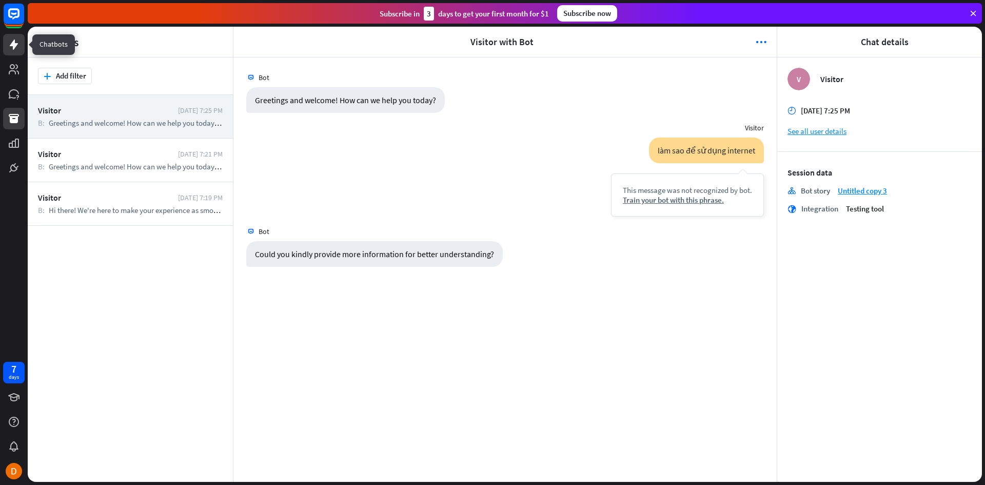
click at [7, 49] on link at bounding box center [14, 45] width 22 height 22
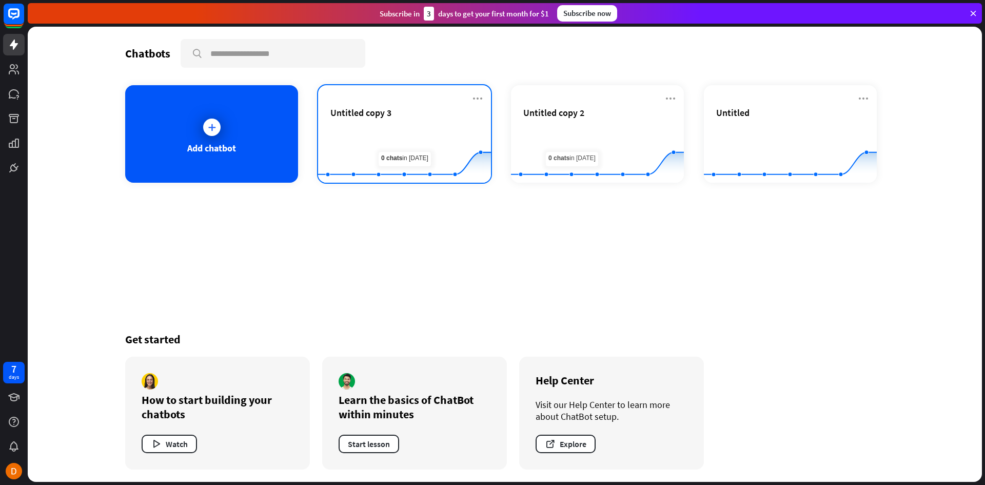
click at [382, 111] on span "Untitled copy 3" at bounding box center [360, 113] width 61 height 12
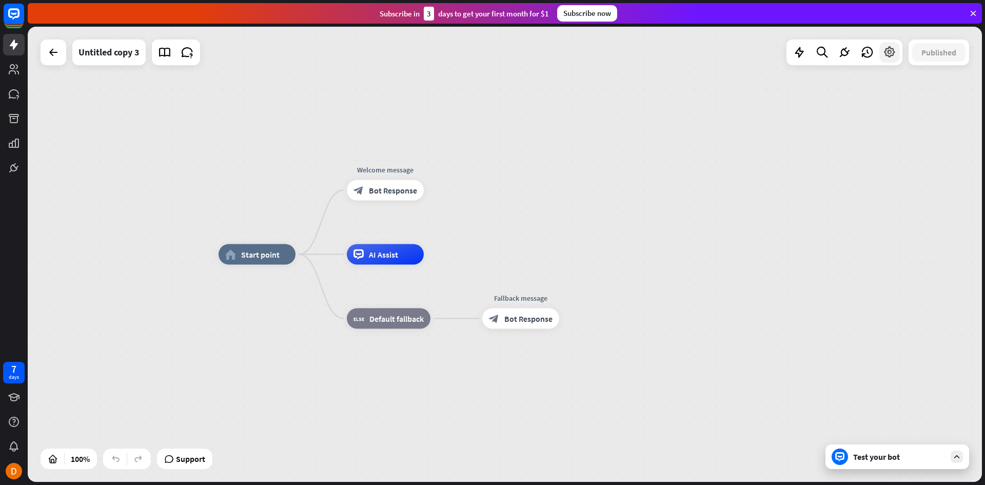
click at [883, 49] on icon at bounding box center [889, 52] width 13 height 13
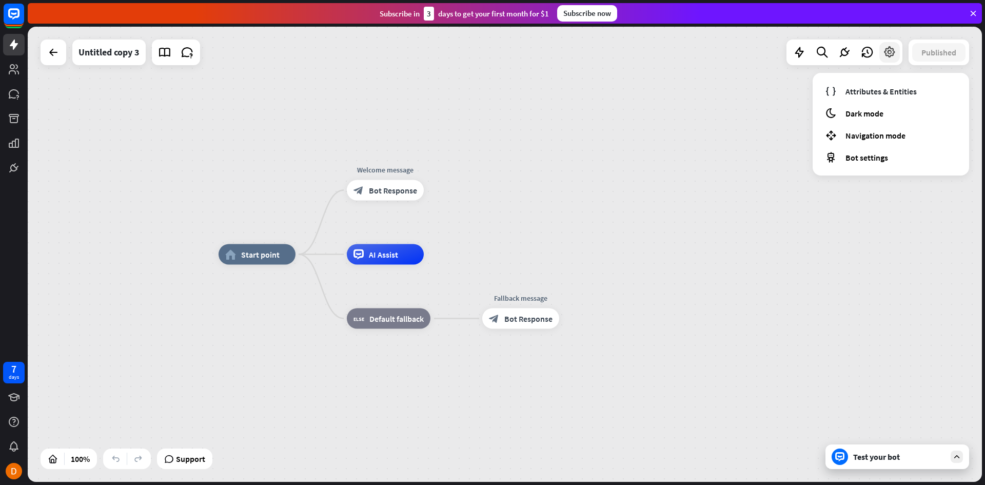
click at [884, 49] on icon at bounding box center [889, 52] width 13 height 13
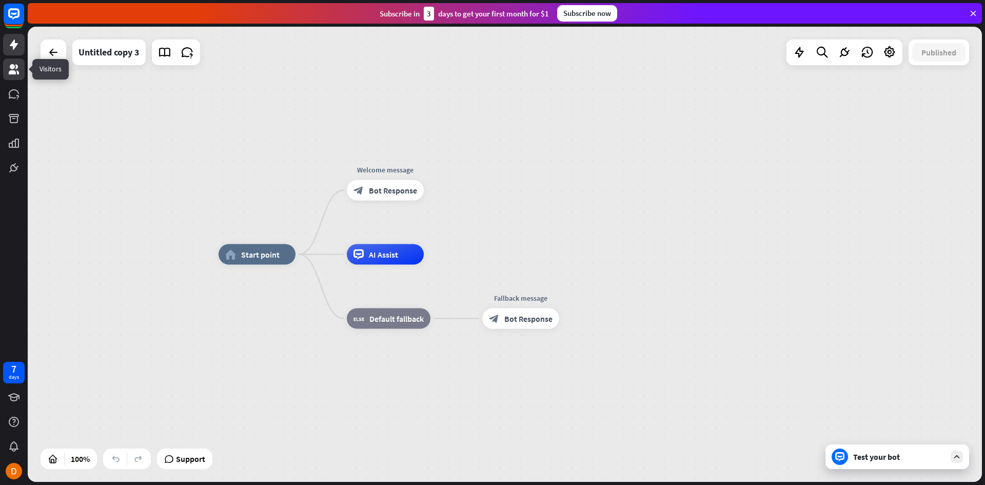
click at [18, 74] on icon at bounding box center [14, 69] width 10 height 10
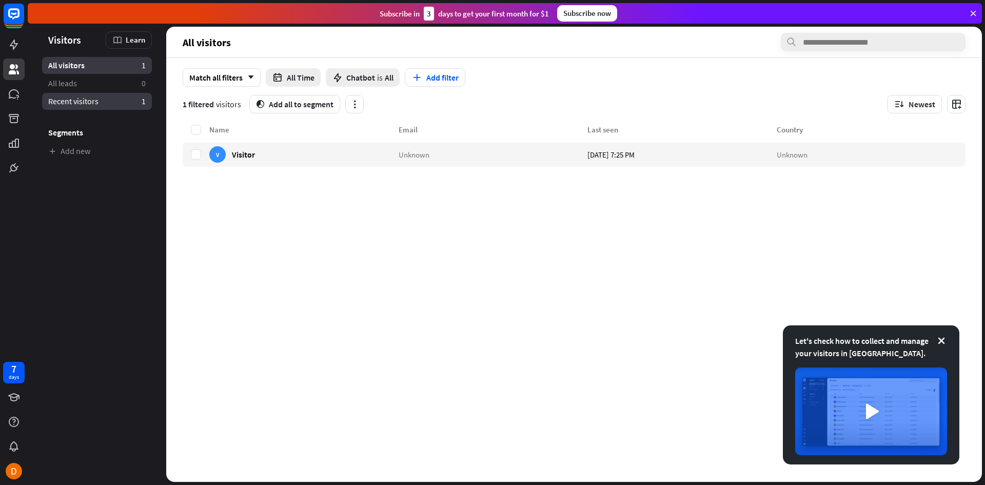
click at [98, 108] on link "Recent visitors 1" at bounding box center [97, 101] width 110 height 17
click at [95, 72] on link "All visitors 1" at bounding box center [97, 65] width 110 height 17
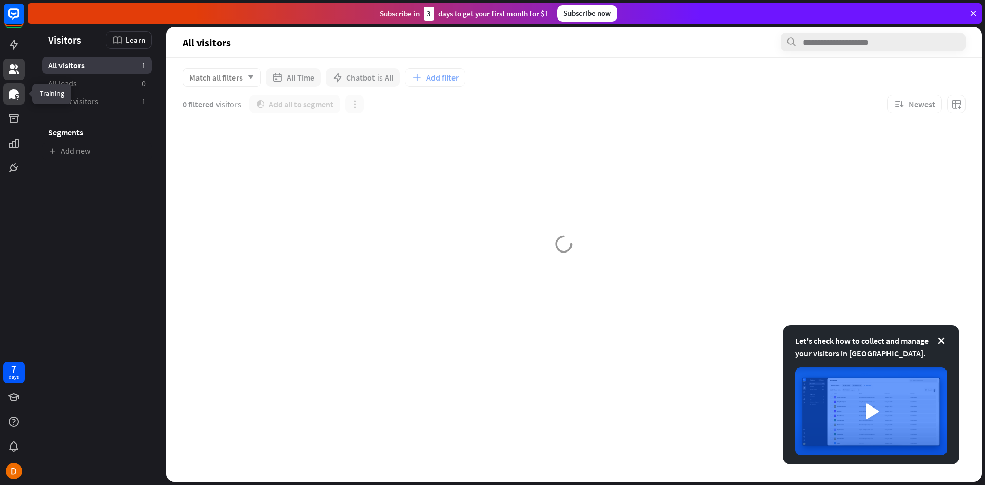
click at [14, 101] on link at bounding box center [14, 94] width 22 height 22
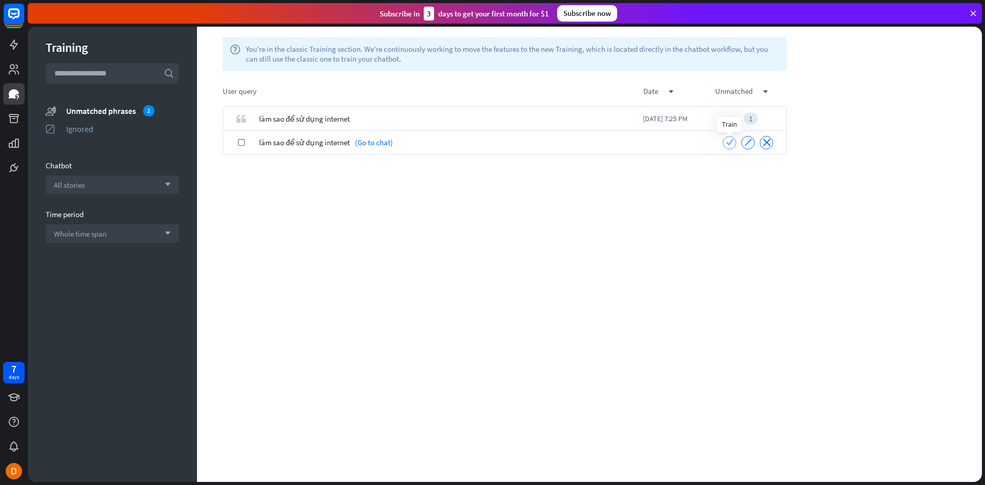
click at [729, 144] on icon "check" at bounding box center [730, 142] width 8 height 8
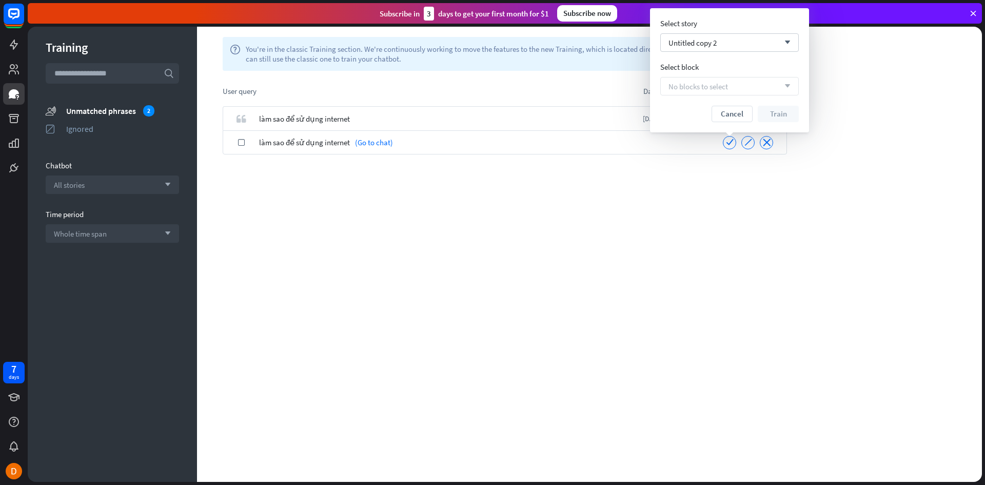
click at [695, 92] on div "No blocks to select arrow_down" at bounding box center [729, 86] width 138 height 18
click at [570, 212] on div "quote làm sao để sử dụng internet [DATE] 7:25 PM 1 check làm sao để sử dụng int…" at bounding box center [504, 293] width 615 height 375
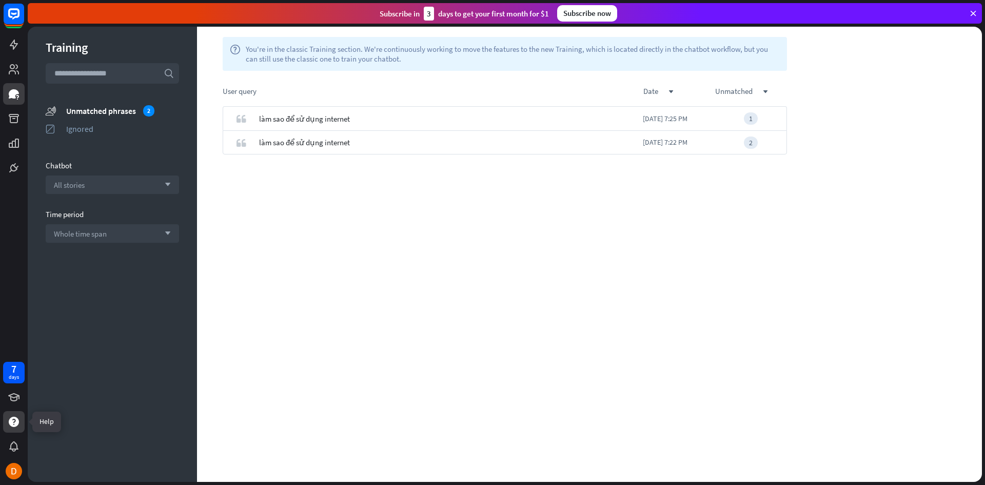
click at [13, 419] on icon at bounding box center [14, 421] width 12 height 12
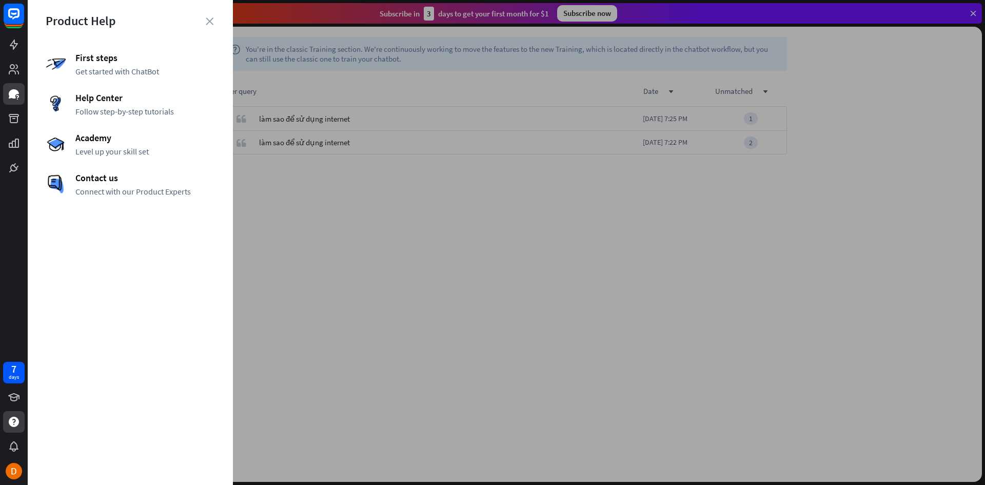
click at [423, 232] on div at bounding box center [506, 242] width 957 height 485
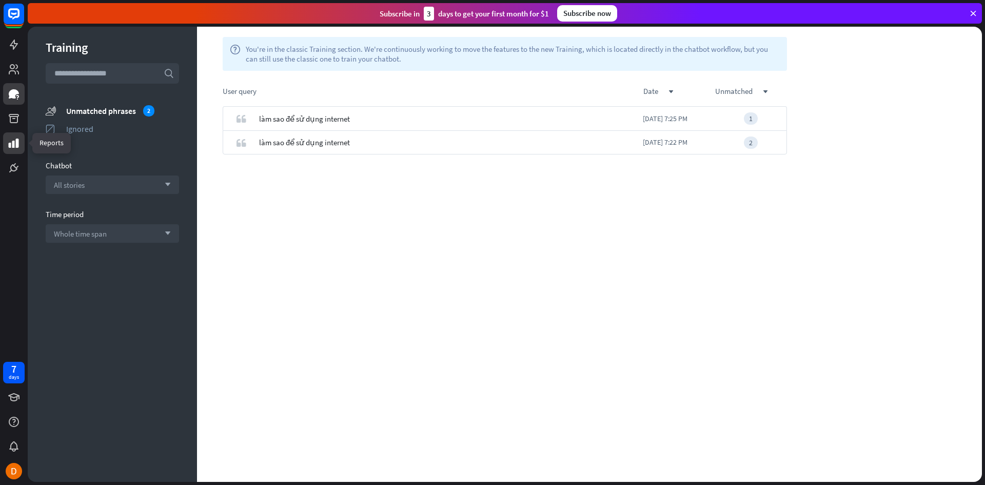
click at [19, 144] on icon at bounding box center [14, 143] width 12 height 12
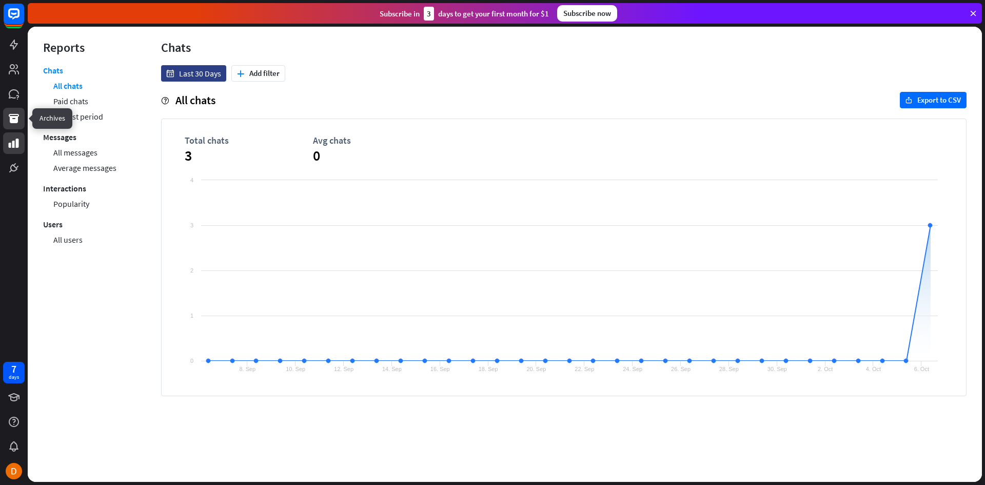
click at [11, 124] on icon at bounding box center [14, 118] width 12 height 12
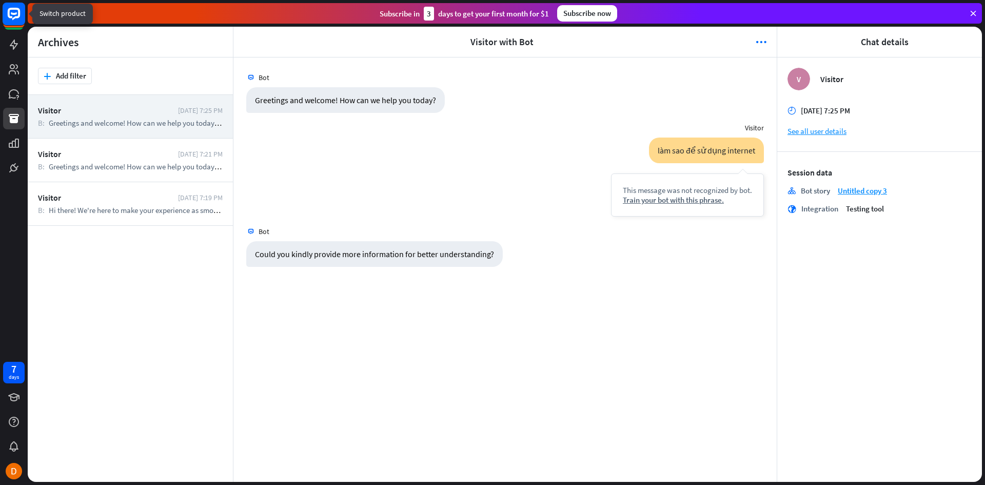
click at [14, 13] on icon at bounding box center [14, 13] width 6 height 3
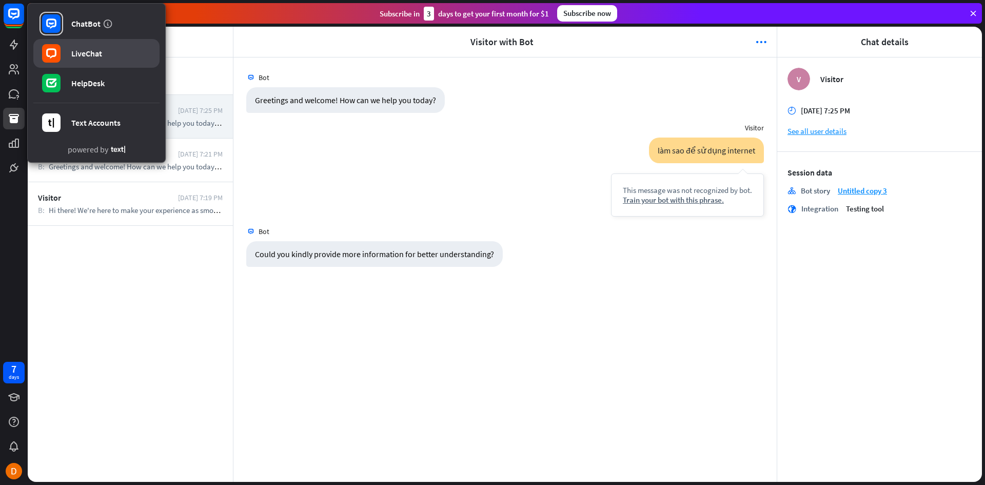
click at [119, 51] on link "LiveChat" at bounding box center [96, 53] width 126 height 29
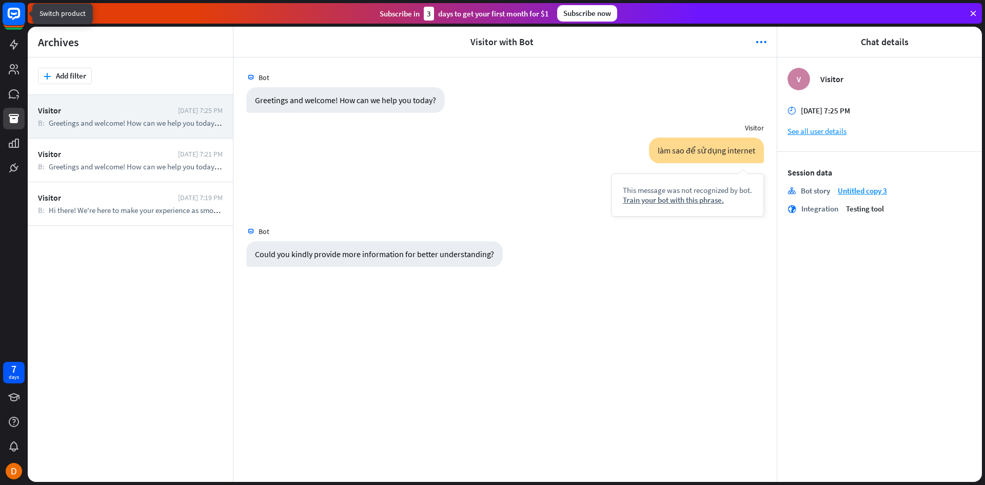
click at [24, 17] on rect at bounding box center [14, 14] width 23 height 23
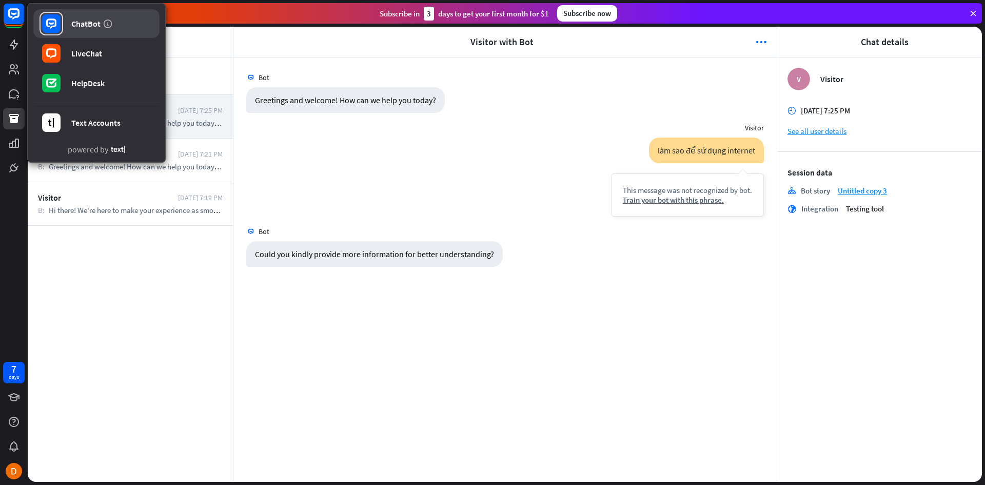
click at [73, 35] on link "ChatBot" at bounding box center [96, 23] width 126 height 29
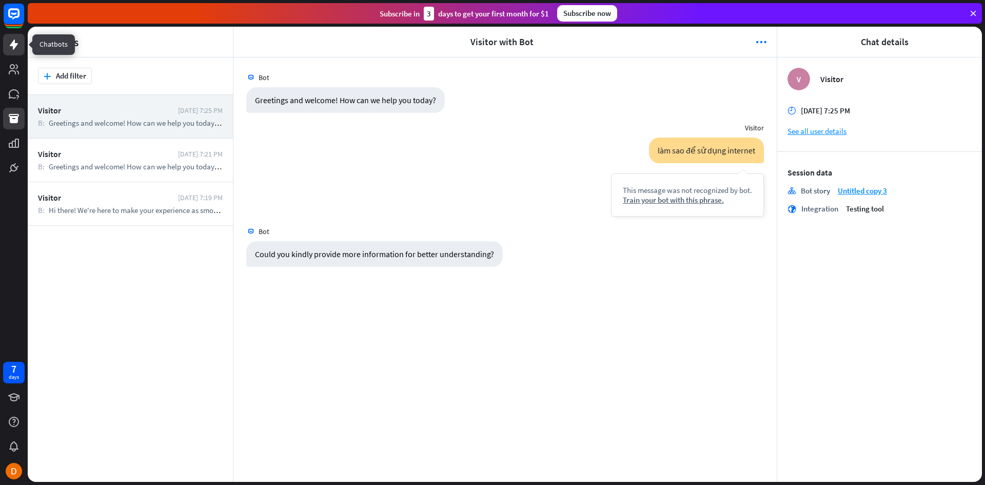
click at [11, 48] on icon at bounding box center [14, 44] width 12 height 12
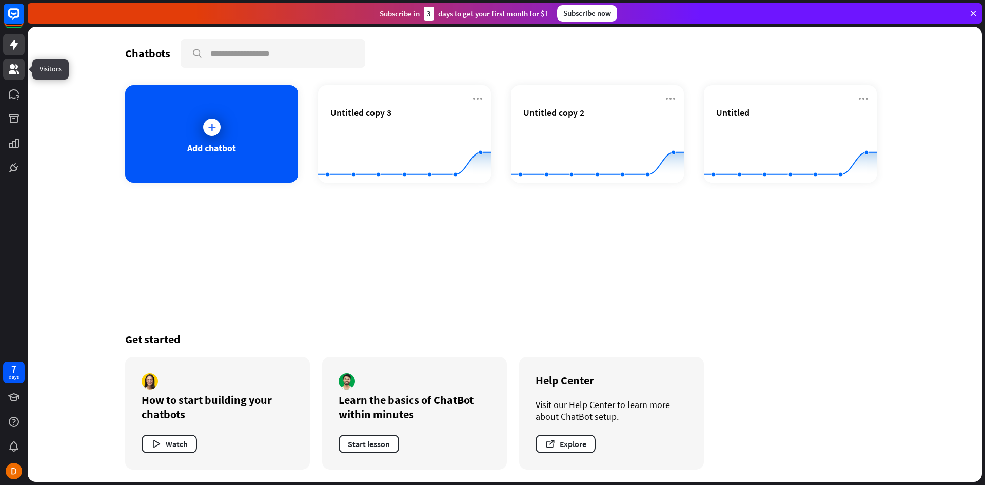
click at [17, 71] on icon at bounding box center [14, 69] width 10 height 10
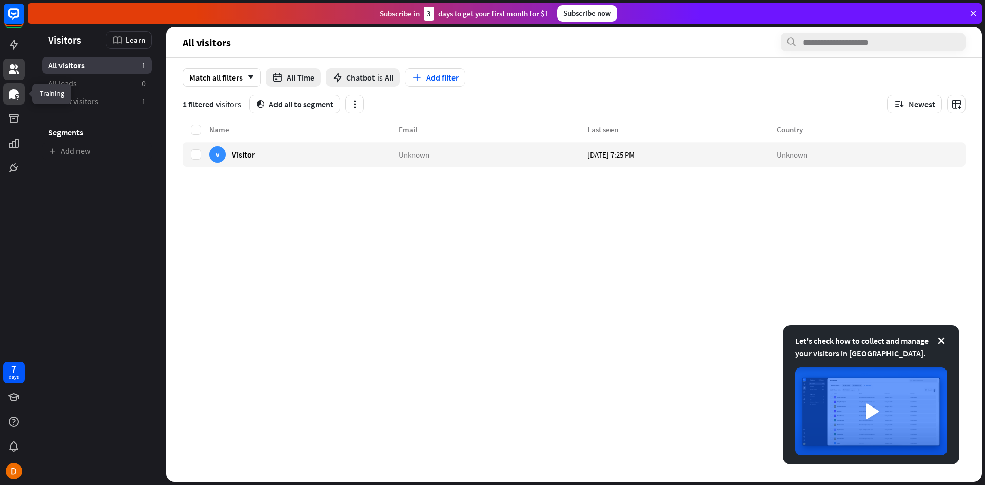
click at [8, 96] on icon at bounding box center [14, 94] width 12 height 12
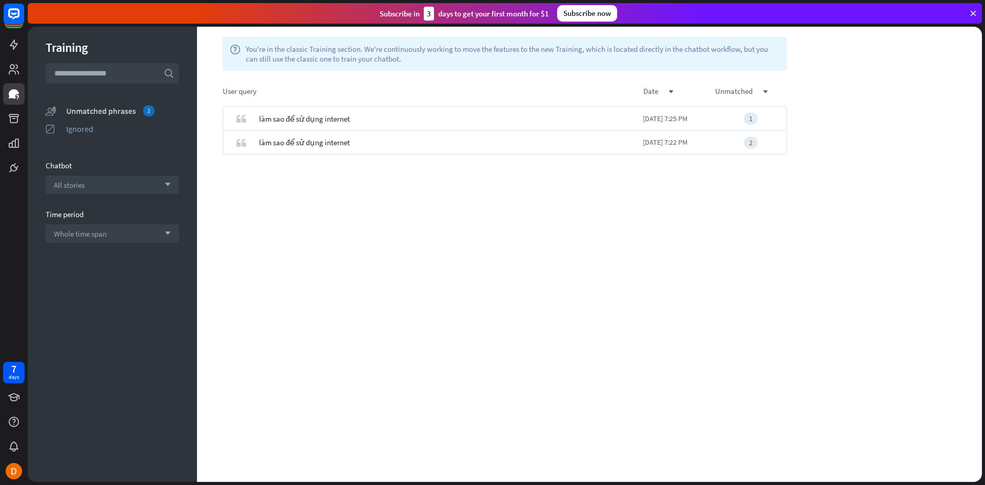
click at [118, 115] on div "Unmatched phrases 2" at bounding box center [122, 110] width 113 height 11
click at [120, 188] on div "All stories arrow_down" at bounding box center [112, 184] width 133 height 18
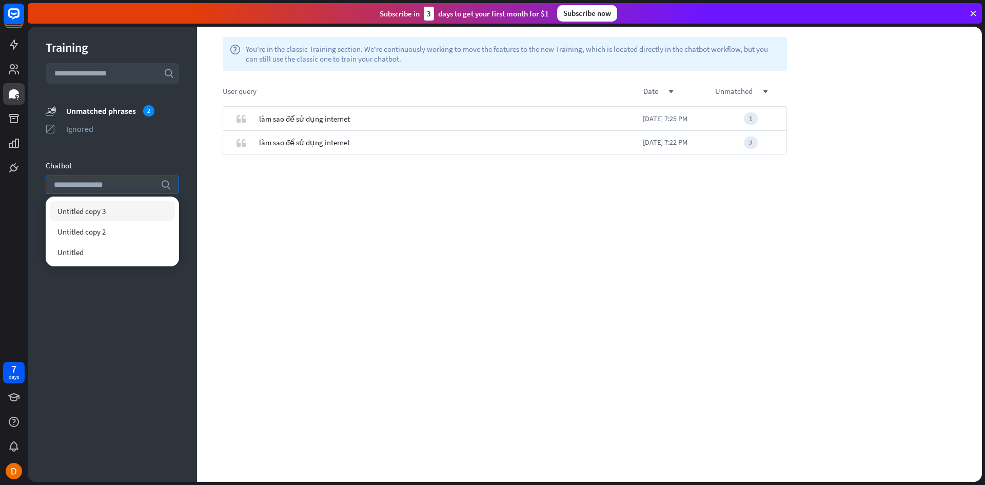
click at [112, 212] on div "Untitled copy 3" at bounding box center [112, 211] width 125 height 21
click at [473, 182] on div "quote làm sao để sử dụng internet [DATE] 7:25 PM 1" at bounding box center [504, 293] width 615 height 375
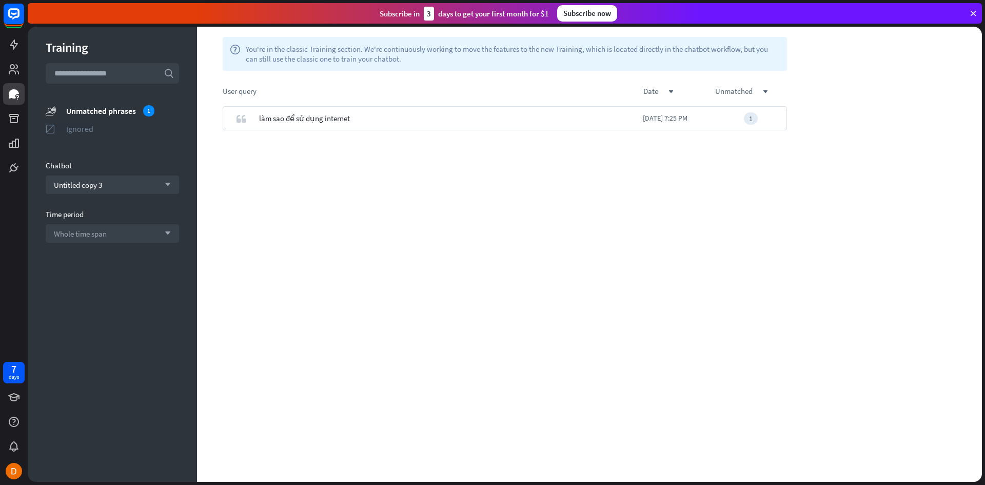
click at [88, 130] on div "Ignored" at bounding box center [122, 129] width 113 height 10
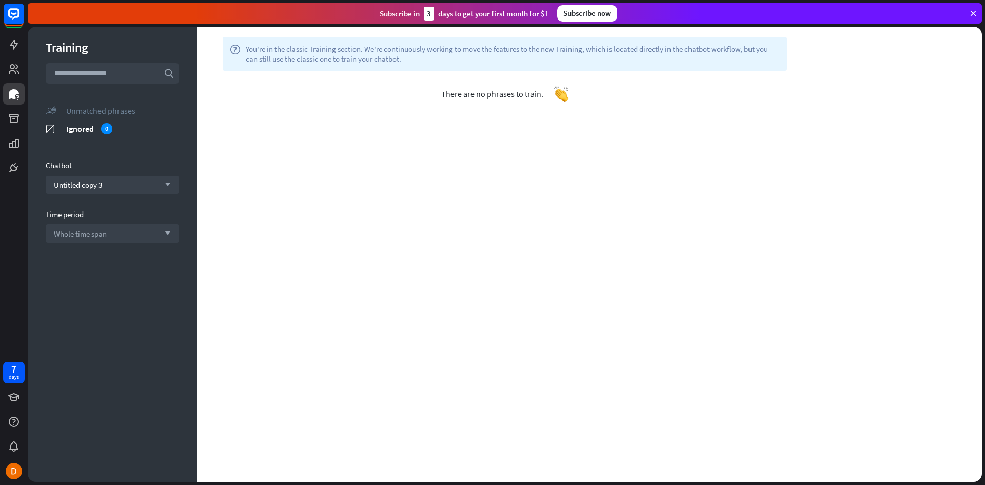
click at [101, 111] on div "Unmatched phrases" at bounding box center [122, 111] width 113 height 10
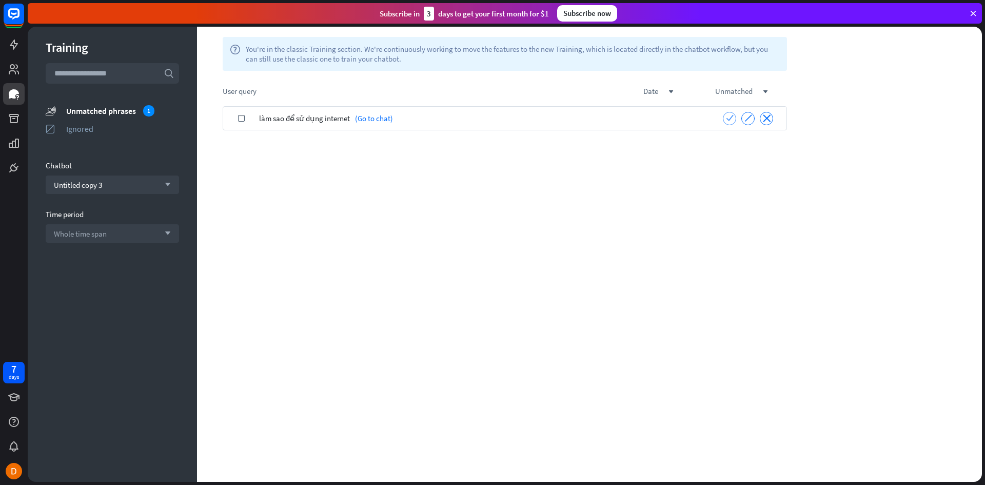
click at [731, 118] on icon "check" at bounding box center [730, 118] width 8 height 8
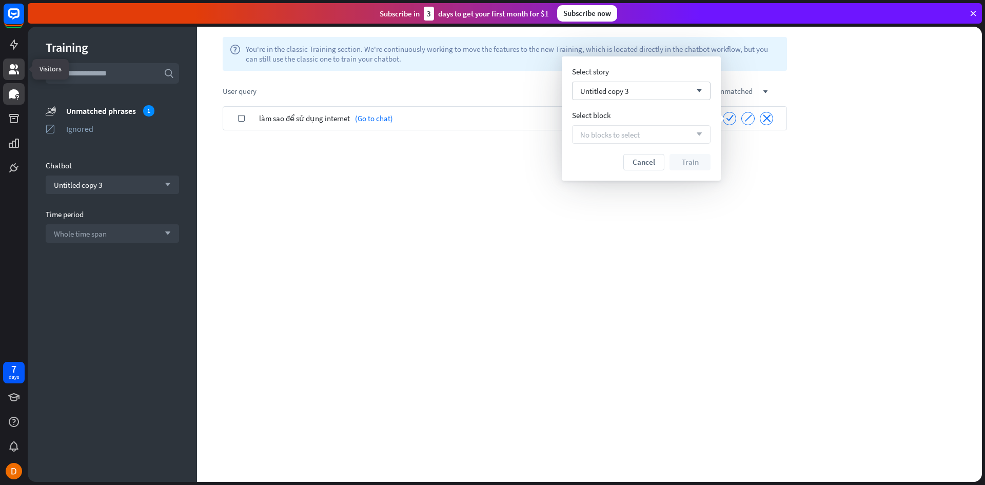
click at [19, 69] on icon at bounding box center [14, 69] width 12 height 12
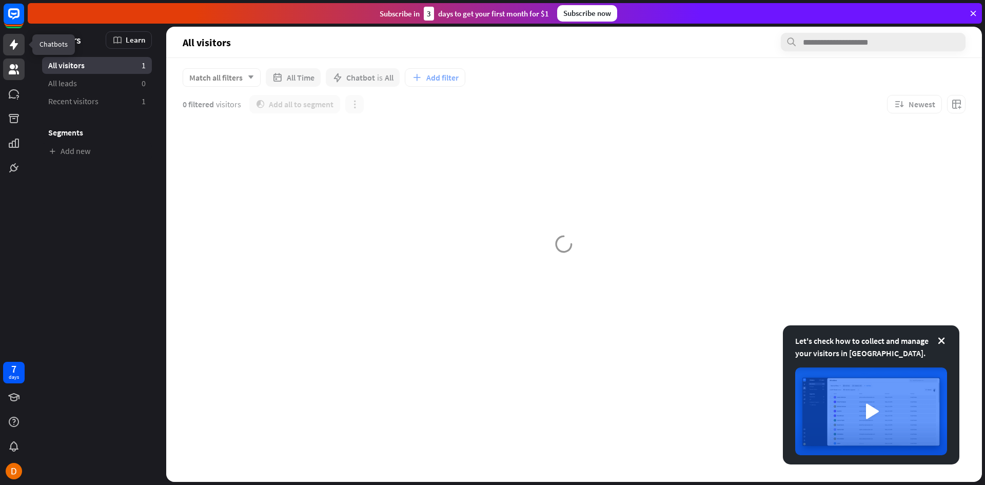
click at [17, 46] on icon at bounding box center [14, 44] width 12 height 12
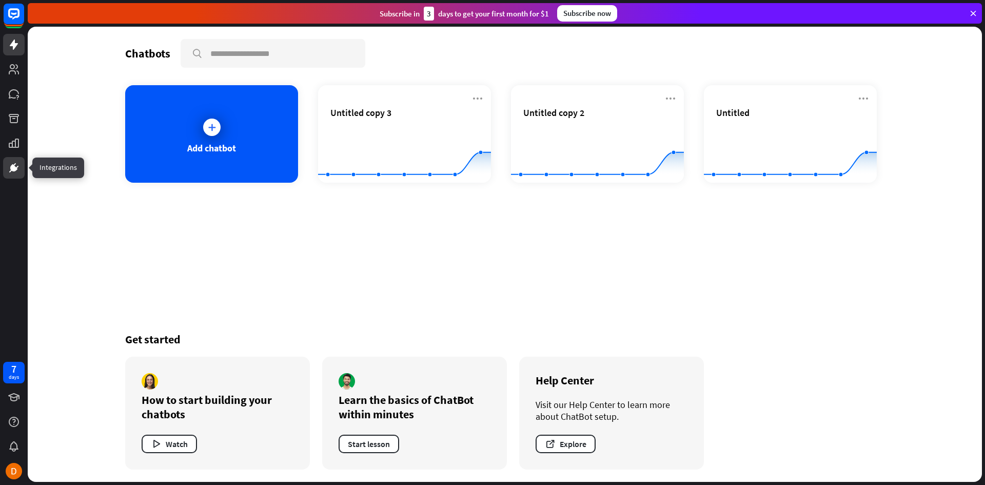
click at [15, 163] on icon at bounding box center [14, 164] width 3 height 3
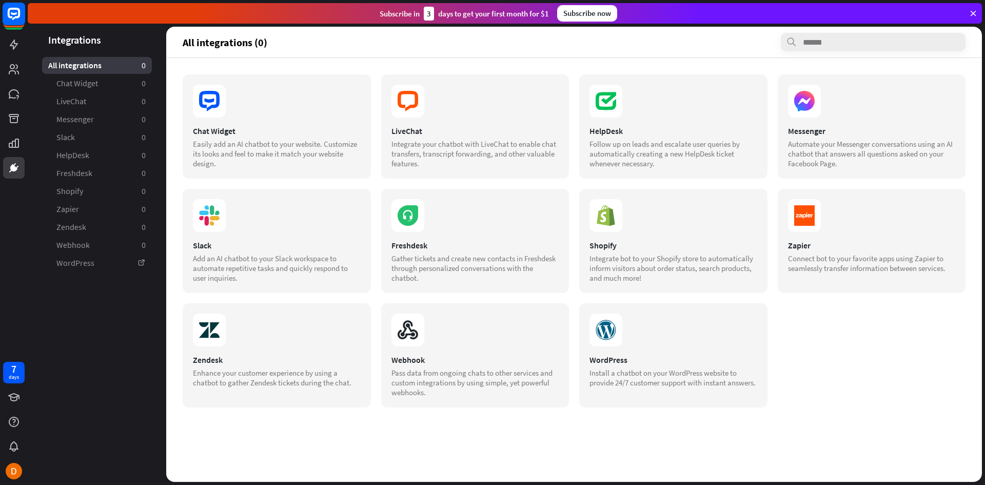
click at [9, 18] on rect at bounding box center [14, 14] width 23 height 23
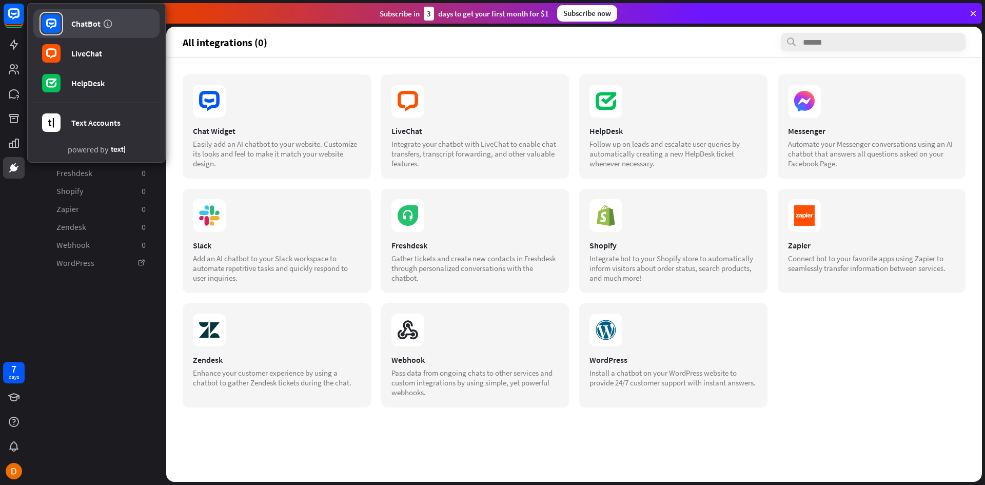
click at [84, 26] on div "ChatBot" at bounding box center [85, 23] width 29 height 10
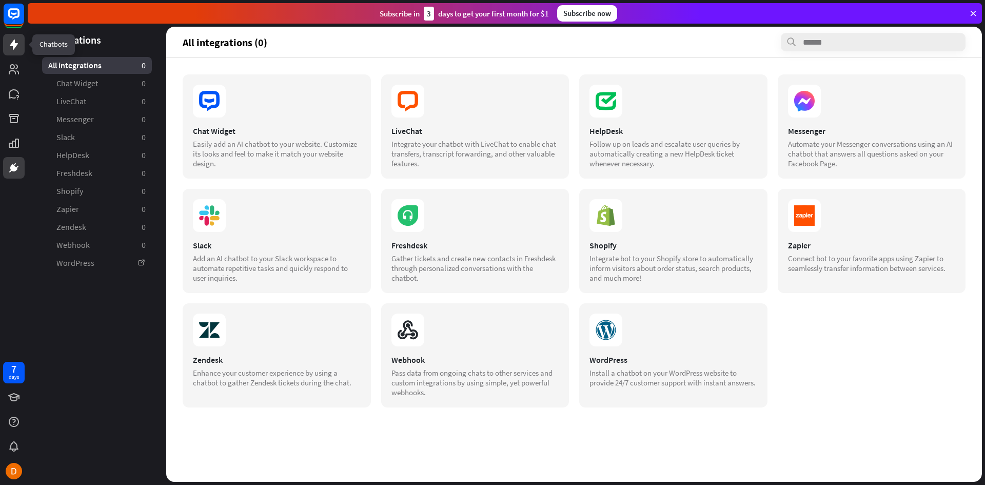
click at [17, 44] on icon at bounding box center [14, 44] width 8 height 10
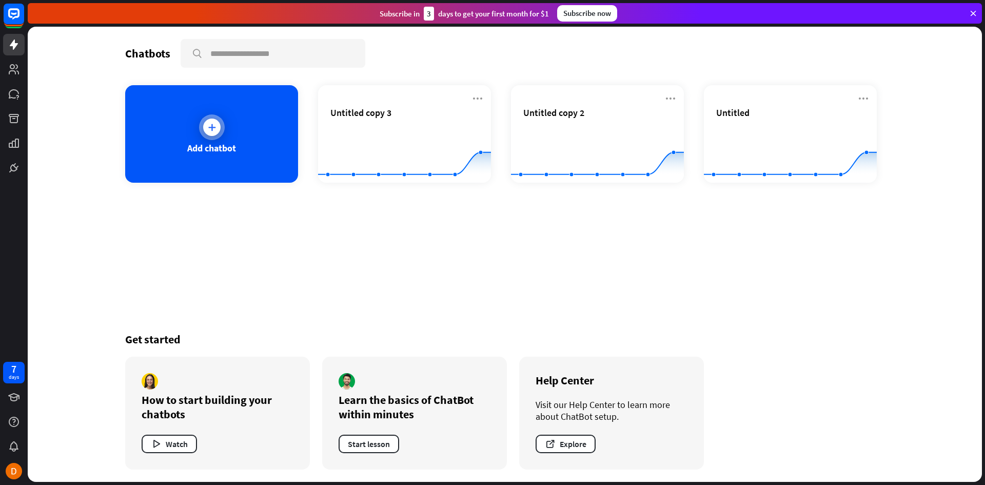
click at [252, 137] on div "Add chatbot" at bounding box center [211, 133] width 173 height 97
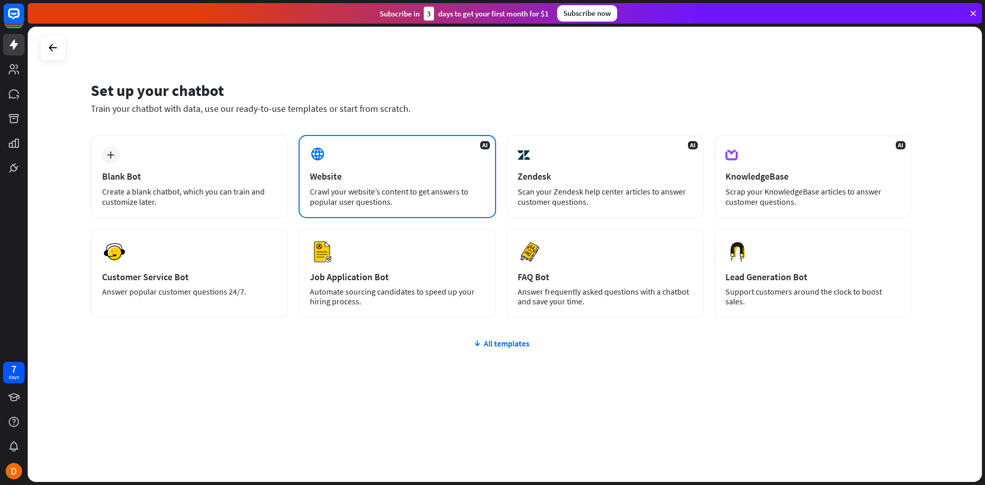
click at [348, 177] on div "Website" at bounding box center [397, 176] width 175 height 12
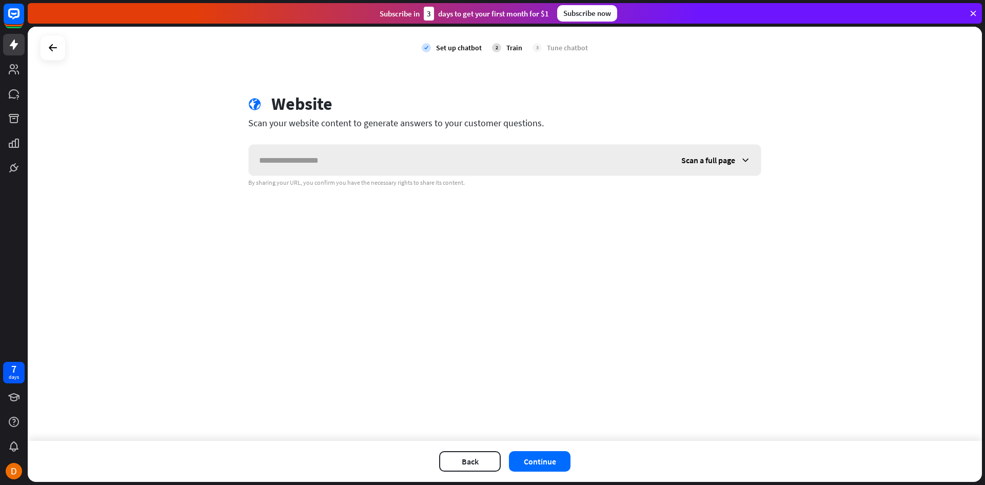
click at [336, 155] on input "text" at bounding box center [460, 160] width 422 height 31
click at [275, 164] on input "text" at bounding box center [460, 160] width 422 height 31
paste input "**********"
type input "**********"
click at [713, 155] on span "Scan a full page" at bounding box center [708, 160] width 54 height 10
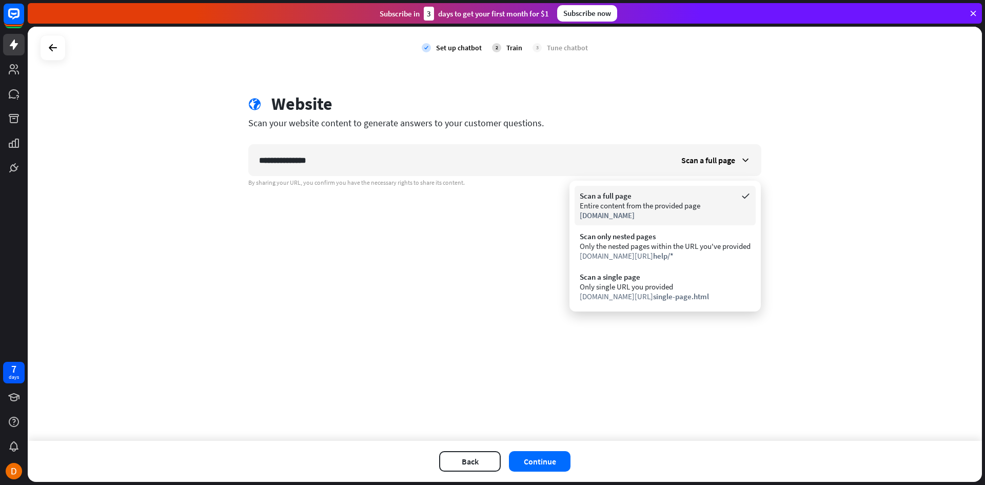
click at [685, 199] on div "Scan a full page" at bounding box center [665, 196] width 171 height 10
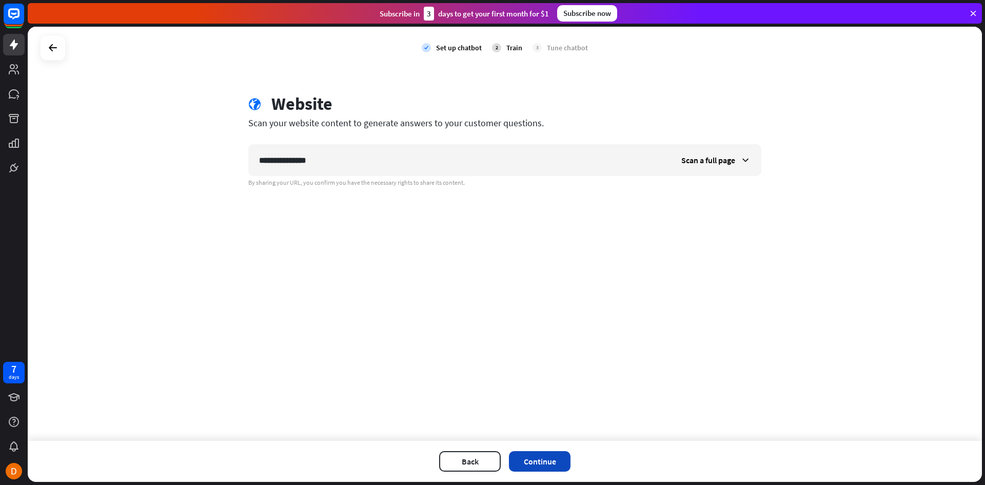
click at [544, 458] on button "Continue" at bounding box center [540, 461] width 62 height 21
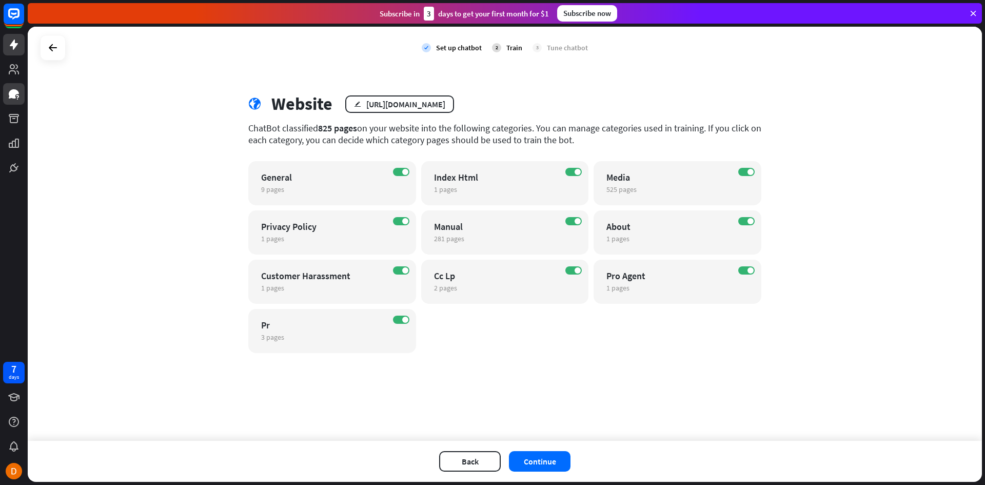
click at [24, 98] on div at bounding box center [14, 89] width 28 height 178
click at [15, 94] on icon at bounding box center [14, 93] width 10 height 9
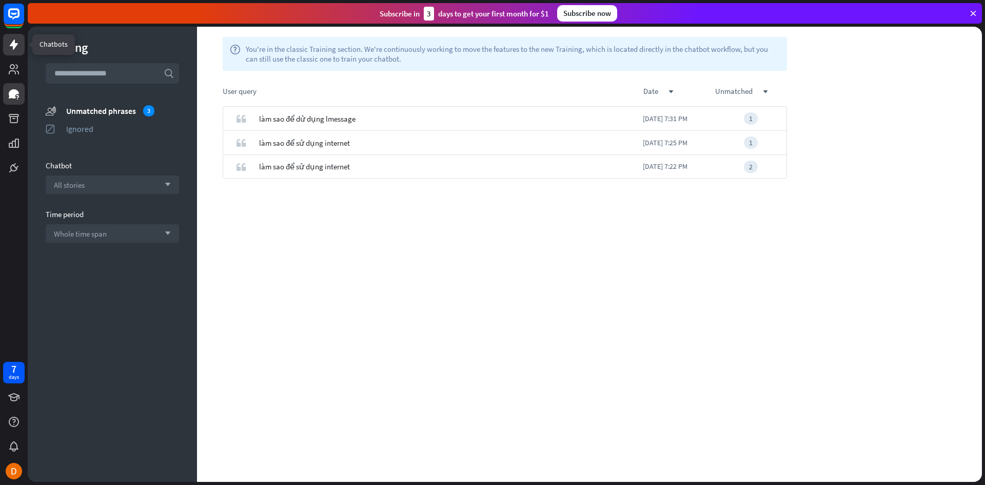
click at [17, 34] on link at bounding box center [14, 45] width 22 height 22
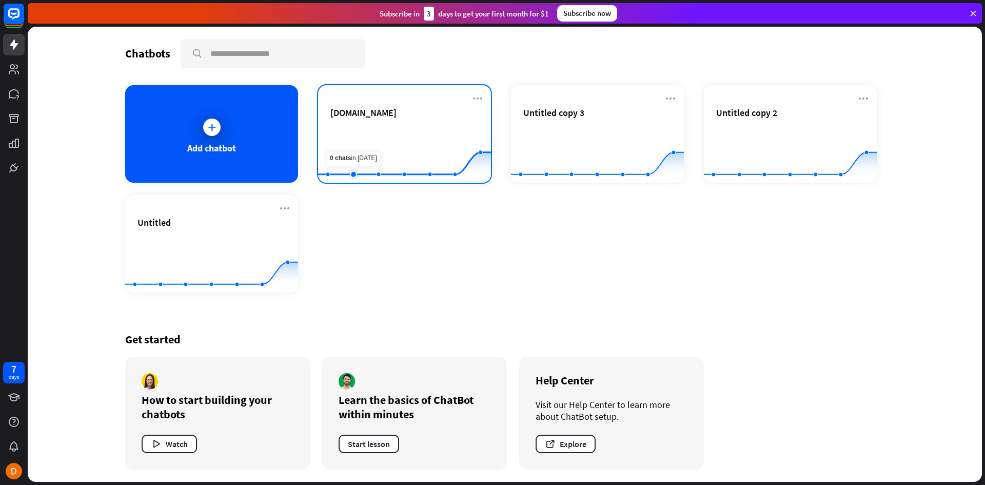
click at [349, 144] on rect at bounding box center [404, 157] width 173 height 64
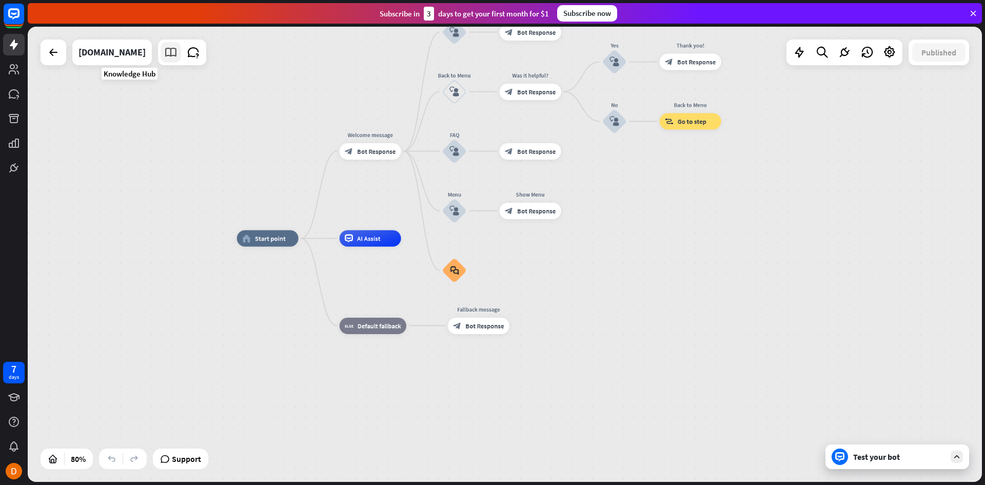
click at [164, 50] on icon at bounding box center [170, 52] width 13 height 13
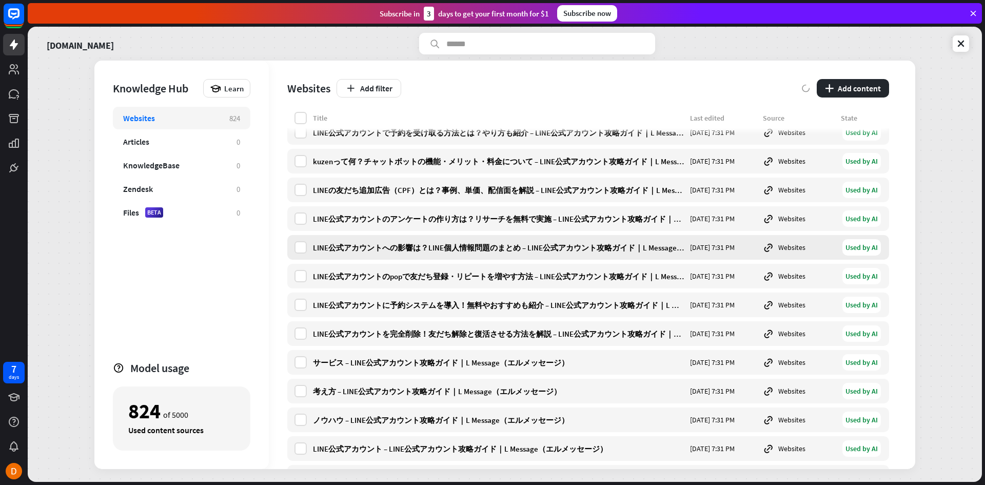
scroll to position [23346, 0]
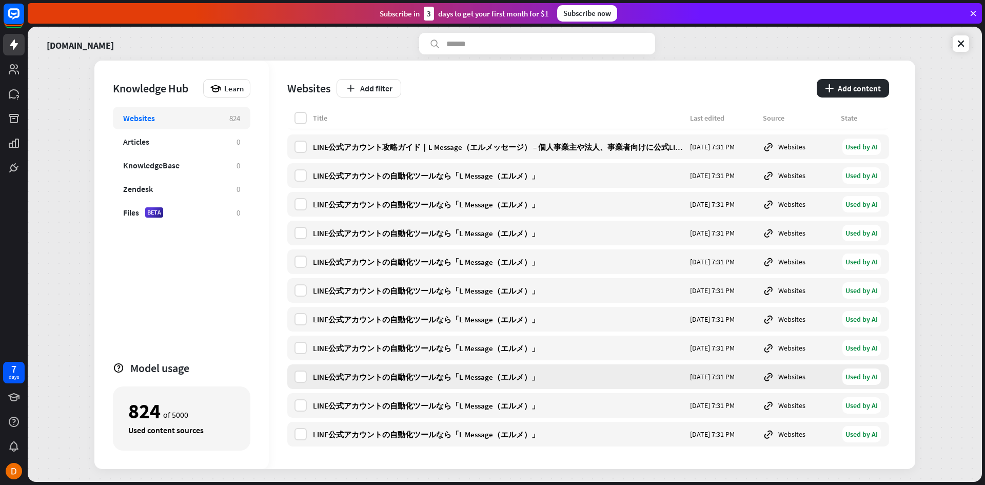
click at [442, 382] on div "LINE公式アカウントの自動化ツールなら「L Message（エルメ）」 [DATE] 7:31 PM Websites Used by AI" at bounding box center [588, 376] width 602 height 25
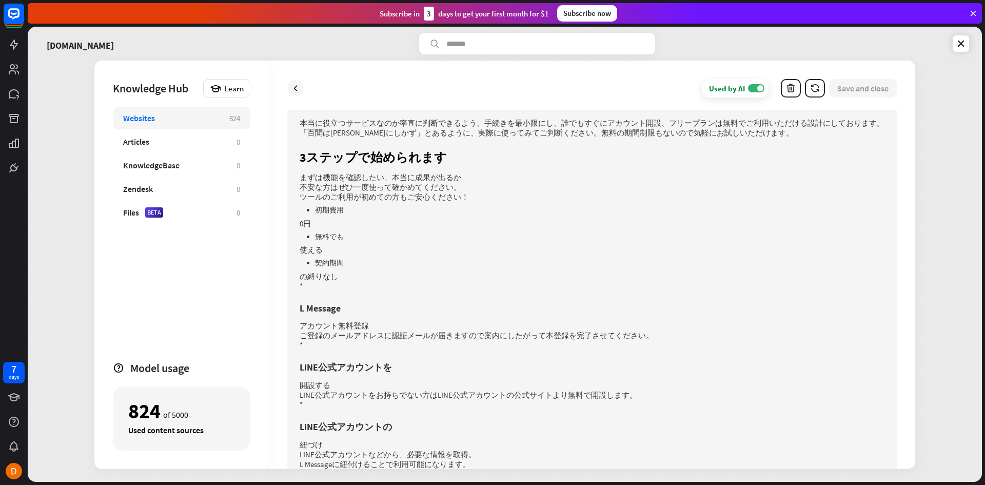
scroll to position [6498, 0]
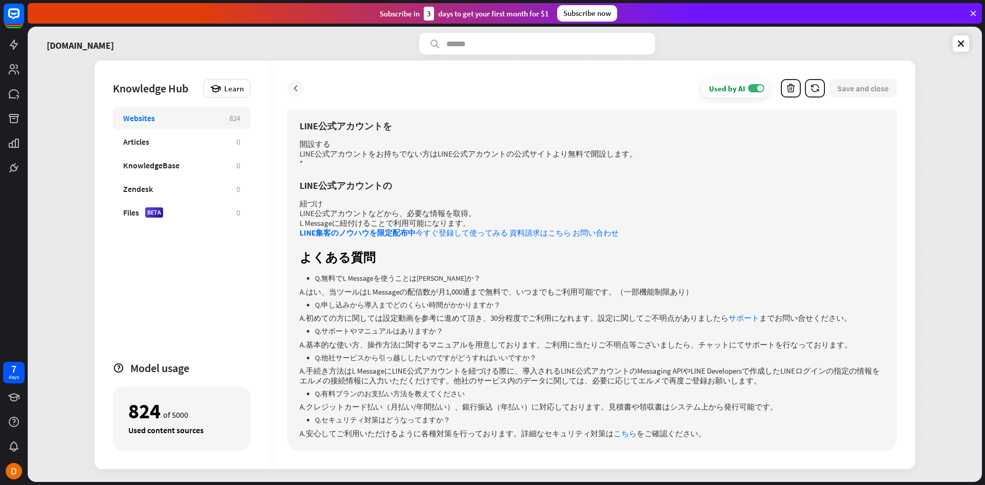
click at [294, 91] on icon at bounding box center [295, 88] width 10 height 10
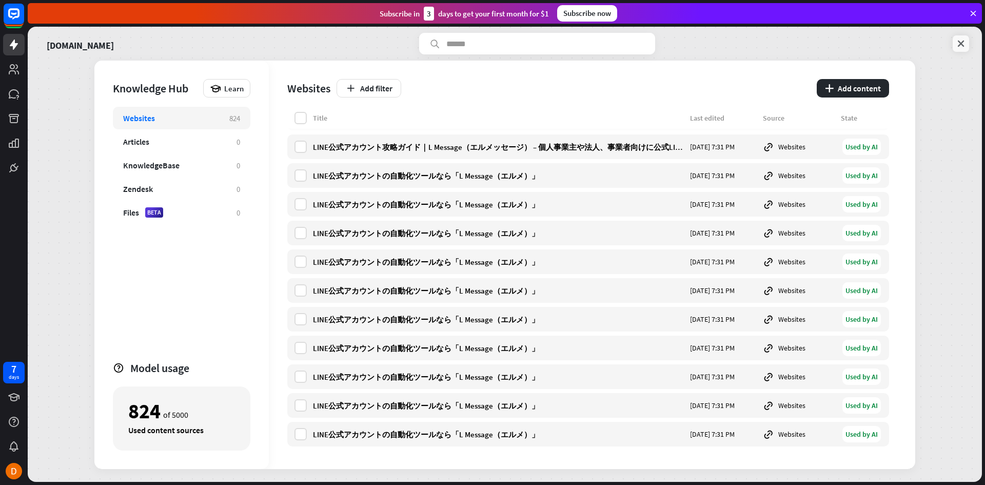
click at [958, 40] on icon at bounding box center [960, 43] width 10 height 10
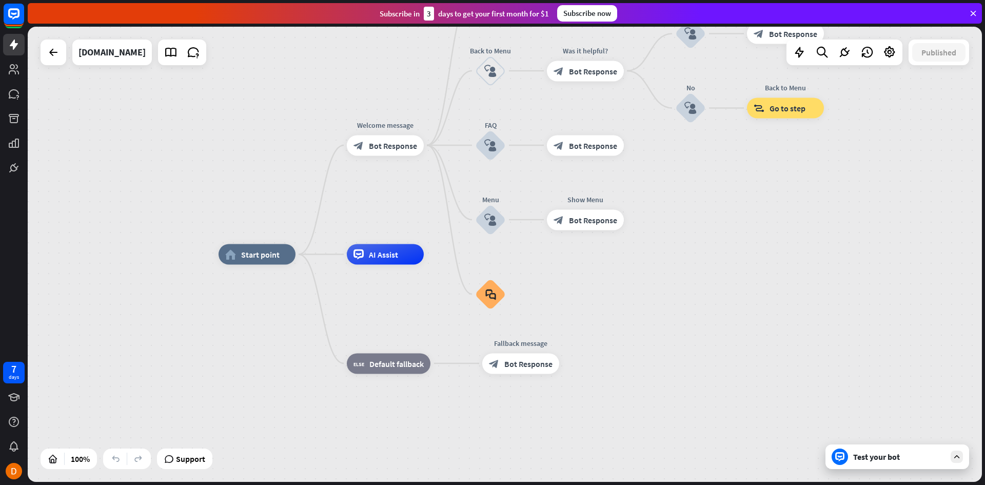
click at [876, 462] on div "Test your bot" at bounding box center [897, 456] width 144 height 25
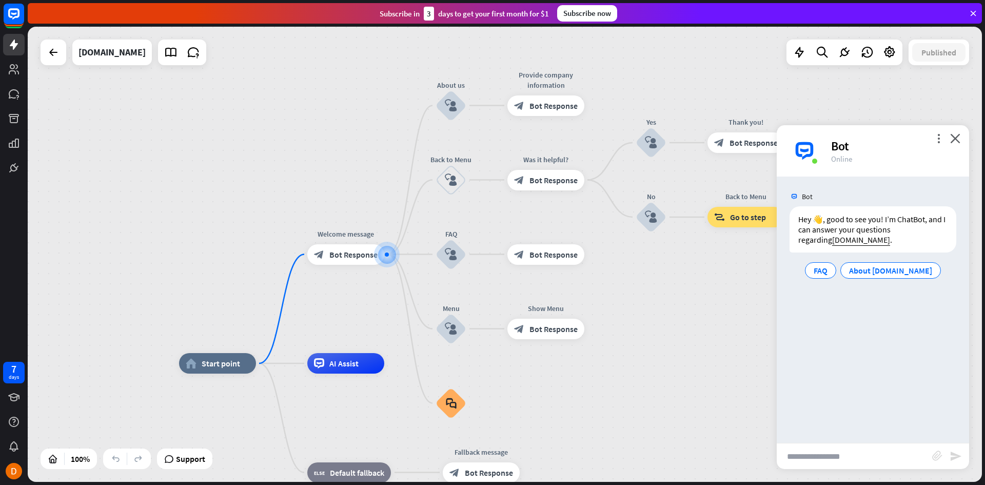
click at [831, 446] on input "text" at bounding box center [853, 456] width 155 height 26
drag, startPoint x: 842, startPoint y: 454, endPoint x: 735, endPoint y: 454, distance: 106.2
click at [735, 454] on div "home_2 Start point Welcome message block_bot_response Bot Response About us blo…" at bounding box center [505, 254] width 954 height 455
paste input "**********"
type input "**********"
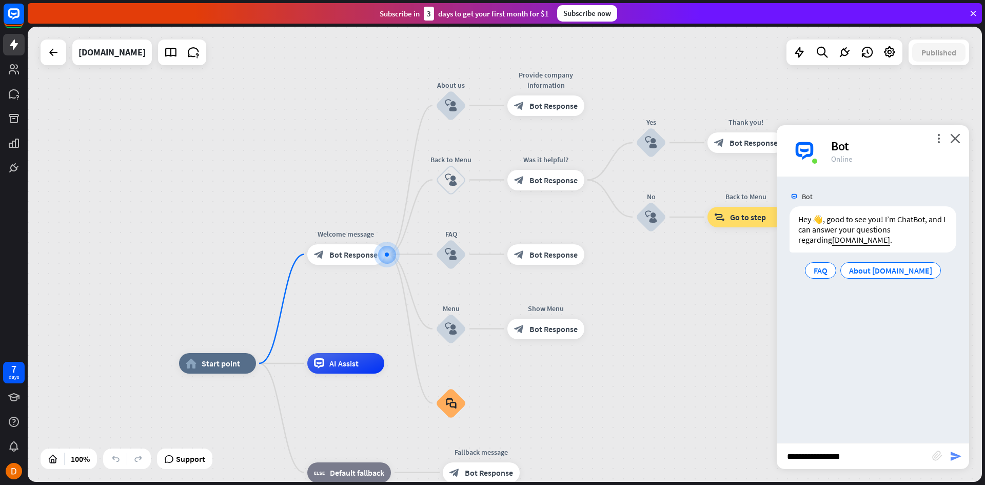
click at [950, 457] on icon "send" at bounding box center [955, 456] width 12 height 12
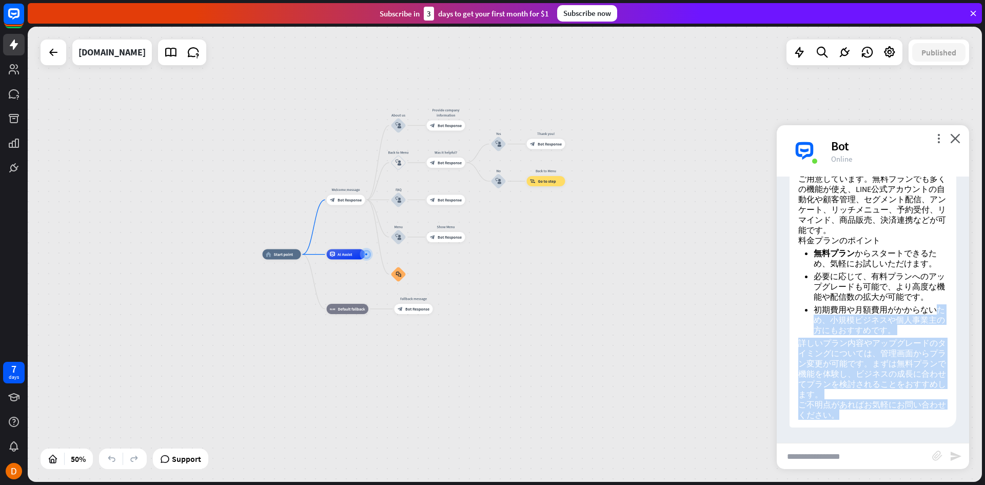
scroll to position [38, 0]
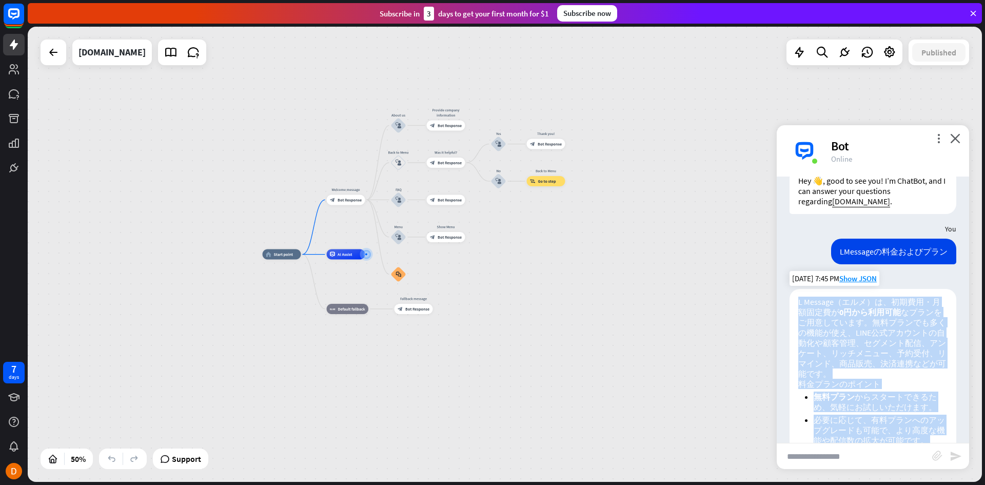
drag, startPoint x: 851, startPoint y: 419, endPoint x: 792, endPoint y: 303, distance: 130.3
click at [792, 303] on div "L Message（エルメ）は、初期費用・月額固定費が 0円から利用可能 なプランをご用意しています。無料プランでも多くの機能が使え、LINE公式アカウントの…" at bounding box center [872, 430] width 167 height 282
copy div "L Ipsumdo（sit）a、cons・adipis 0elitsed doeiusmodtemp。incididuntutlab、ETDOloremagn…"
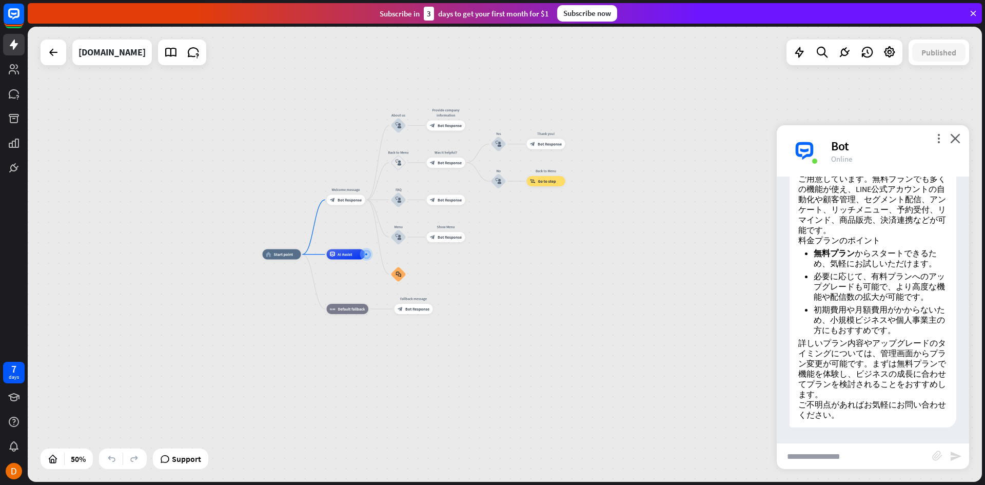
click at [852, 461] on input "text" at bounding box center [853, 456] width 155 height 26
paste input "**********"
type input "**********"
click at [959, 458] on icon "send" at bounding box center [955, 456] width 12 height 12
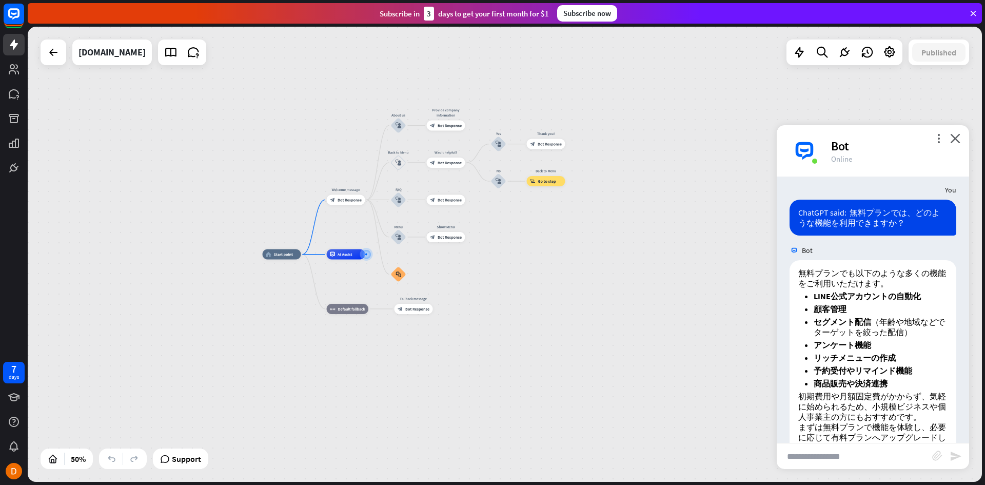
scroll to position [498, 0]
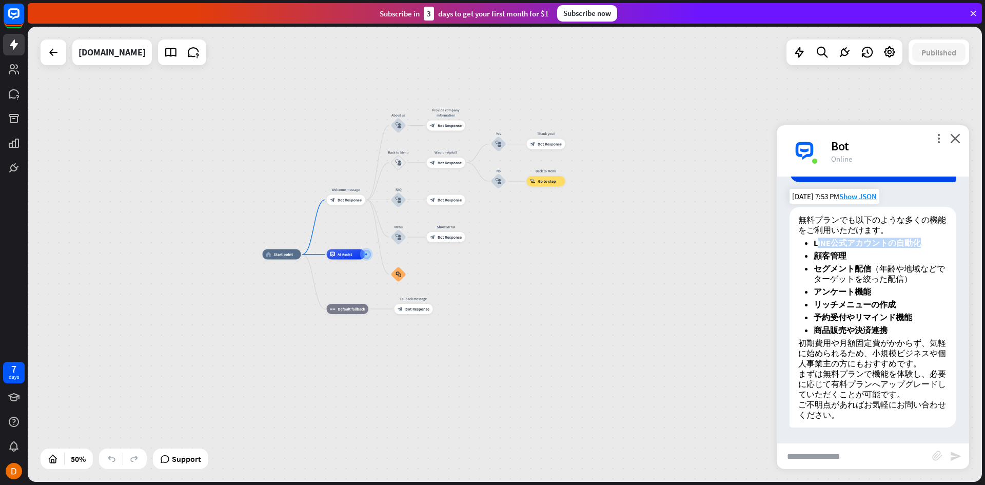
drag, startPoint x: 906, startPoint y: 243, endPoint x: 817, endPoint y: 244, distance: 89.2
click at [817, 244] on li "LINE公式アカウントの自動化" at bounding box center [880, 242] width 134 height 10
click at [859, 195] on span "Show JSON" at bounding box center [857, 196] width 37 height 10
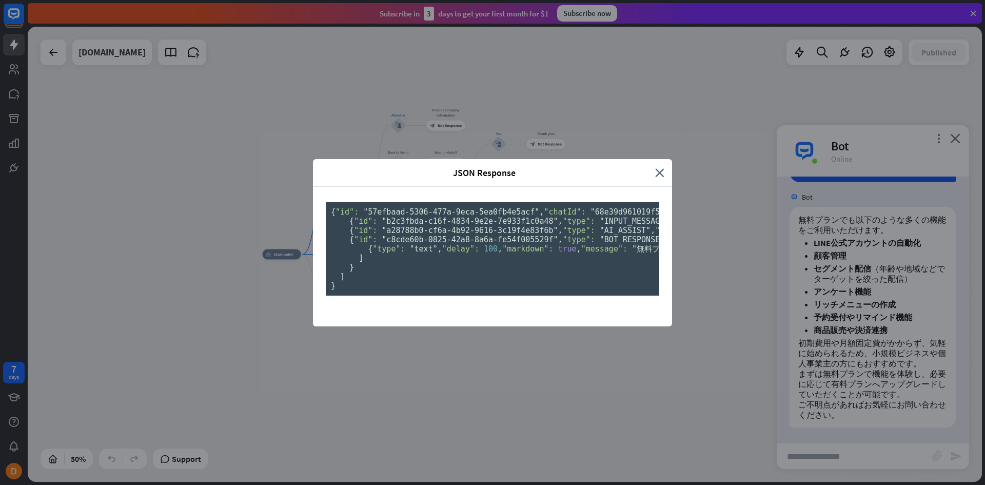
scroll to position [104, 0]
click at [874, 337] on div "JSON Response close { "id": "57efbaad-5306-477a-9eca-5ea0fb4e5acf" , "chatId": …" at bounding box center [492, 242] width 985 height 485
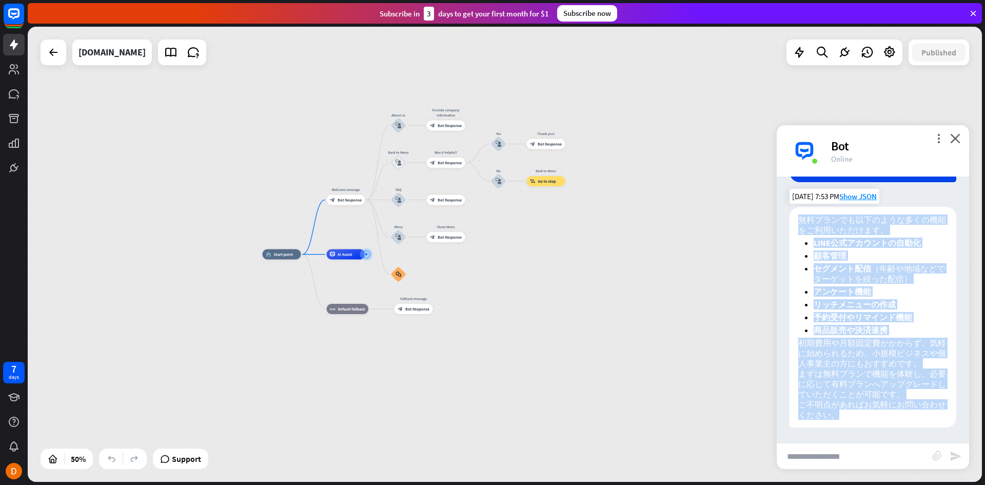
drag, startPoint x: 853, startPoint y: 415, endPoint x: 789, endPoint y: 219, distance: 206.0
click at [789, 219] on div "無料プランでも以下のような多くの機能をご利用いただけます。 LINE公式アカウントの自動化 顧客管理 セグメント配信 （年齢や地域などでターゲットを絞った配信…" at bounding box center [872, 317] width 167 height 221
copy div "無料プランでも以下のような多くの機能をご利用いただけます。 LINE公式アカウントの自動化 顧客管理 セグメント配信 （年齢や地域などでターゲットを絞った配信…"
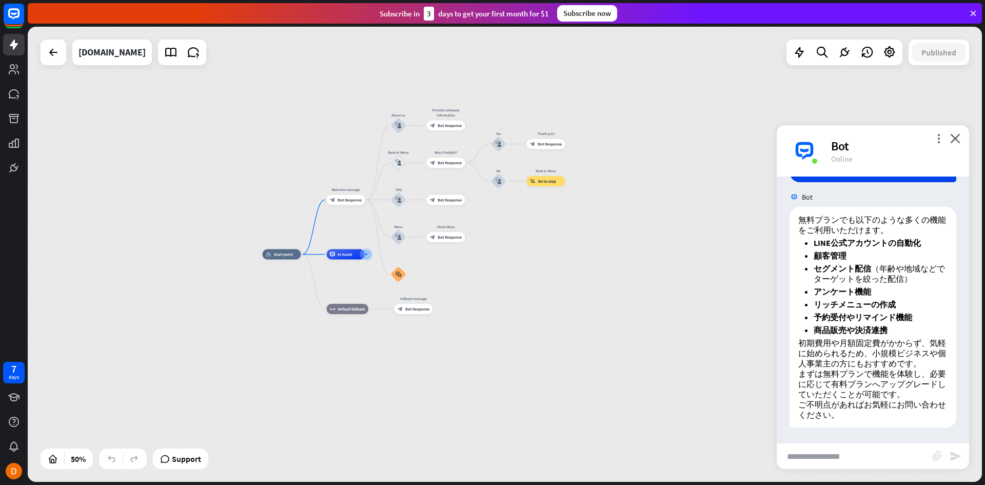
click at [816, 458] on input "text" at bounding box center [853, 456] width 155 height 26
paste input "**********"
type input "**********"
click at [951, 458] on icon "send" at bounding box center [955, 456] width 12 height 12
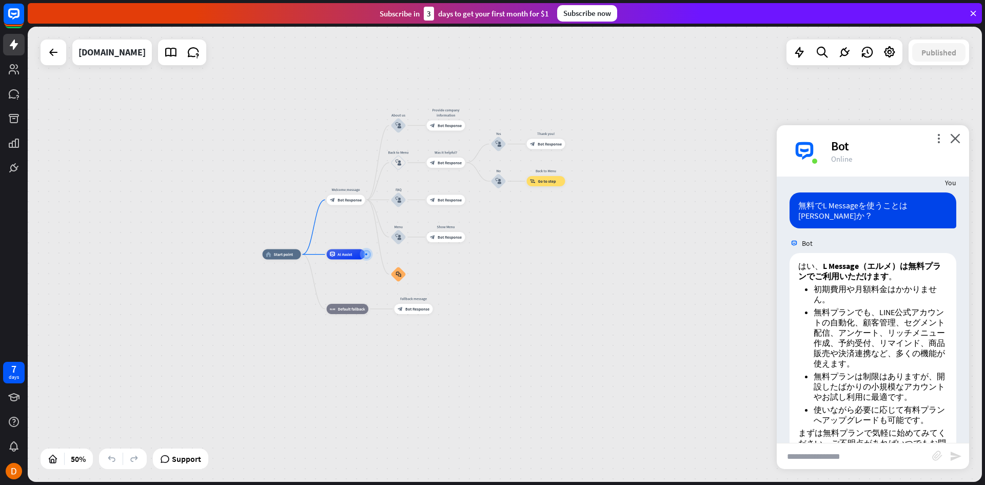
scroll to position [796, 0]
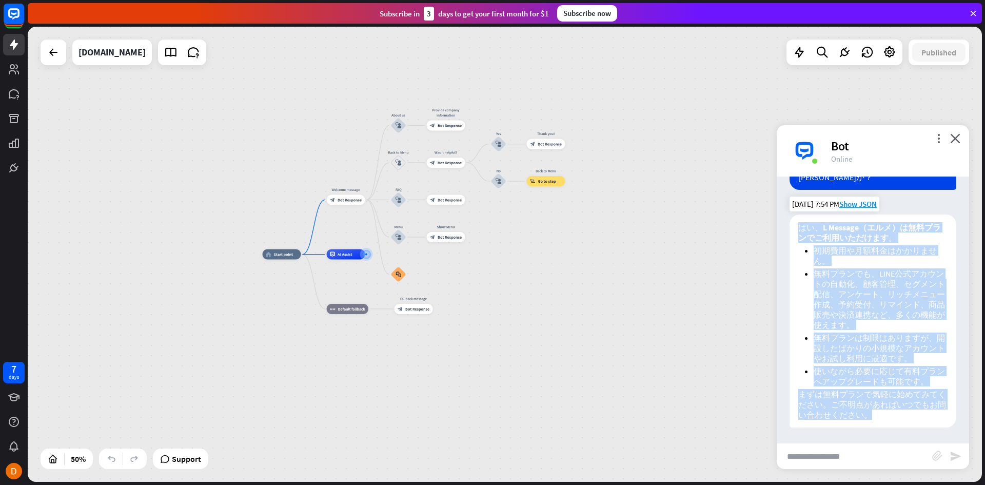
drag, startPoint x: 900, startPoint y: 415, endPoint x: 795, endPoint y: 226, distance: 216.5
click at [795, 226] on div "はい、 L Message（エルメ）は無料プランでご利用いただけます 。 初期費用や月額料金はかかりません。 無料プランでも、LINE公式アカウントの自動化、…" at bounding box center [872, 320] width 167 height 213
copy div "はい、 L Message（エルメ）は無料プランでご利用いただけます 。 初期費用や月額料金はかかりません。 無料プランでも、LINE公式アカウントの自動化、…"
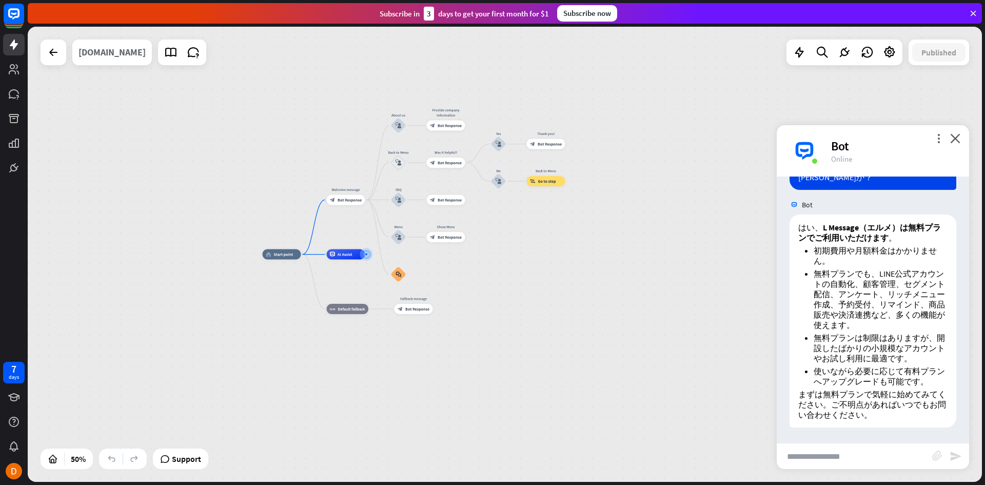
click at [95, 55] on div "[DOMAIN_NAME]" at bounding box center [111, 52] width 67 height 26
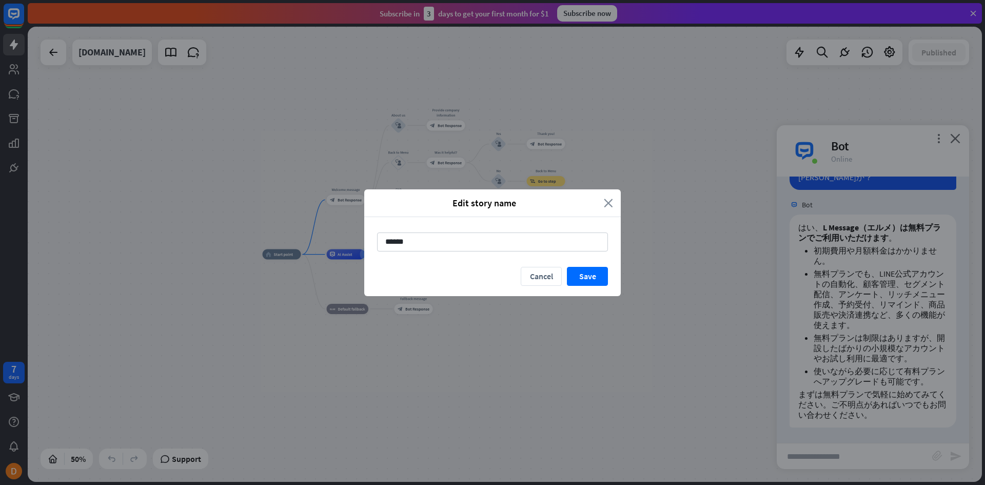
click at [607, 206] on icon "close" at bounding box center [608, 203] width 9 height 12
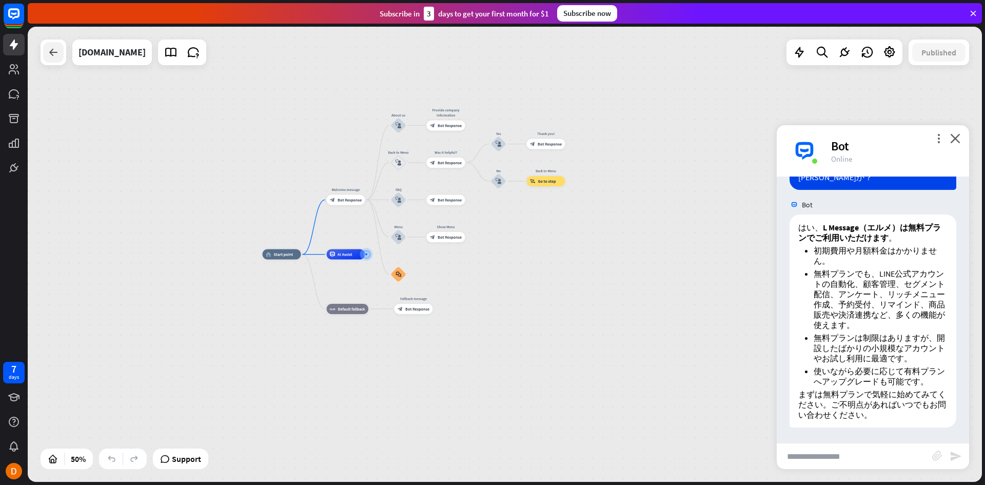
click at [50, 53] on icon at bounding box center [53, 52] width 12 height 12
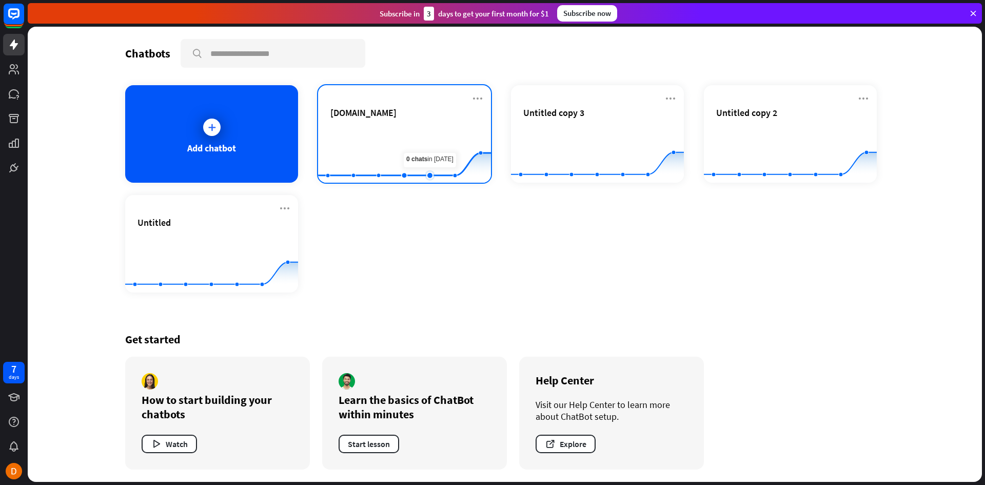
click at [416, 142] on rect at bounding box center [404, 157] width 173 height 64
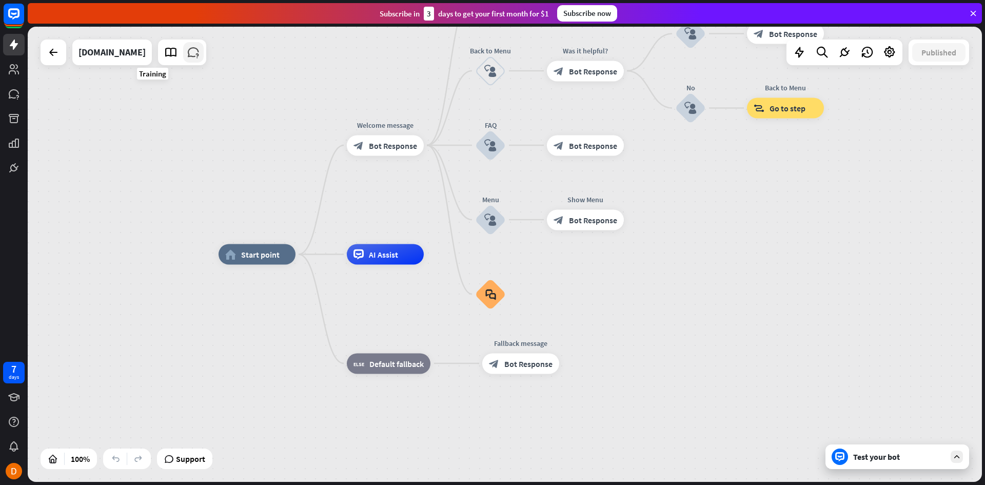
click at [187, 54] on icon at bounding box center [193, 52] width 13 height 13
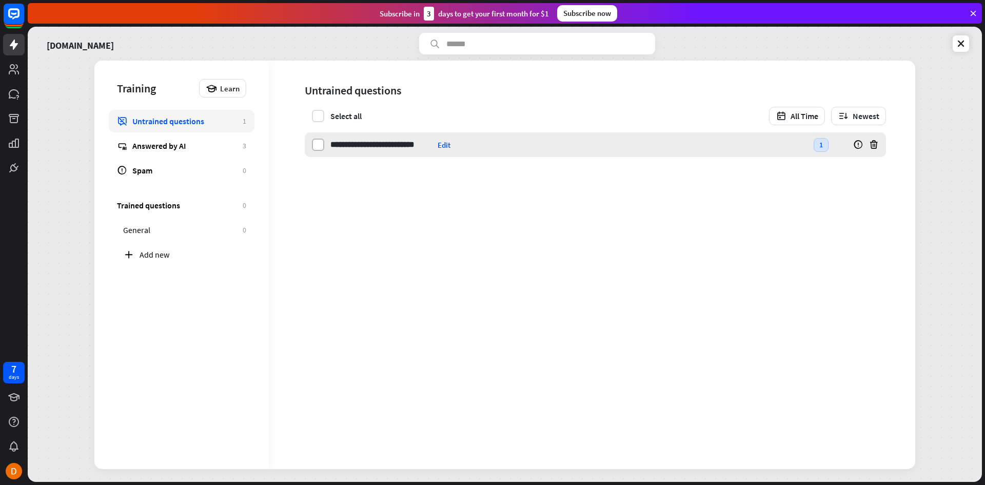
click at [315, 146] on label at bounding box center [318, 144] width 12 height 12
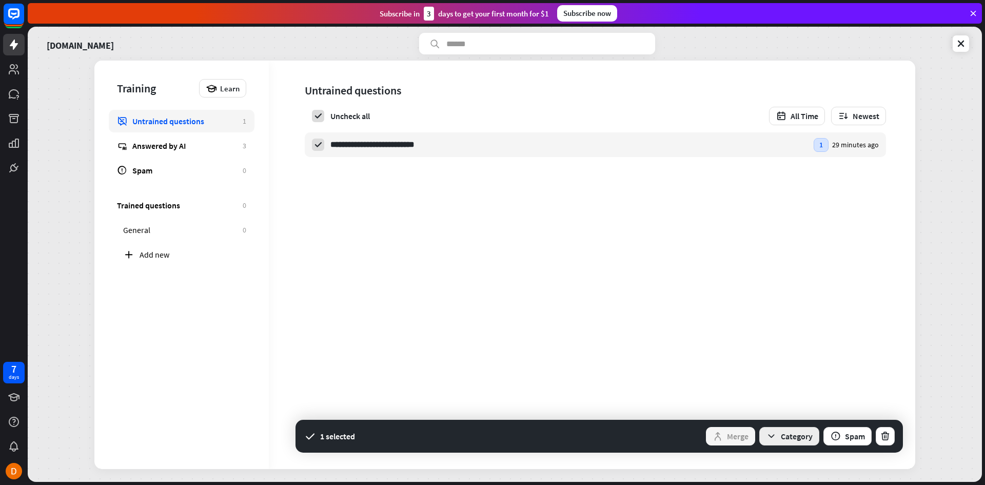
click at [783, 438] on button "Category" at bounding box center [789, 436] width 60 height 18
click at [443, 146] on div "Edit" at bounding box center [443, 145] width 13 height 10
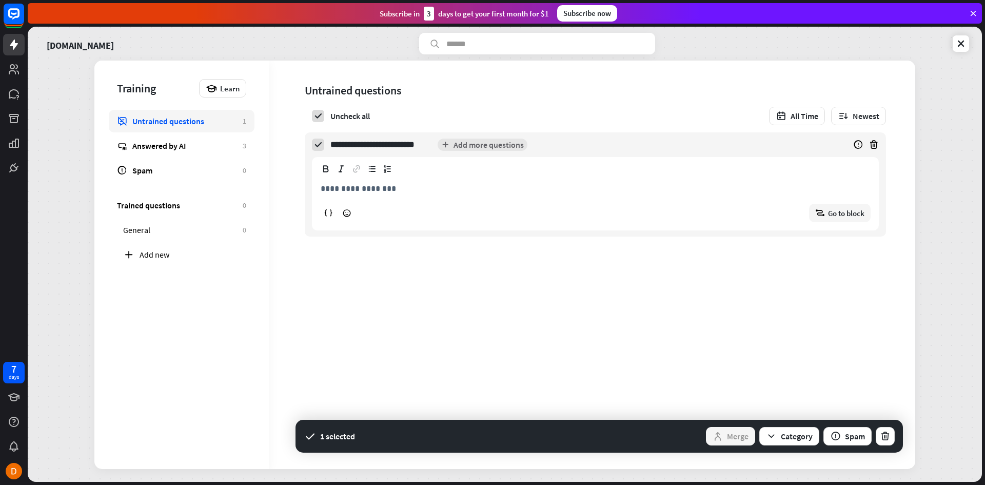
click at [397, 188] on p "**********" at bounding box center [595, 188] width 549 height 13
click at [173, 143] on div "Answered by AI" at bounding box center [184, 146] width 105 height 10
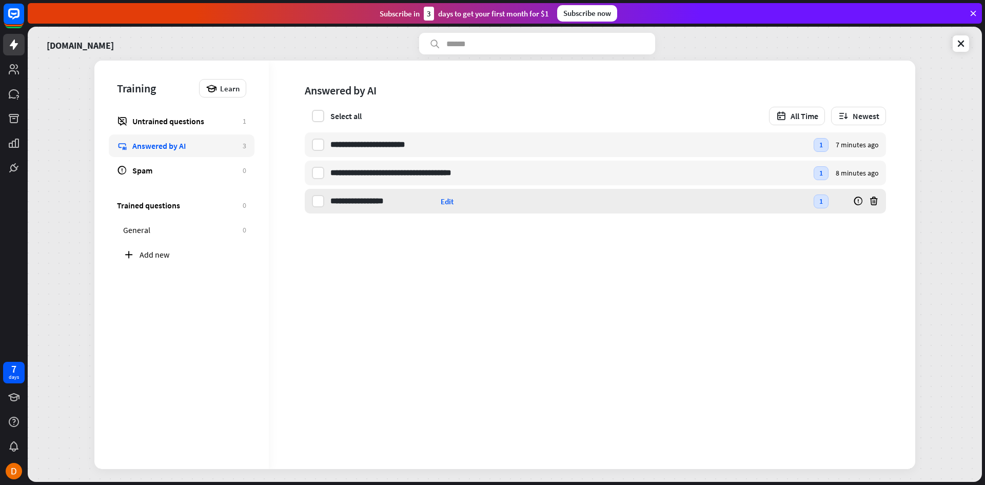
click at [306, 195] on div at bounding box center [314, 201] width 19 height 12
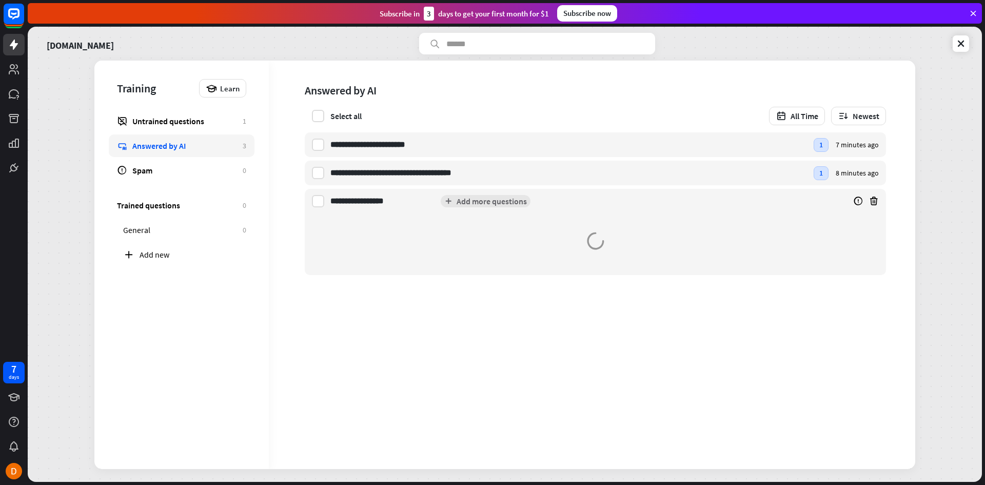
click at [325, 198] on div "**********" at bounding box center [595, 232] width 581 height 86
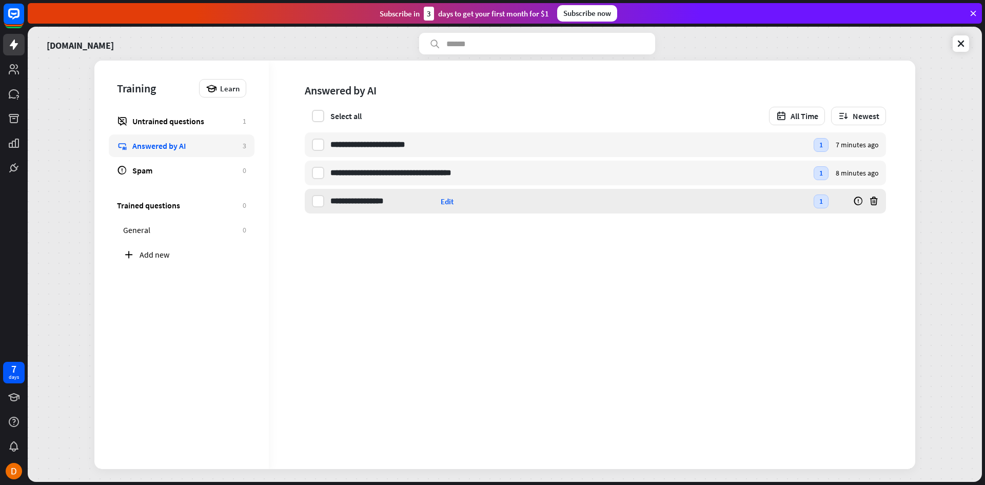
click at [325, 205] on div "**********" at bounding box center [595, 201] width 581 height 25
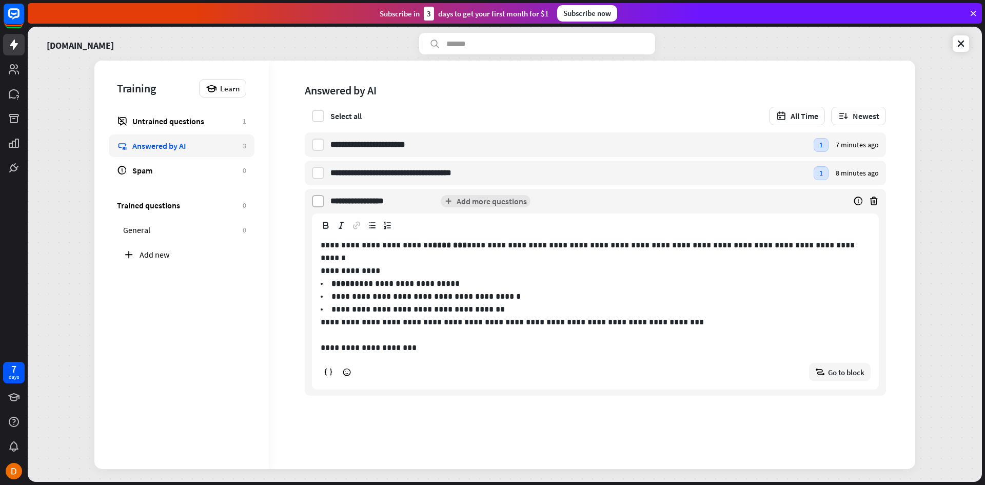
click at [316, 197] on label at bounding box center [318, 201] width 12 height 12
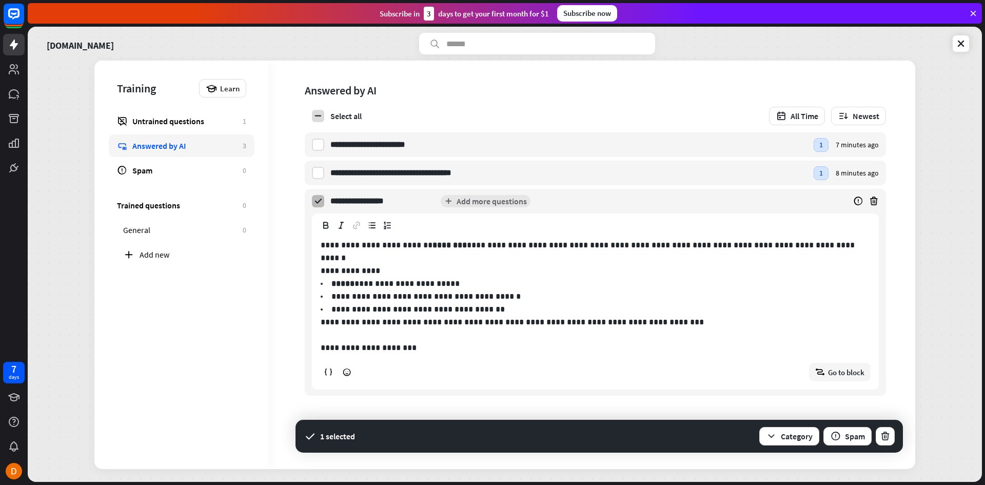
click at [319, 203] on icon at bounding box center [317, 200] width 9 height 9
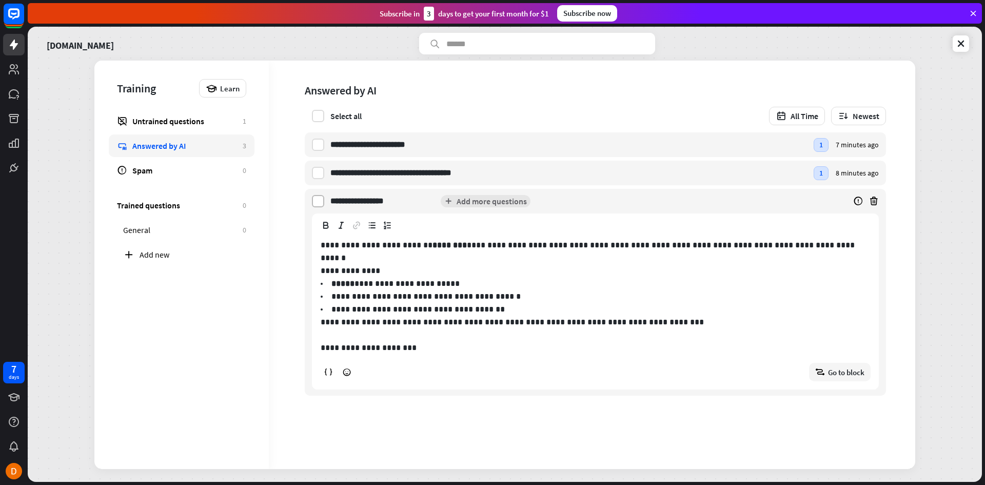
click at [317, 199] on label at bounding box center [318, 201] width 12 height 12
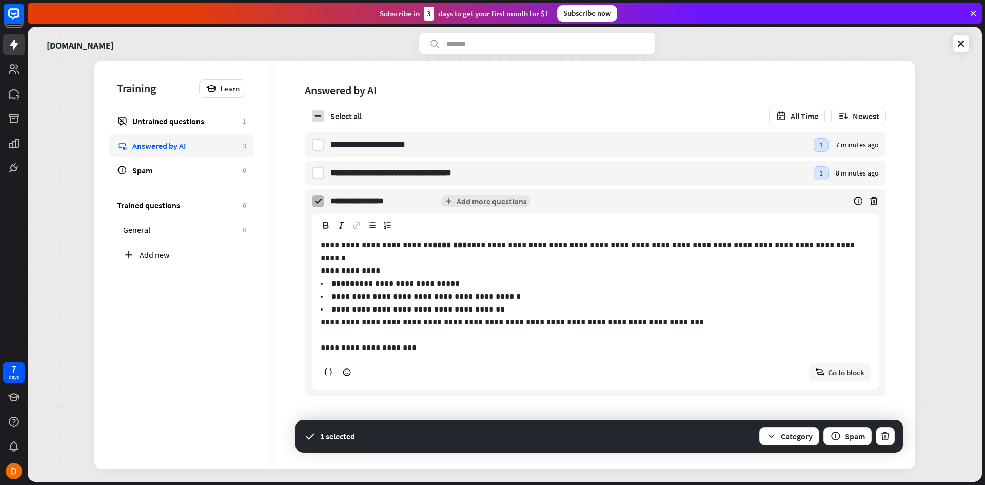
click at [317, 199] on icon at bounding box center [317, 200] width 9 height 9
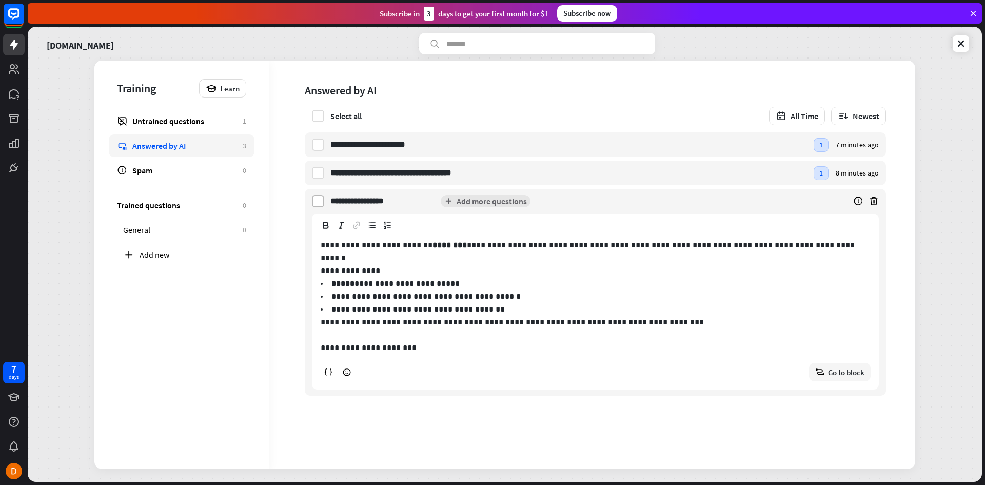
click at [317, 199] on label at bounding box center [318, 201] width 12 height 12
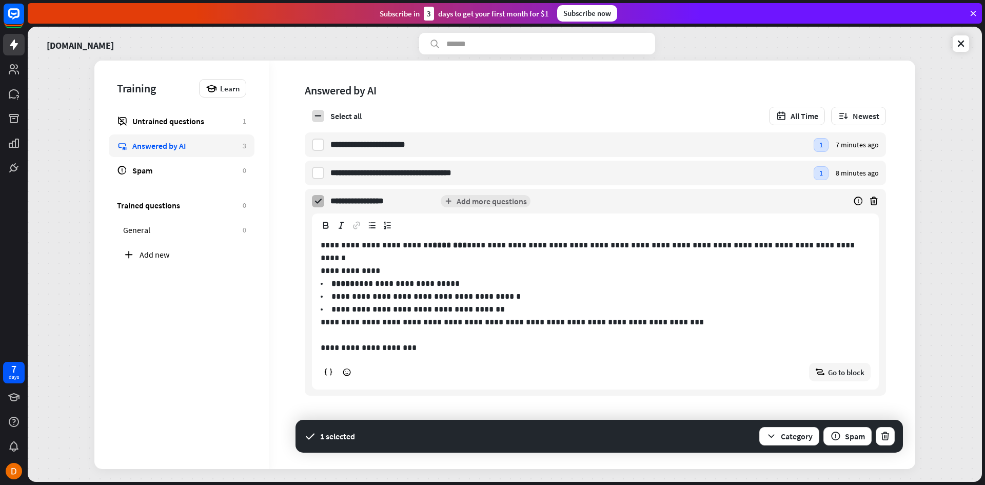
click at [317, 199] on icon at bounding box center [317, 200] width 9 height 9
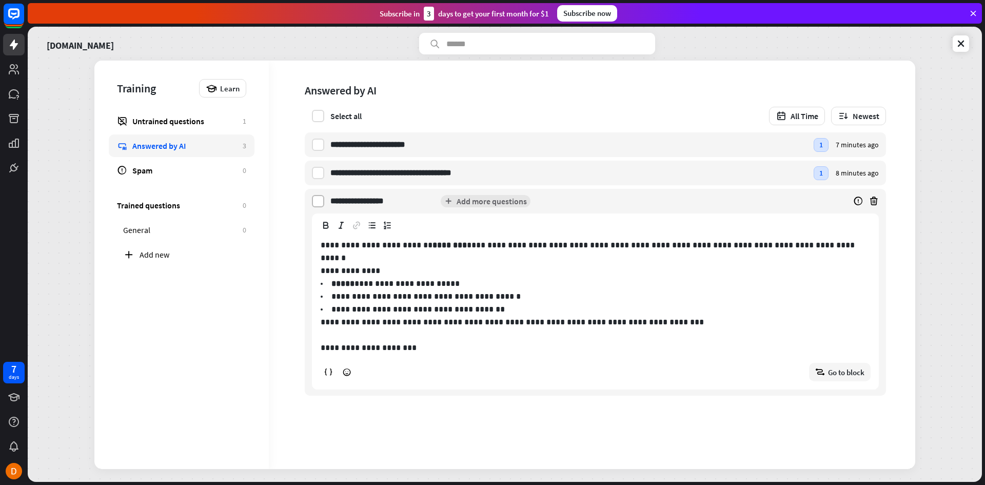
click at [317, 199] on label at bounding box center [318, 201] width 12 height 12
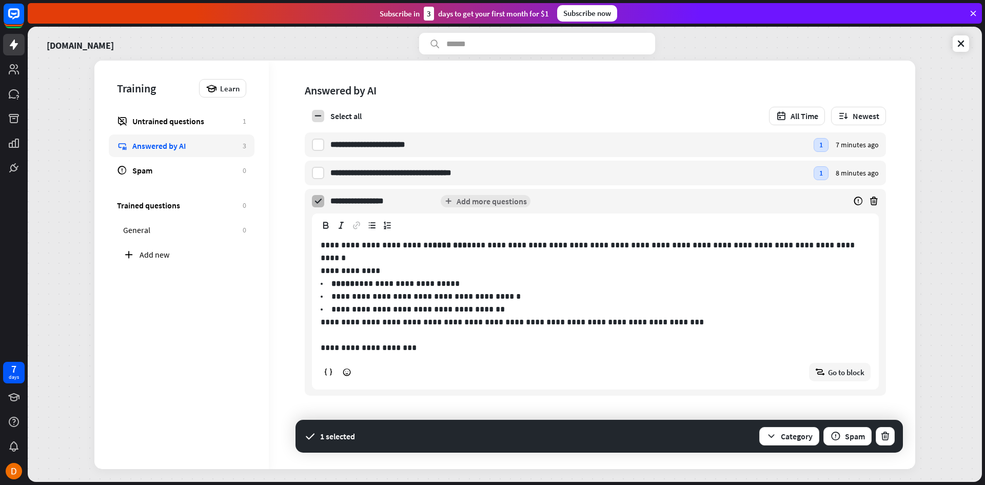
click at [317, 199] on icon at bounding box center [317, 200] width 9 height 9
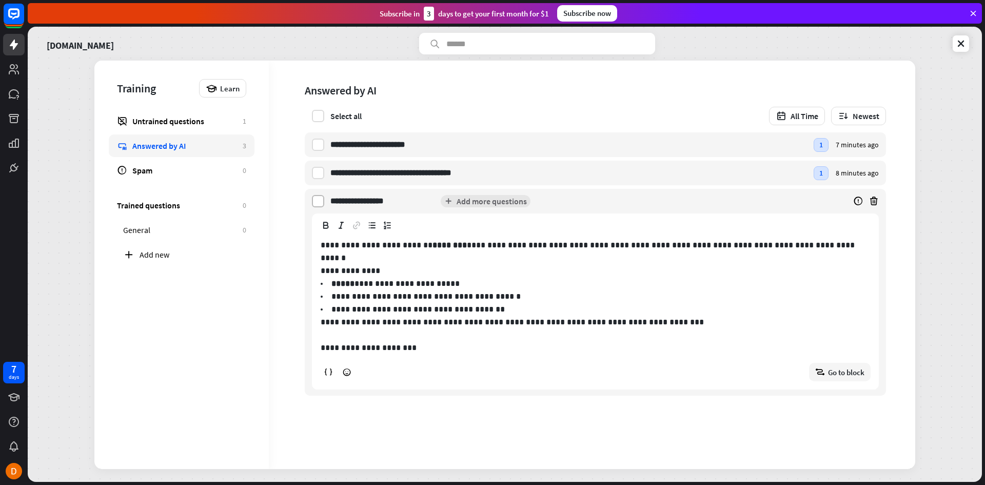
click at [317, 199] on label at bounding box center [318, 201] width 12 height 12
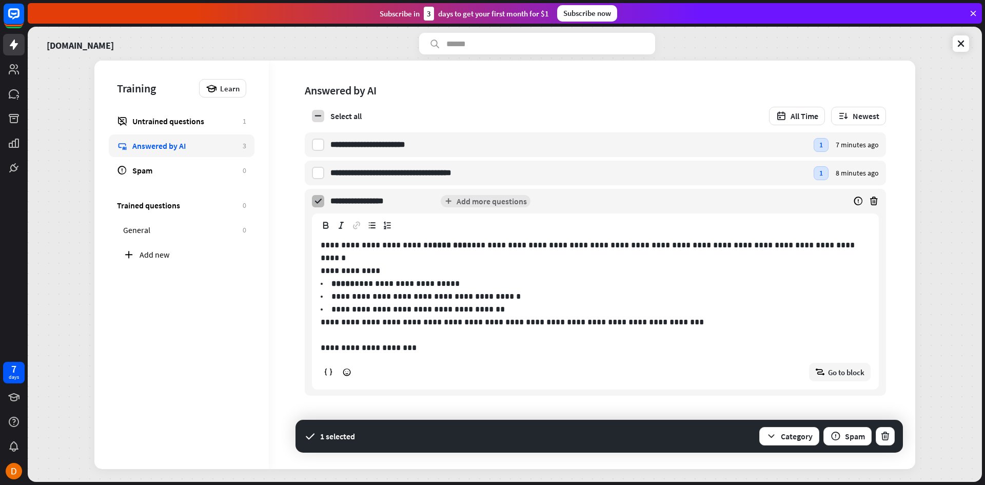
click at [317, 199] on icon at bounding box center [317, 200] width 9 height 9
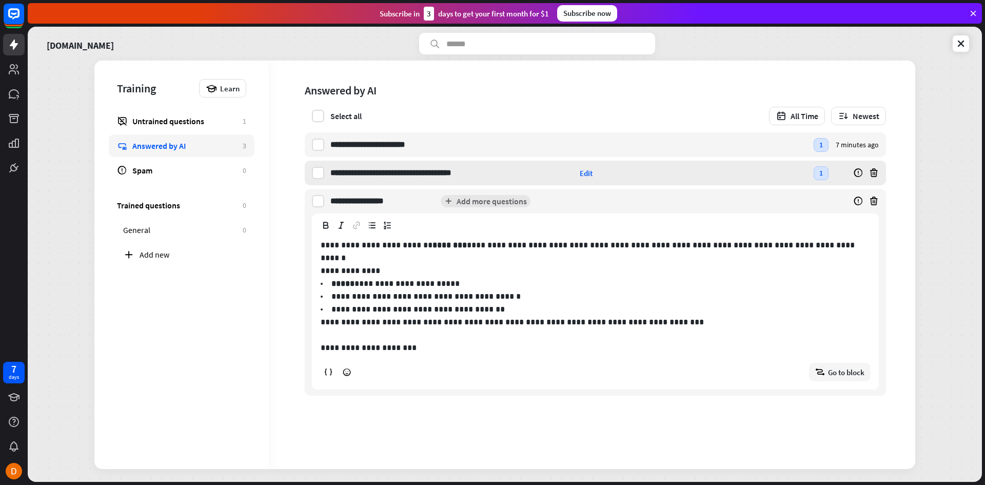
click at [322, 161] on div "**********" at bounding box center [595, 173] width 581 height 25
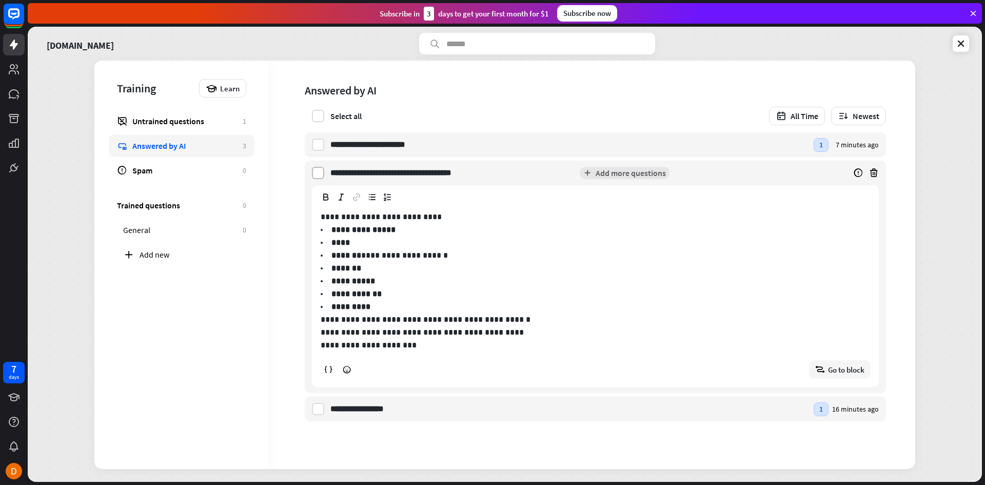
click at [322, 167] on label at bounding box center [318, 173] width 12 height 12
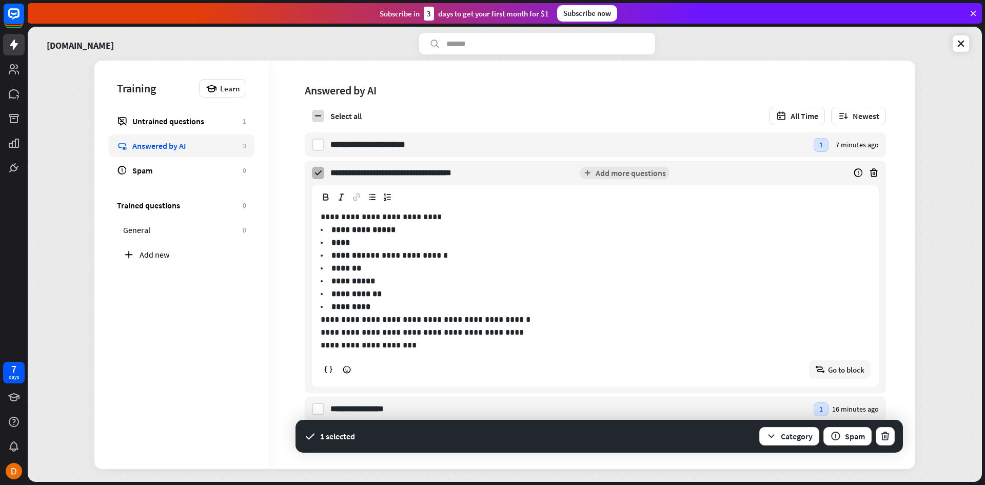
click at [322, 167] on label at bounding box center [318, 173] width 12 height 12
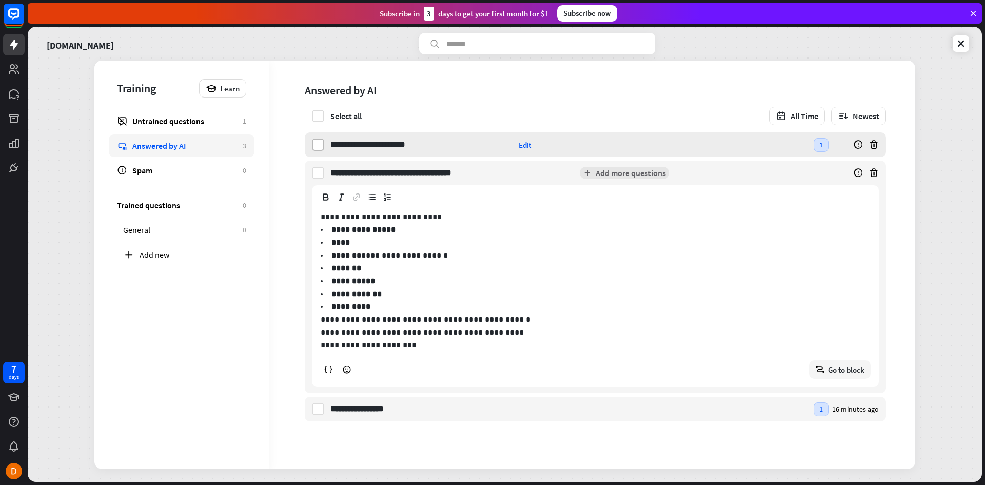
click at [319, 141] on label at bounding box center [318, 144] width 12 height 12
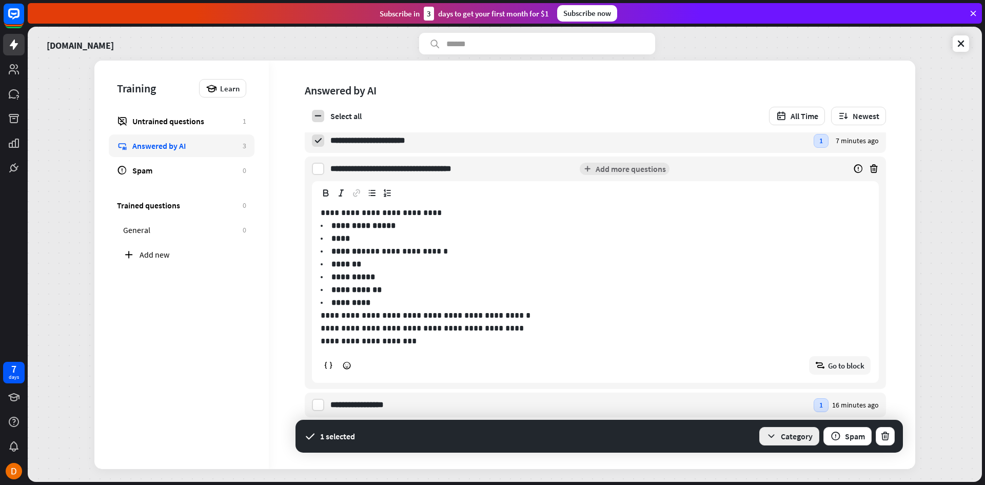
scroll to position [6, 0]
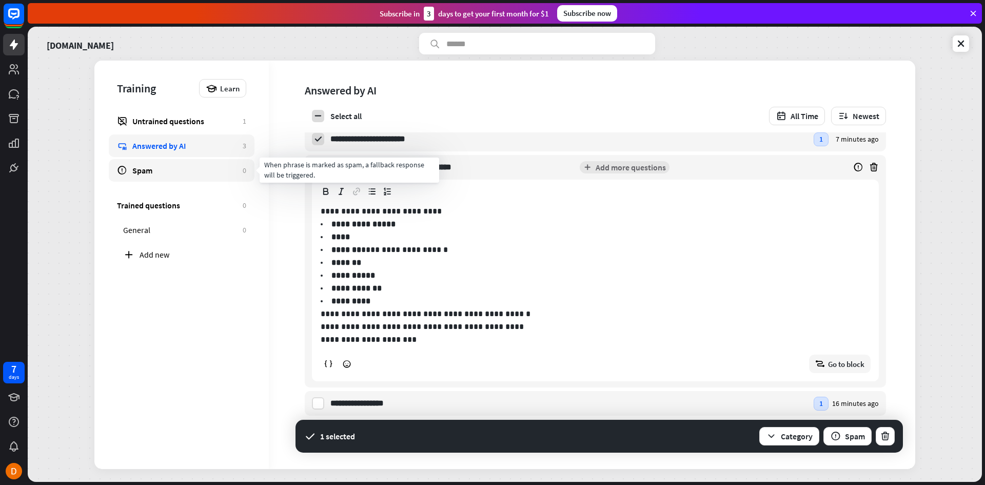
click at [145, 171] on div "Spam" at bounding box center [184, 170] width 105 height 10
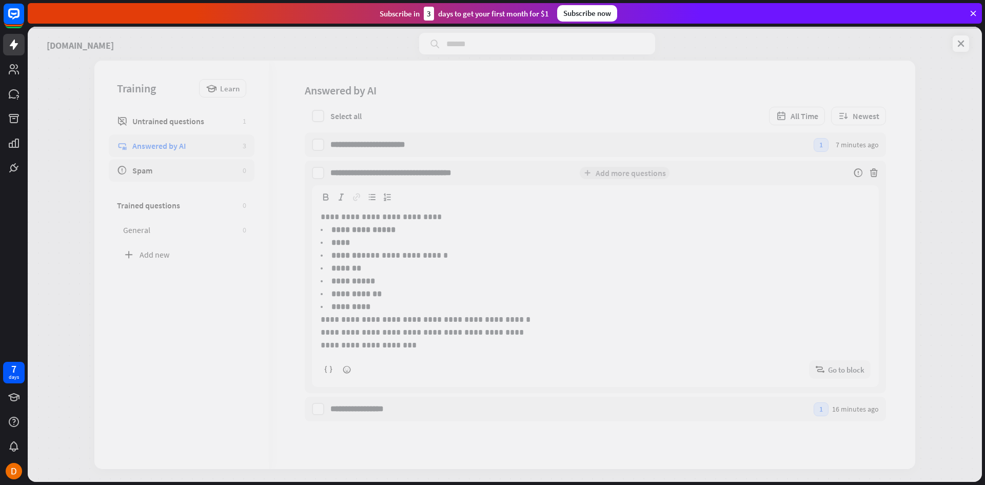
scroll to position [0, 0]
click at [165, 225] on div at bounding box center [505, 254] width 954 height 455
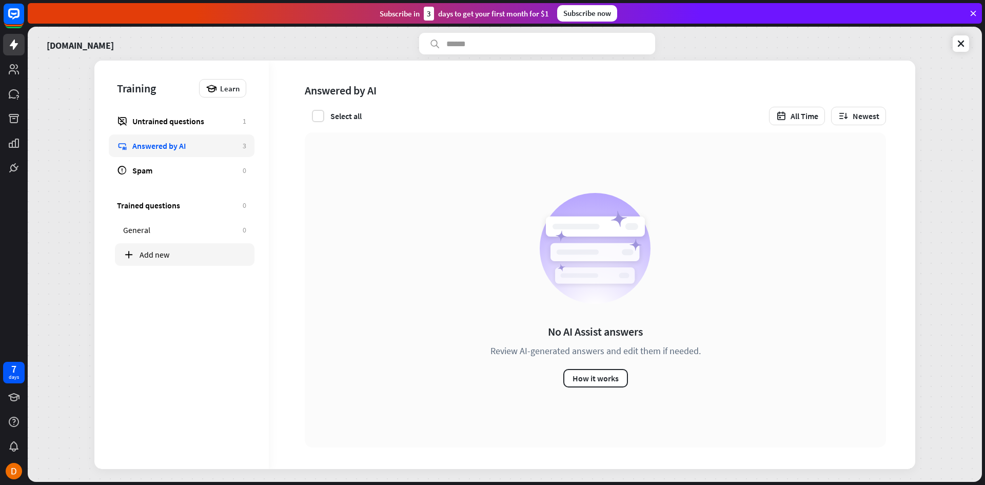
click at [163, 258] on div "Add new" at bounding box center [192, 254] width 107 height 10
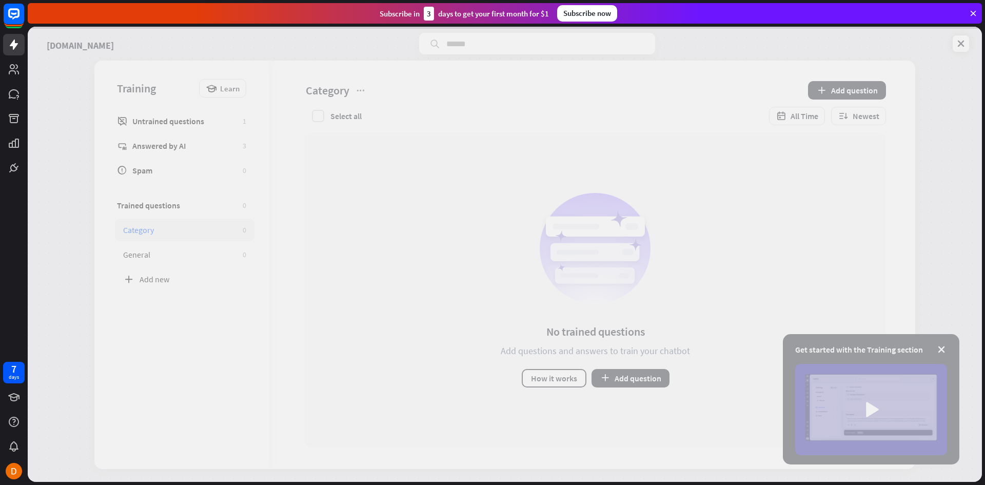
click at [172, 129] on div at bounding box center [505, 254] width 954 height 455
click at [174, 123] on div at bounding box center [505, 254] width 954 height 455
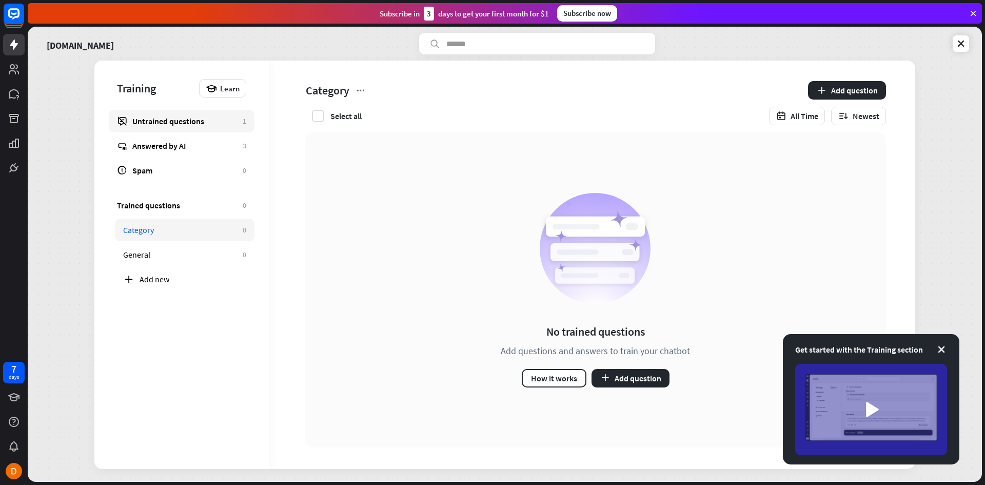
click at [174, 122] on div "Untrained questions" at bounding box center [184, 121] width 105 height 10
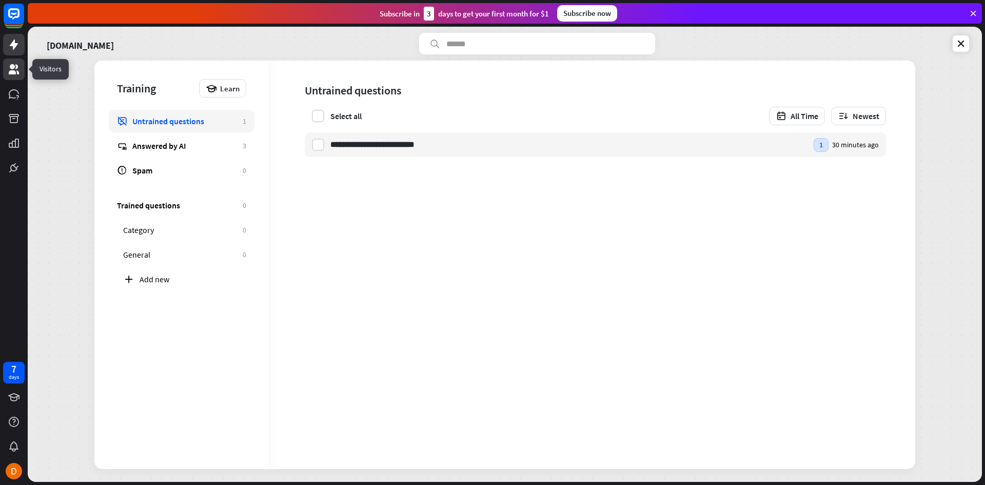
click at [14, 70] on icon at bounding box center [14, 69] width 12 height 12
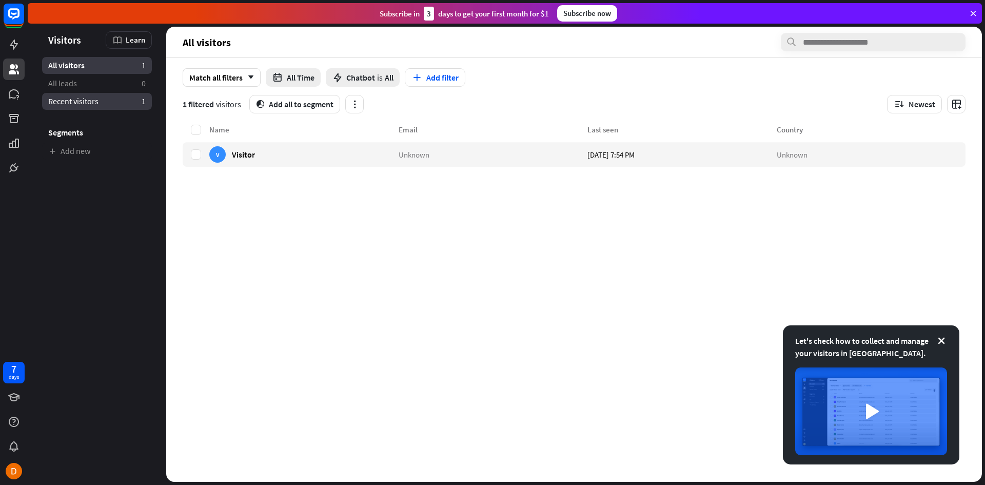
click at [110, 107] on link "Recent visitors 1" at bounding box center [97, 101] width 110 height 17
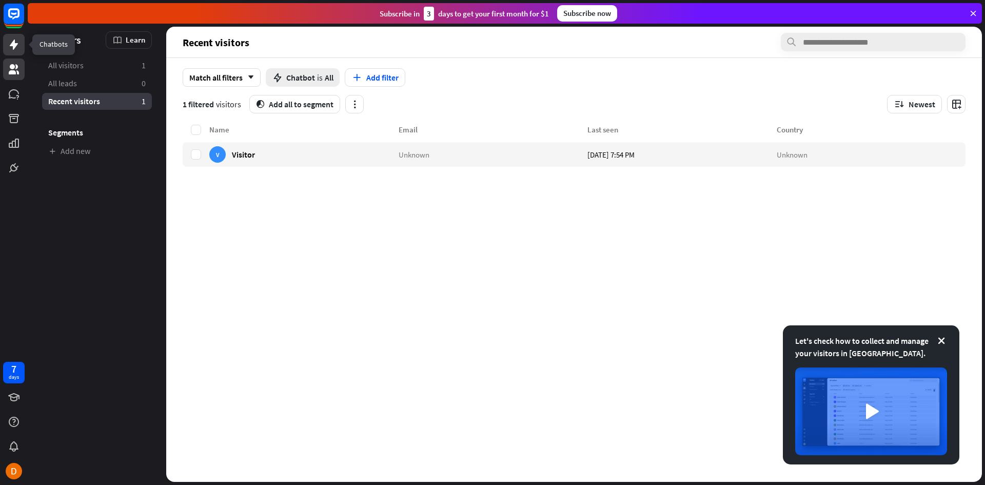
click at [17, 42] on icon at bounding box center [14, 44] width 12 height 12
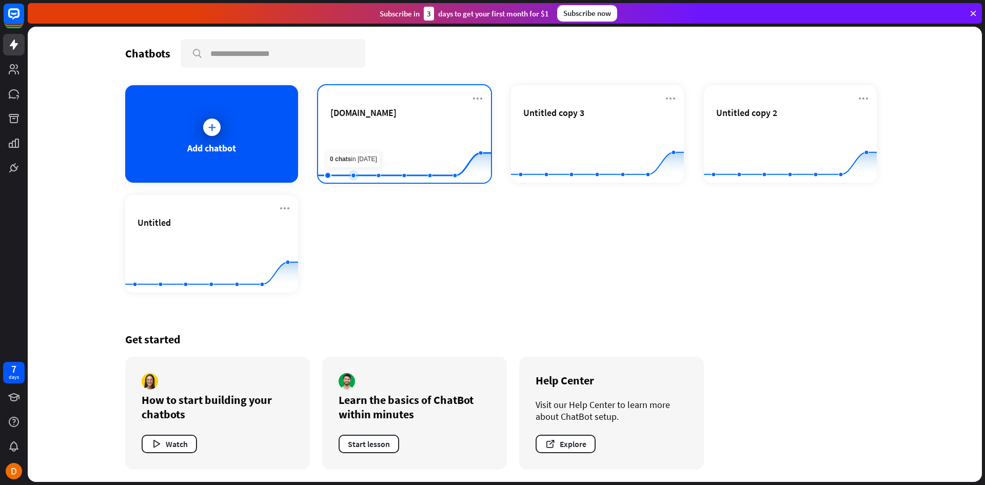
click at [345, 129] on rect at bounding box center [404, 157] width 173 height 64
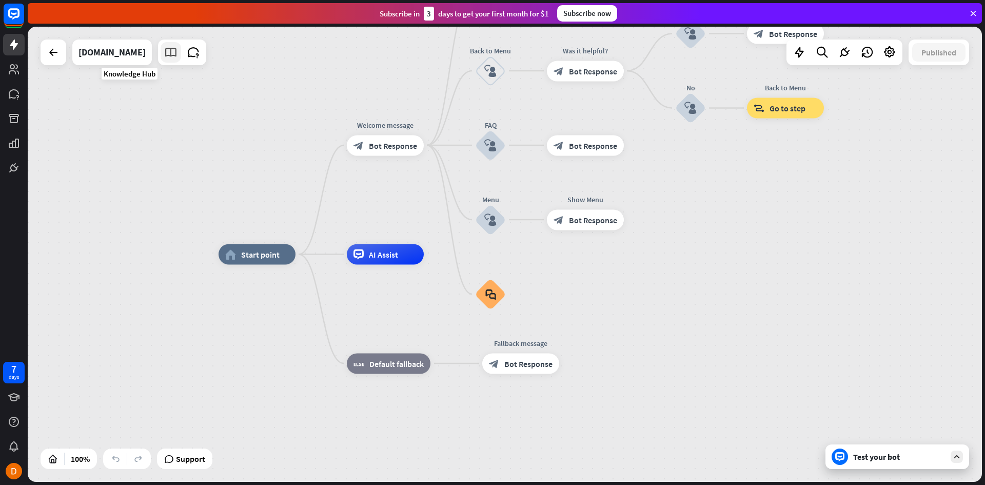
click at [164, 56] on icon at bounding box center [170, 52] width 13 height 13
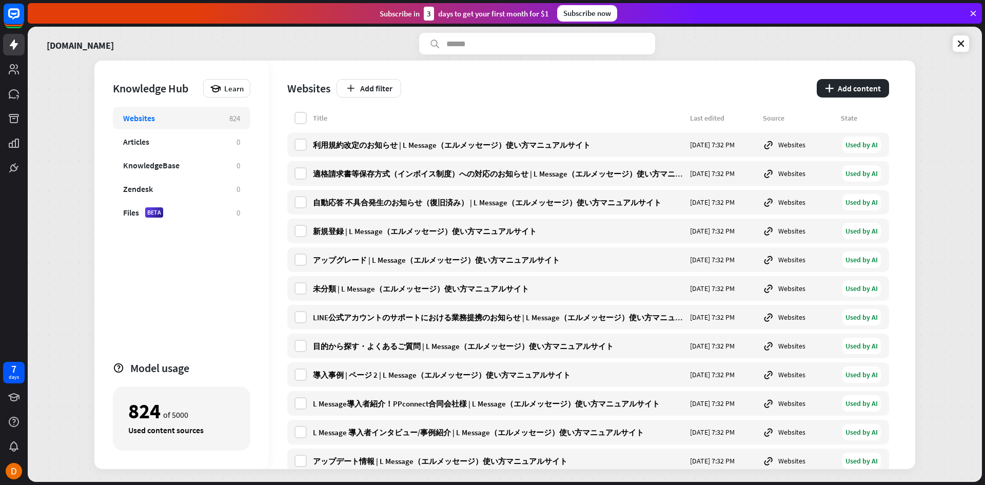
scroll to position [2564, 0]
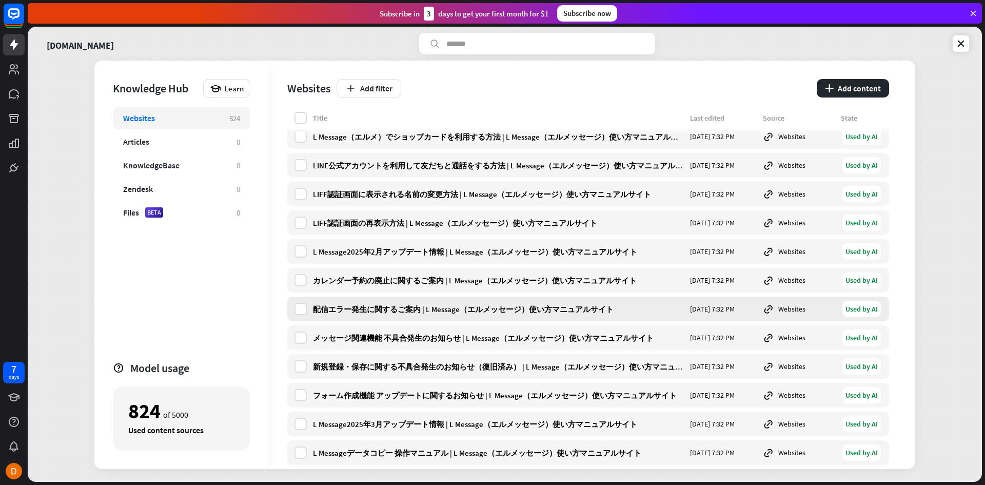
click at [556, 312] on div "配信エラー発生に関するご案内 | L Message（エルメッセージ）使い方マニュアルサイト" at bounding box center [498, 309] width 371 height 10
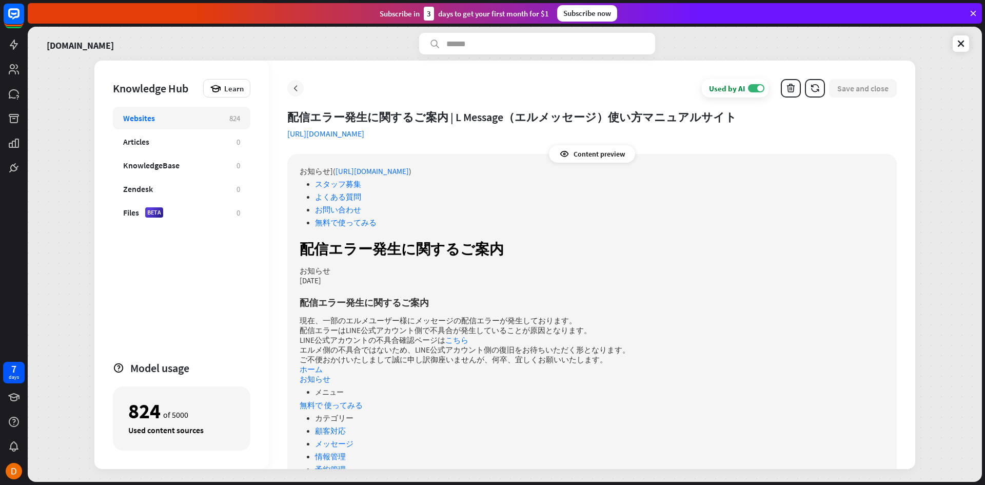
click at [298, 90] on icon at bounding box center [295, 88] width 10 height 10
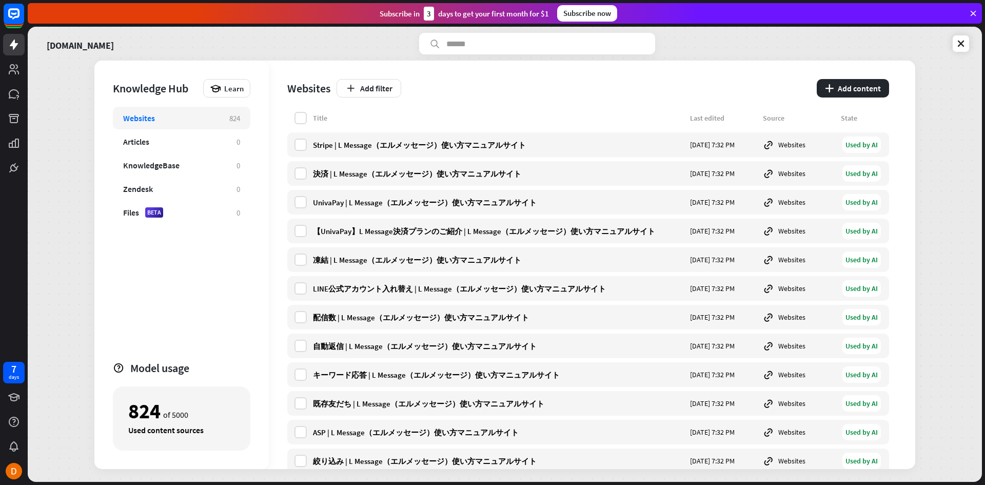
scroll to position [1385, 0]
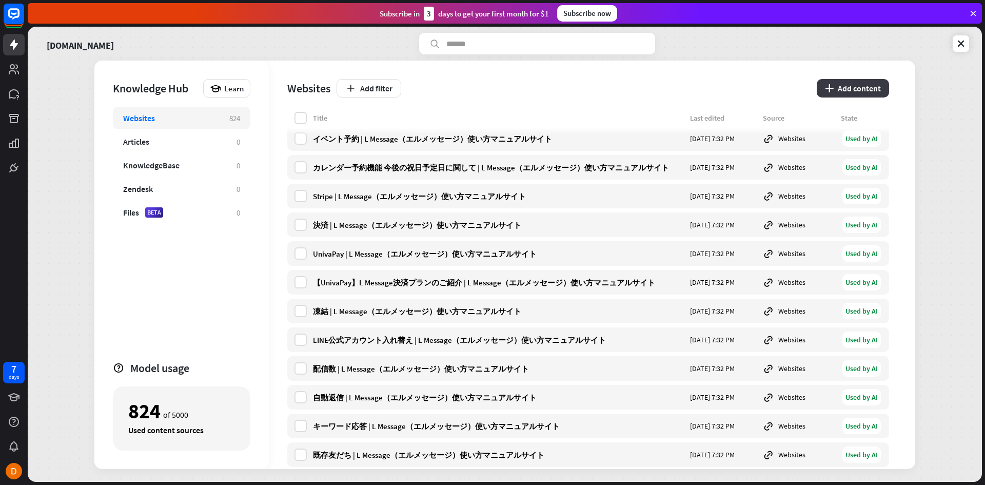
click at [834, 84] on button "plus Add content" at bounding box center [852, 88] width 72 height 18
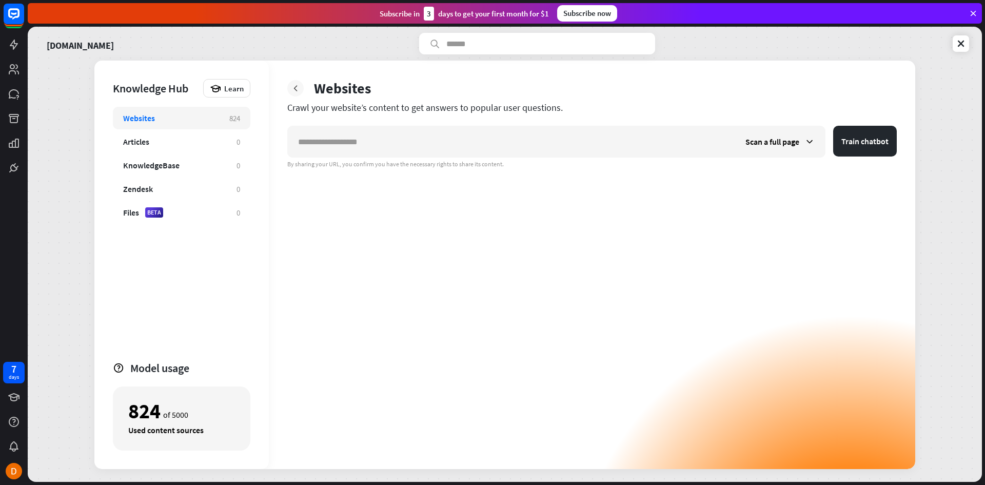
click at [298, 90] on icon at bounding box center [295, 88] width 10 height 10
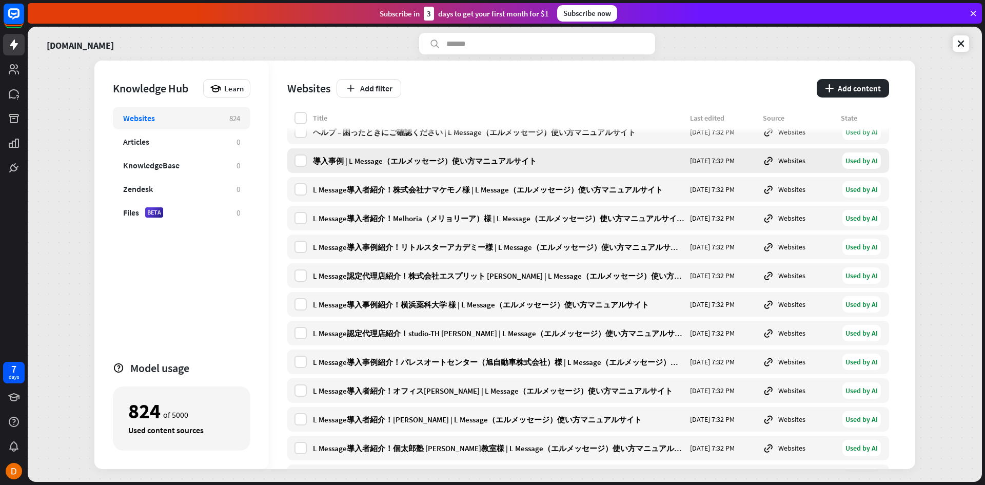
scroll to position [5795, 0]
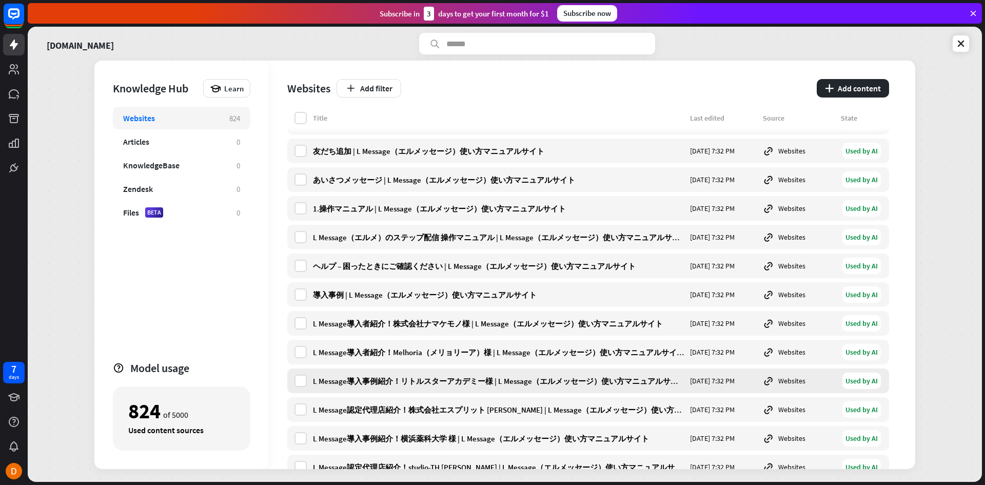
click at [438, 384] on div "L Message導入事例紹介！リトルスターアカデミー様 | L Message（エルメッセージ）使い方マニュアルサイト" at bounding box center [498, 381] width 371 height 10
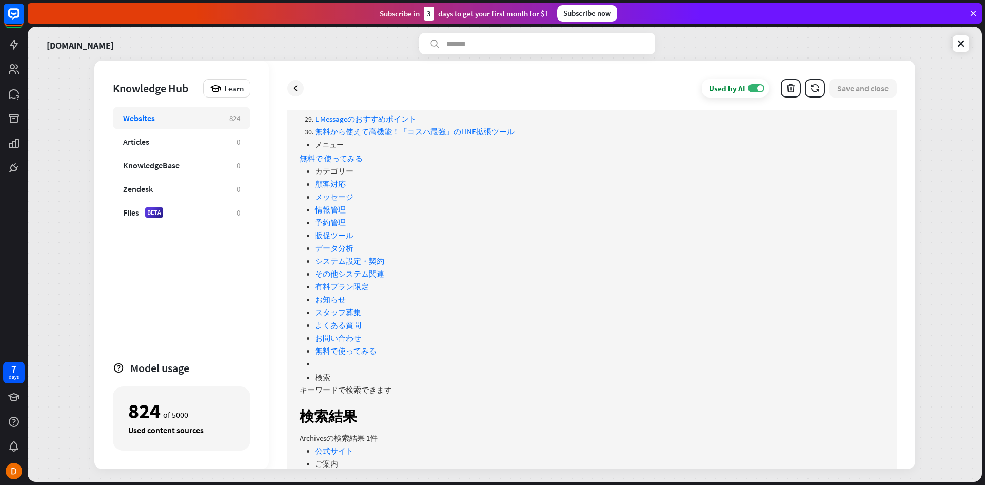
scroll to position [2990, 0]
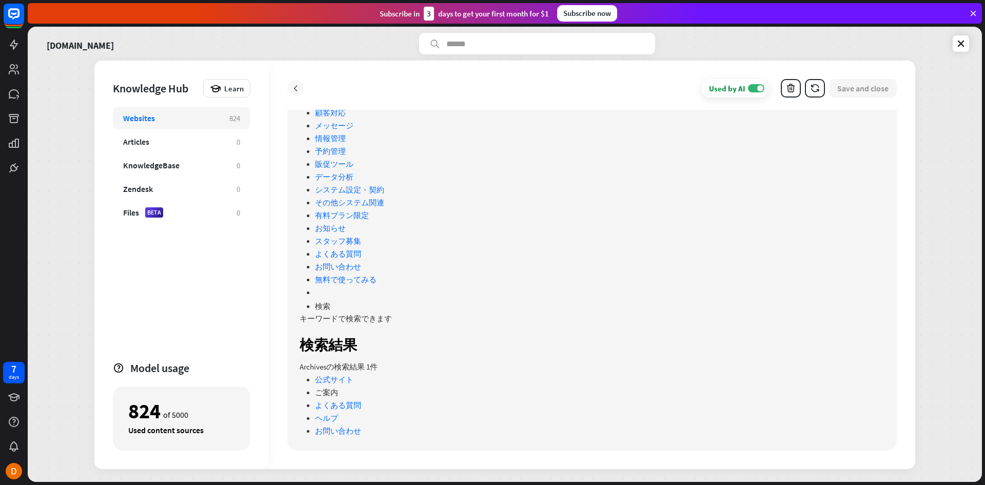
click at [300, 85] on icon at bounding box center [295, 88] width 10 height 10
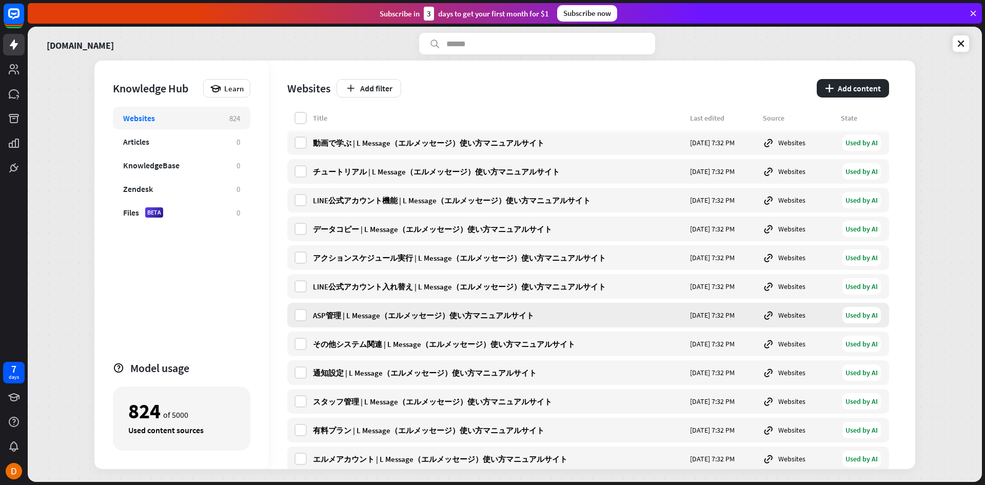
scroll to position [6667, 0]
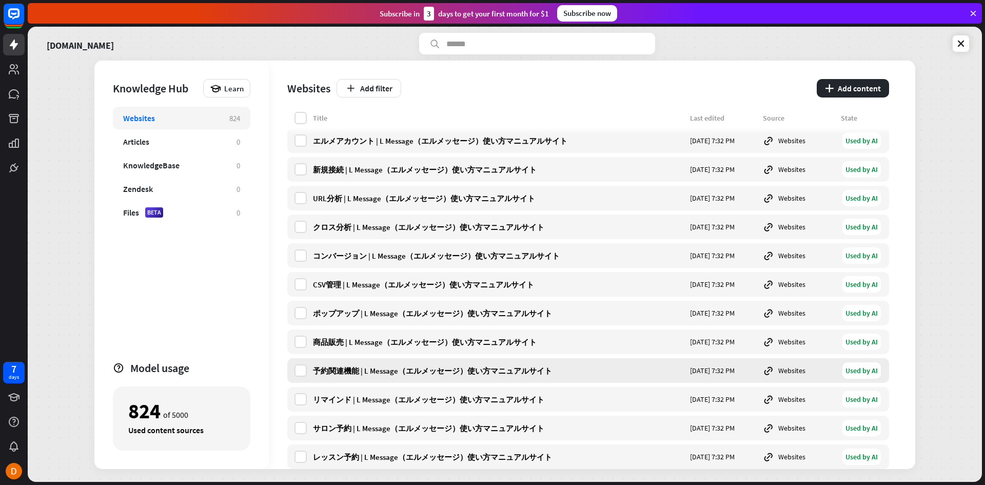
click at [475, 360] on div "予約関連機能 | L Message（エルメッセージ）使い方マニュアルサイト [DATE] 7:32 PM Websites Used by AI" at bounding box center [588, 370] width 602 height 25
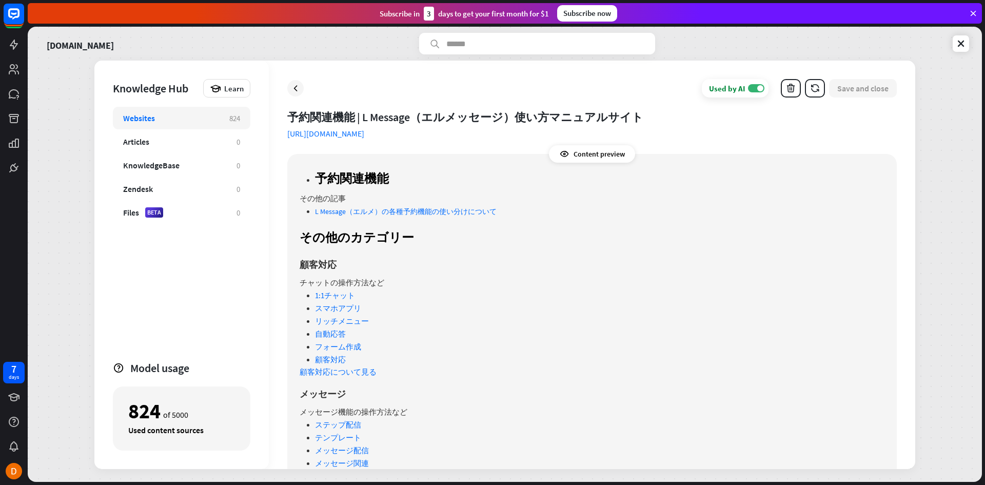
click at [300, 91] on div at bounding box center [295, 88] width 16 height 16
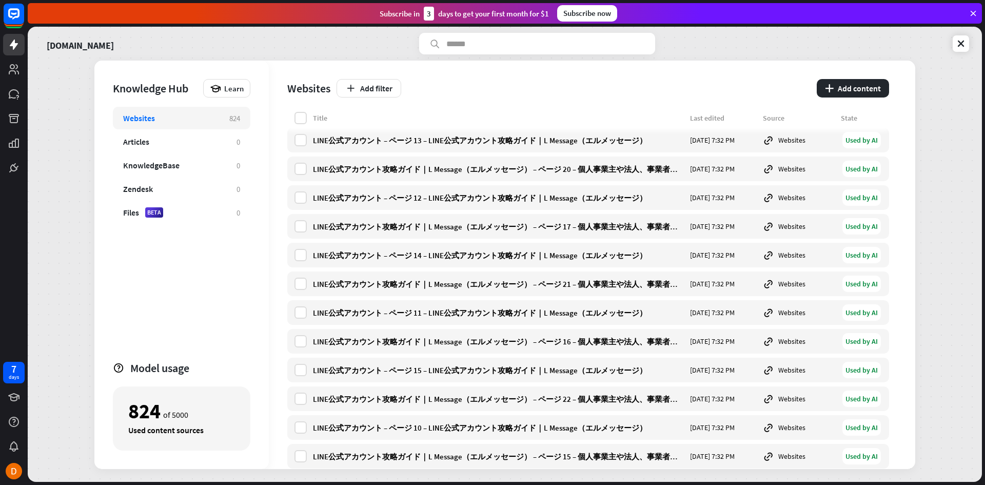
scroll to position [8564, 0]
